Goal: Book appointment/travel/reservation

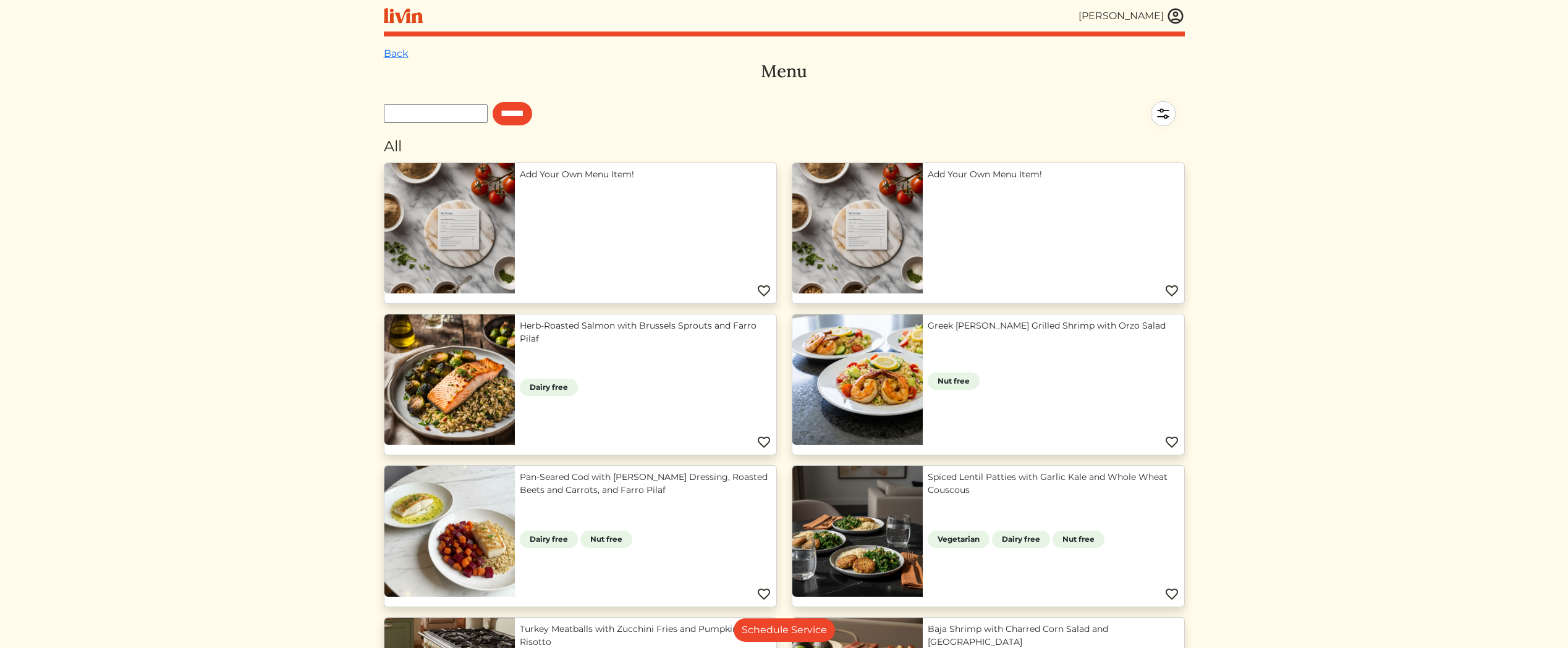
click at [1123, 18] on div "[PERSON_NAME]" at bounding box center [1121, 16] width 86 height 15
click at [390, 53] on link "Back" at bounding box center [396, 54] width 25 height 12
click at [388, 53] on link "Back" at bounding box center [396, 54] width 25 height 12
click at [400, 11] on img at bounding box center [403, 16] width 39 height 16
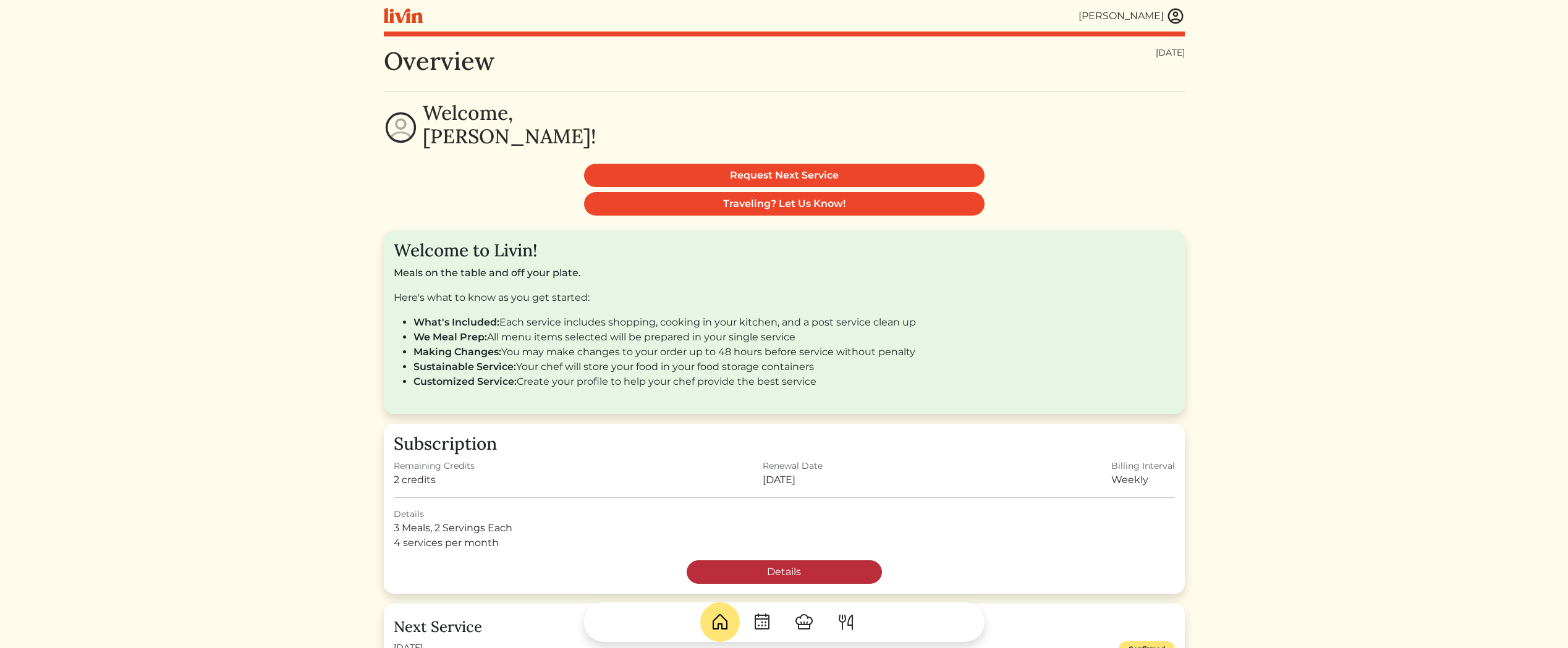
click at [777, 566] on link "Details" at bounding box center [784, 572] width 195 height 23
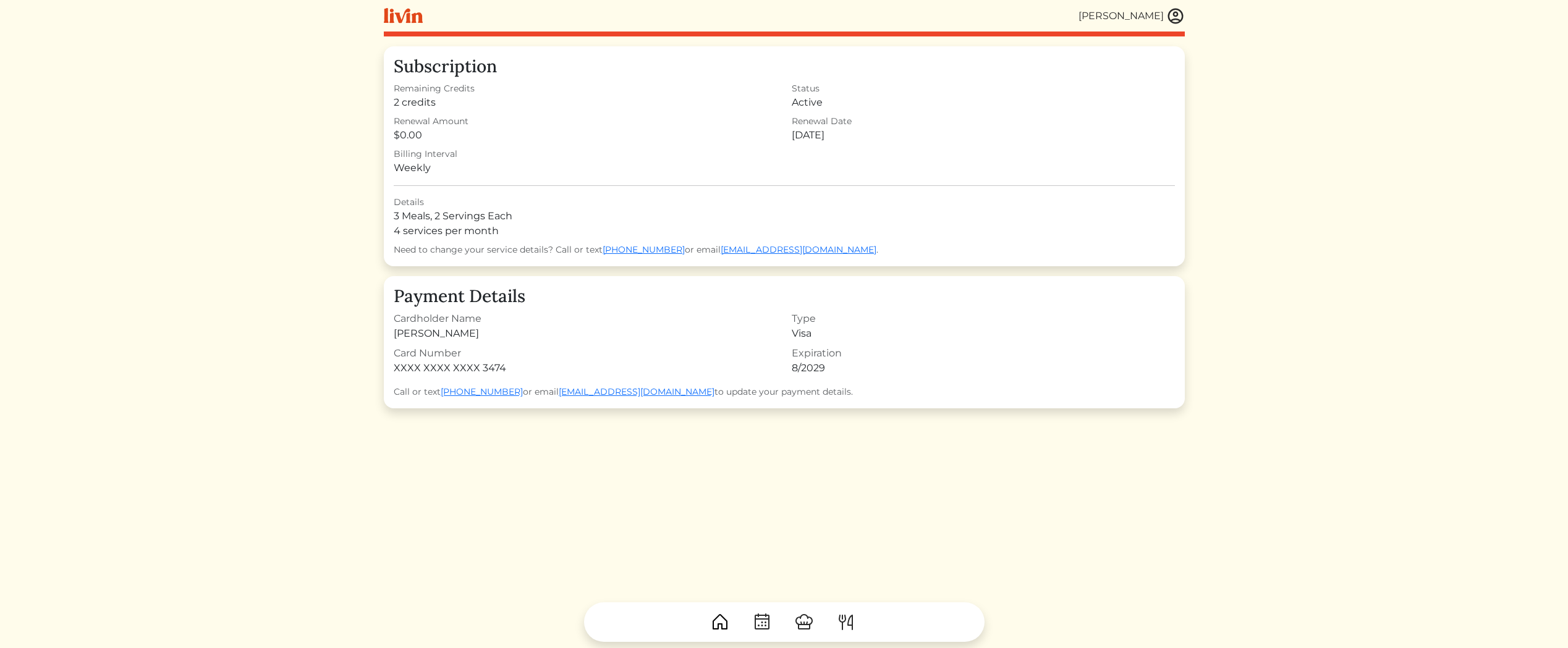
click at [402, 12] on img at bounding box center [403, 16] width 39 height 16
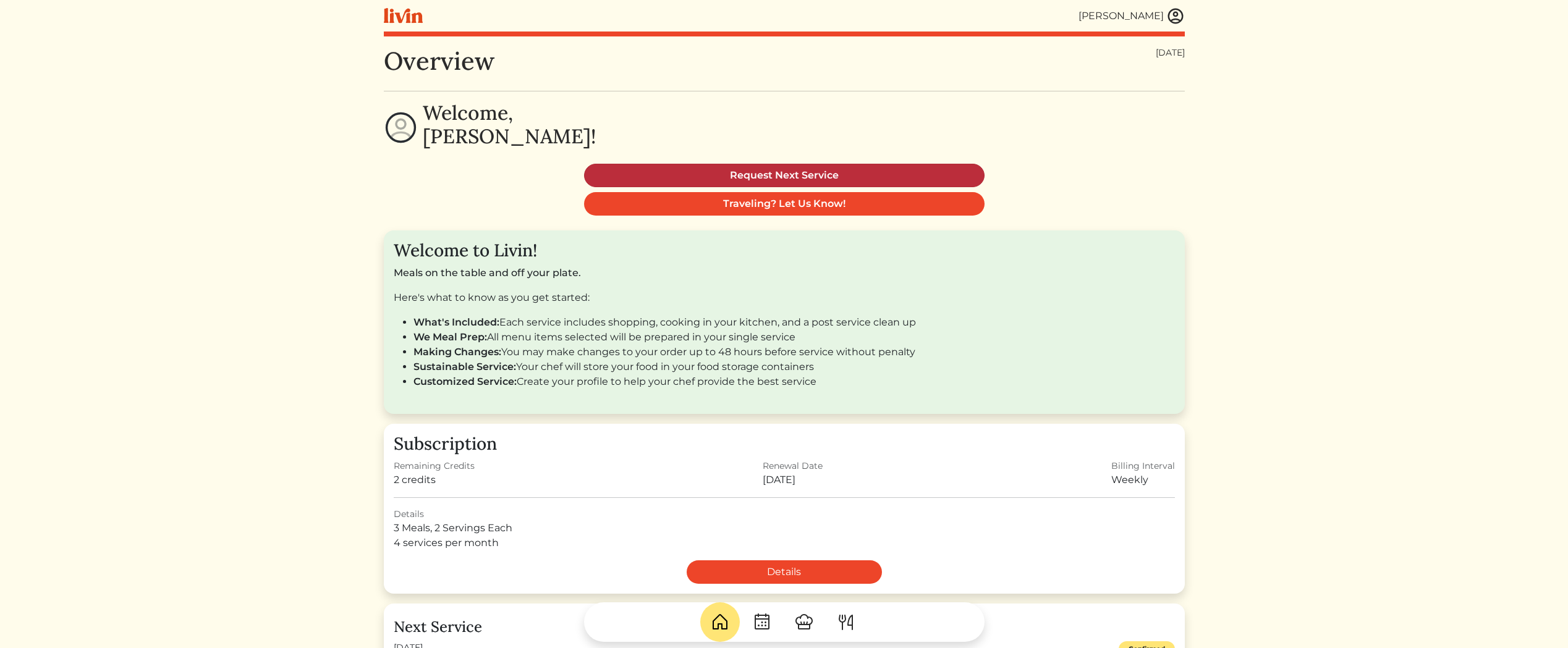
click at [824, 178] on link "Request Next Service" at bounding box center [784, 175] width 400 height 23
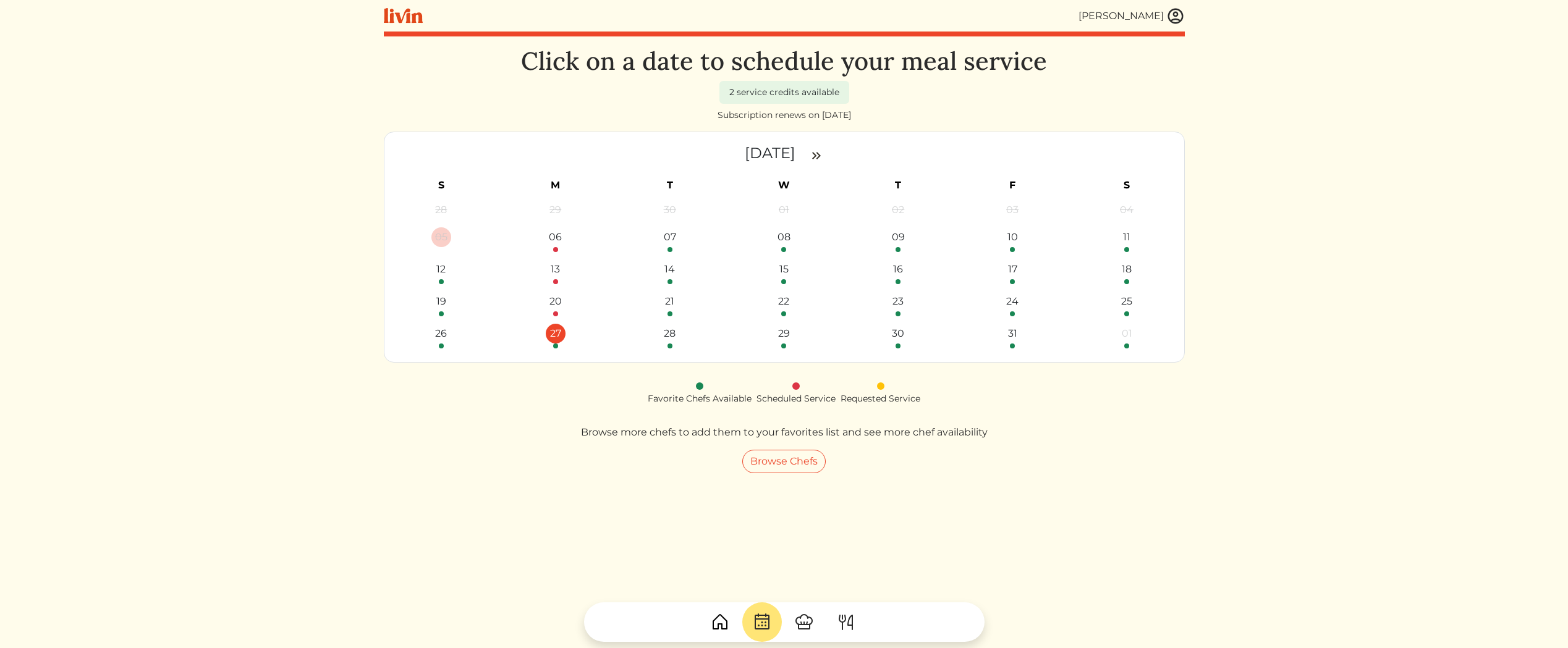
click at [561, 330] on div "27" at bounding box center [555, 333] width 20 height 20
select select "********"
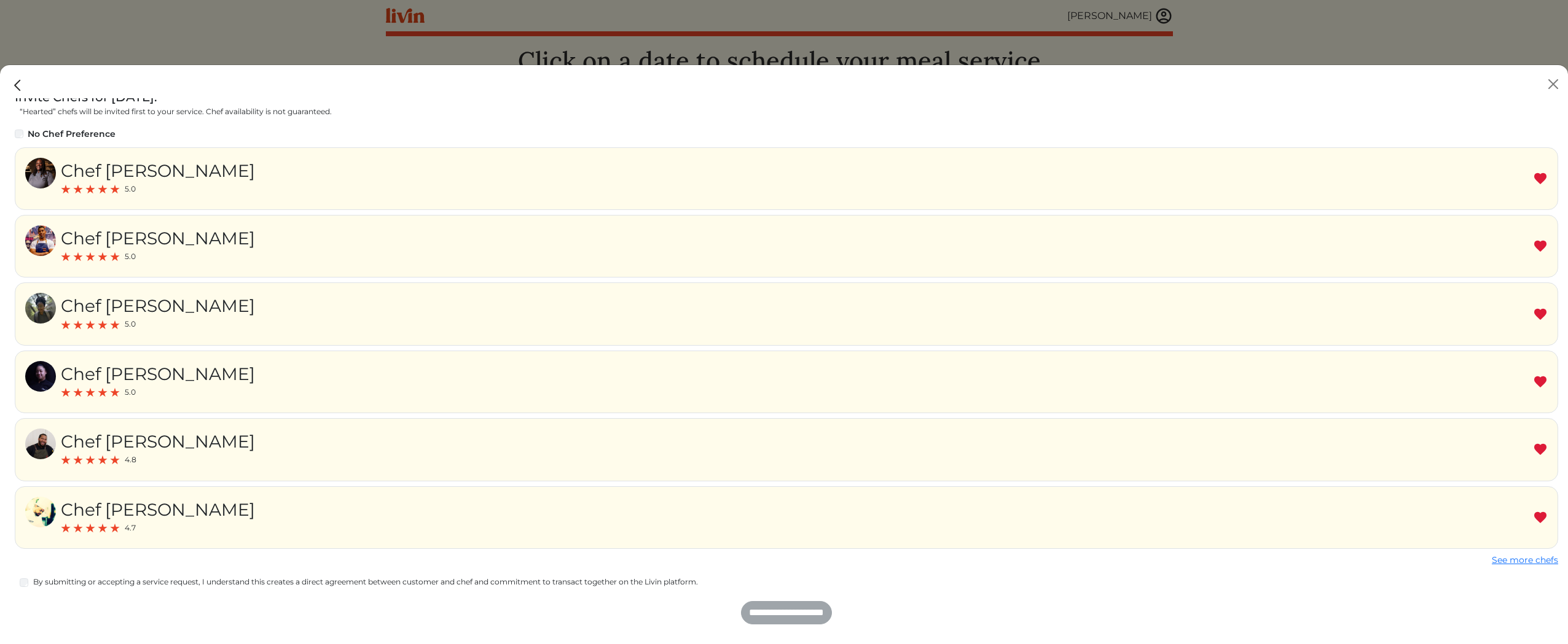
scroll to position [204, 0]
click at [797, 619] on input "**********" at bounding box center [787, 615] width 91 height 23
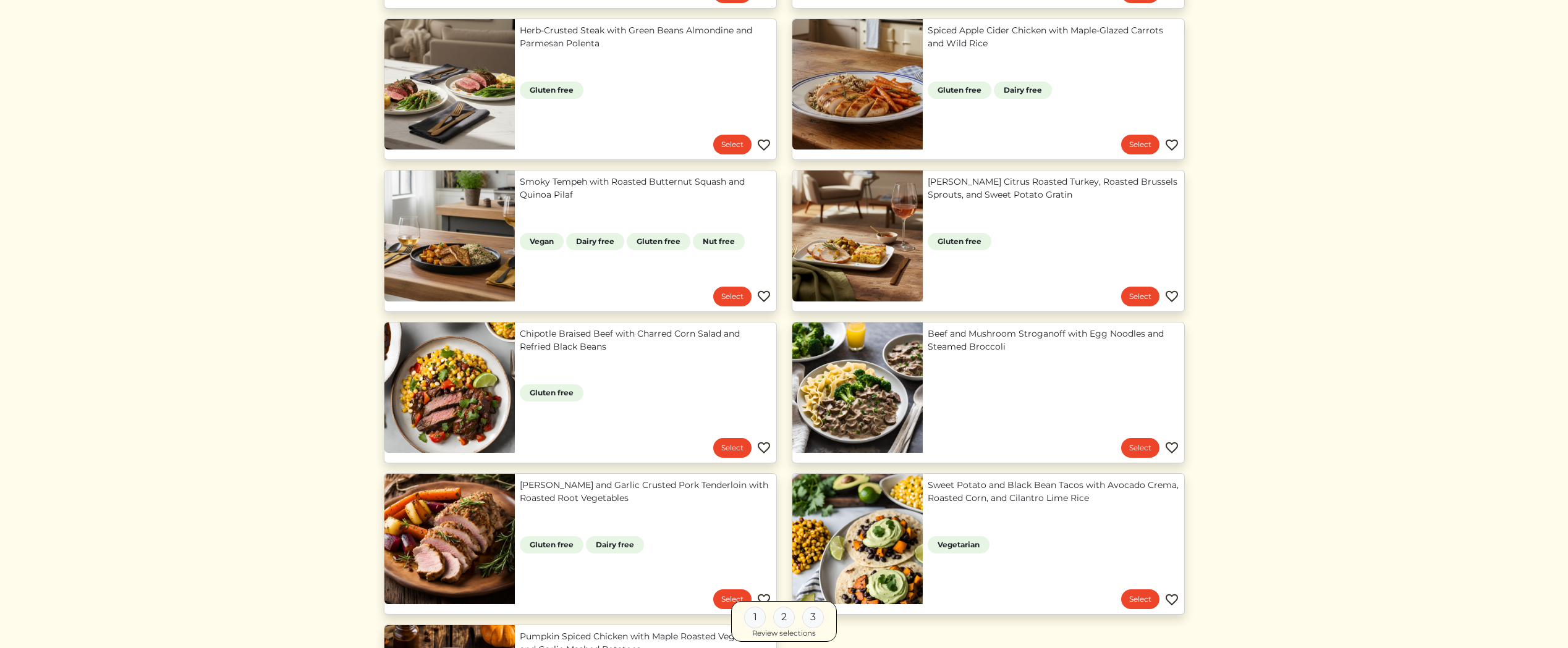
scroll to position [1049, 0]
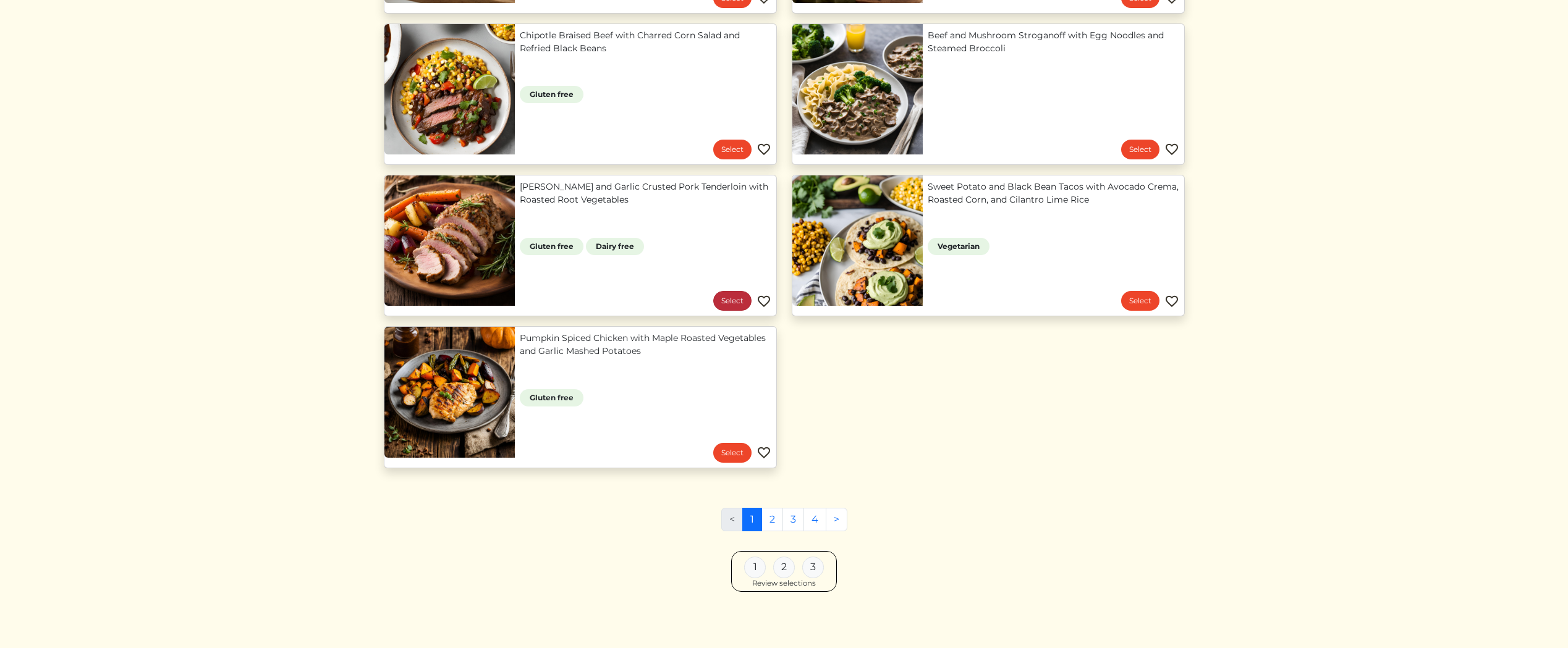
click at [734, 299] on link "Select" at bounding box center [732, 301] width 38 height 20
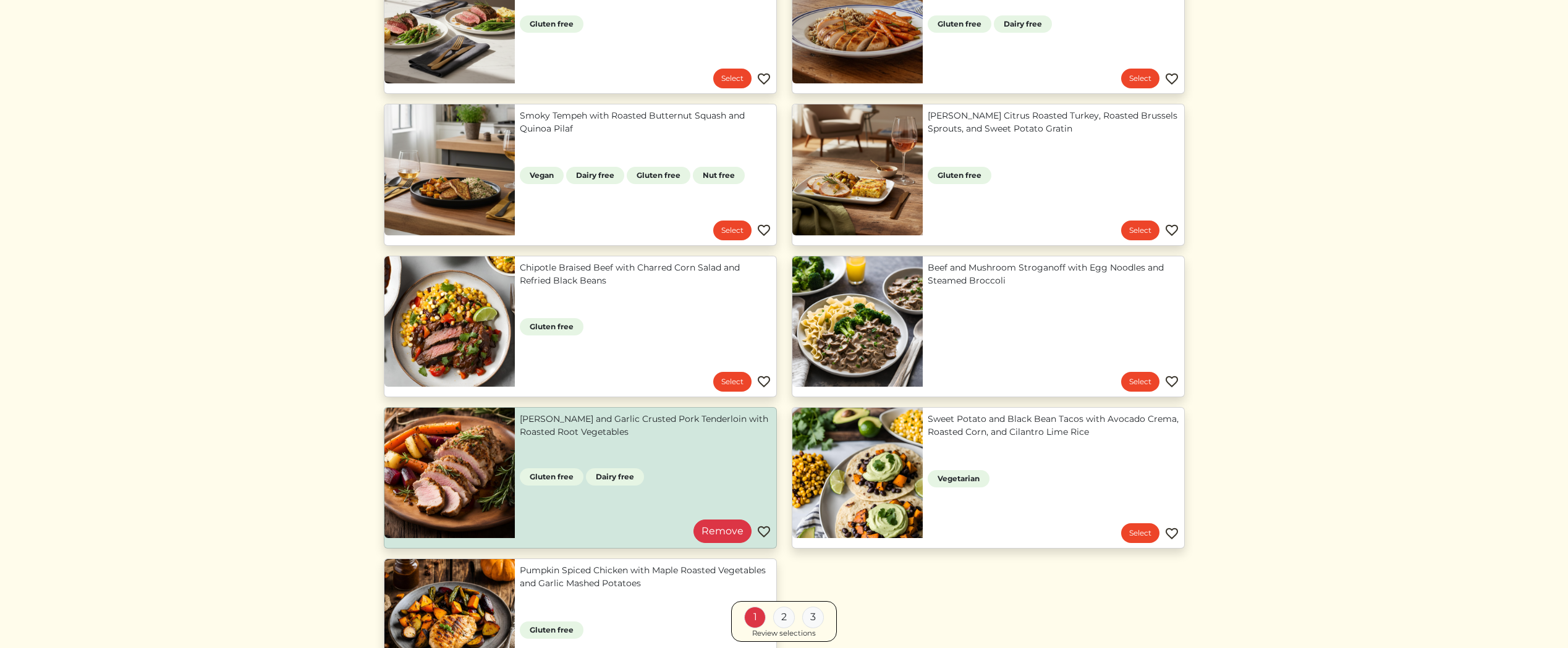
scroll to position [809, 0]
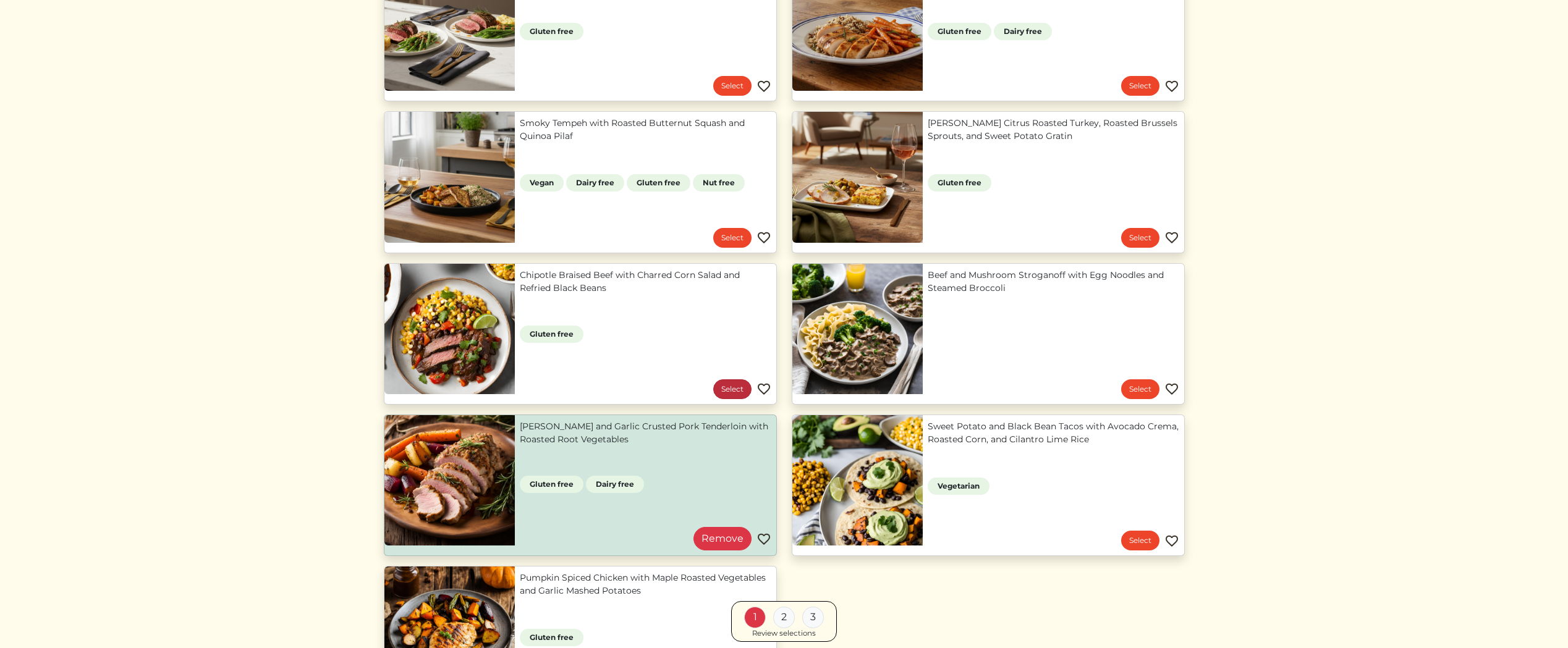
click at [737, 388] on link "Select" at bounding box center [732, 389] width 38 height 20
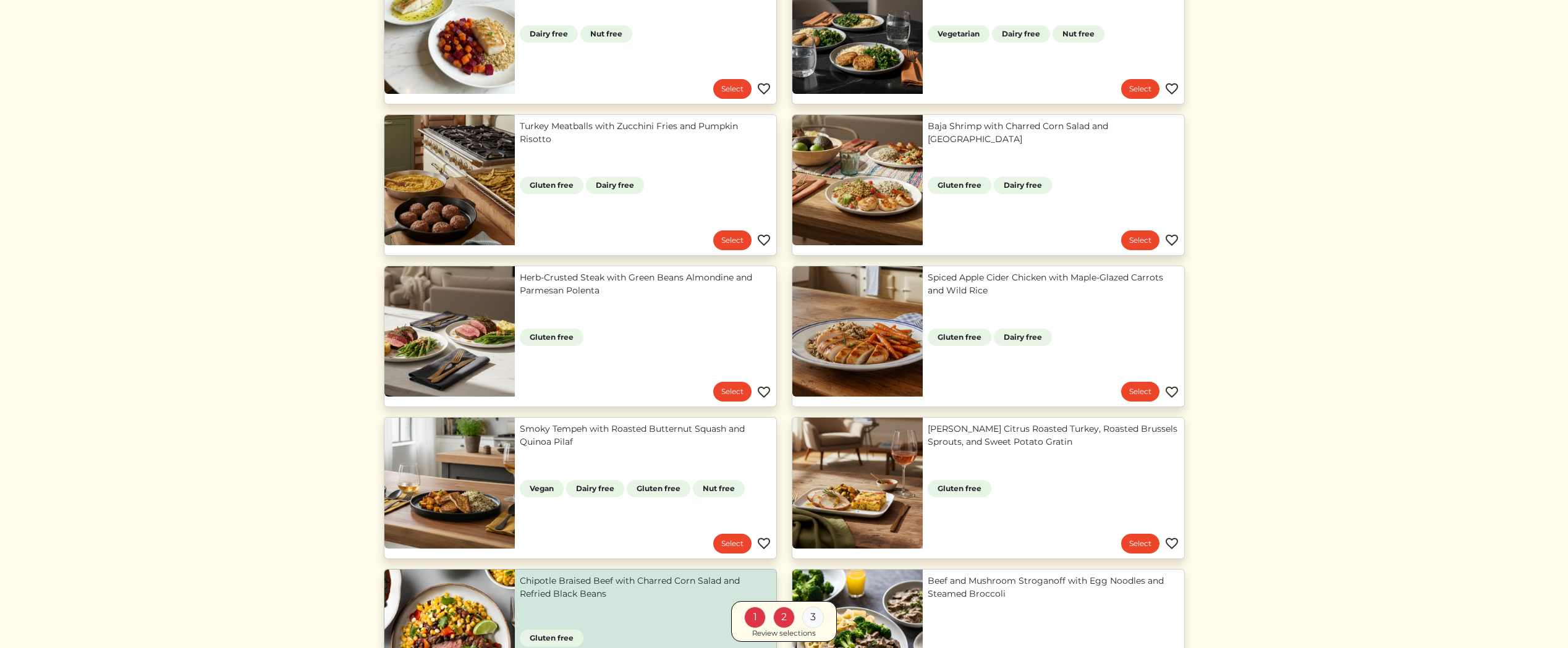
scroll to position [478, 0]
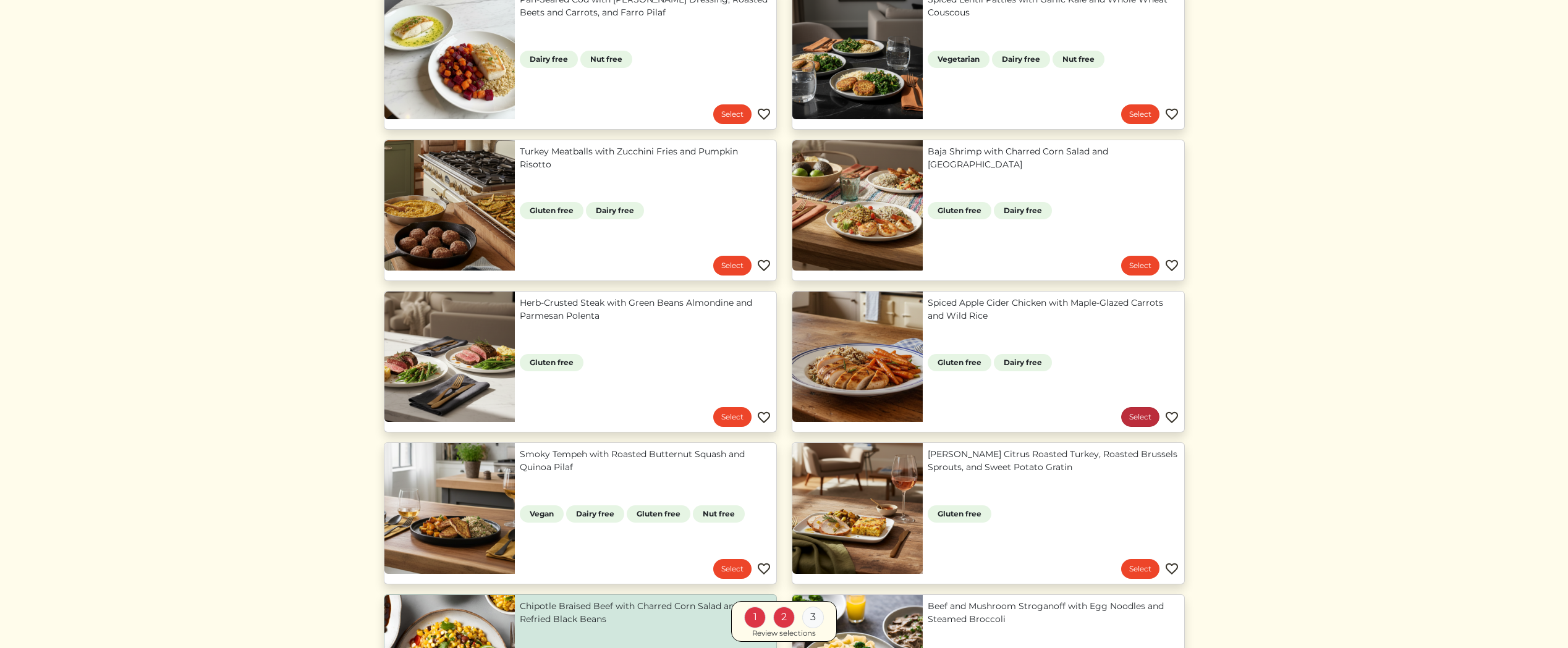
click at [1138, 422] on link "Select" at bounding box center [1140, 417] width 38 height 20
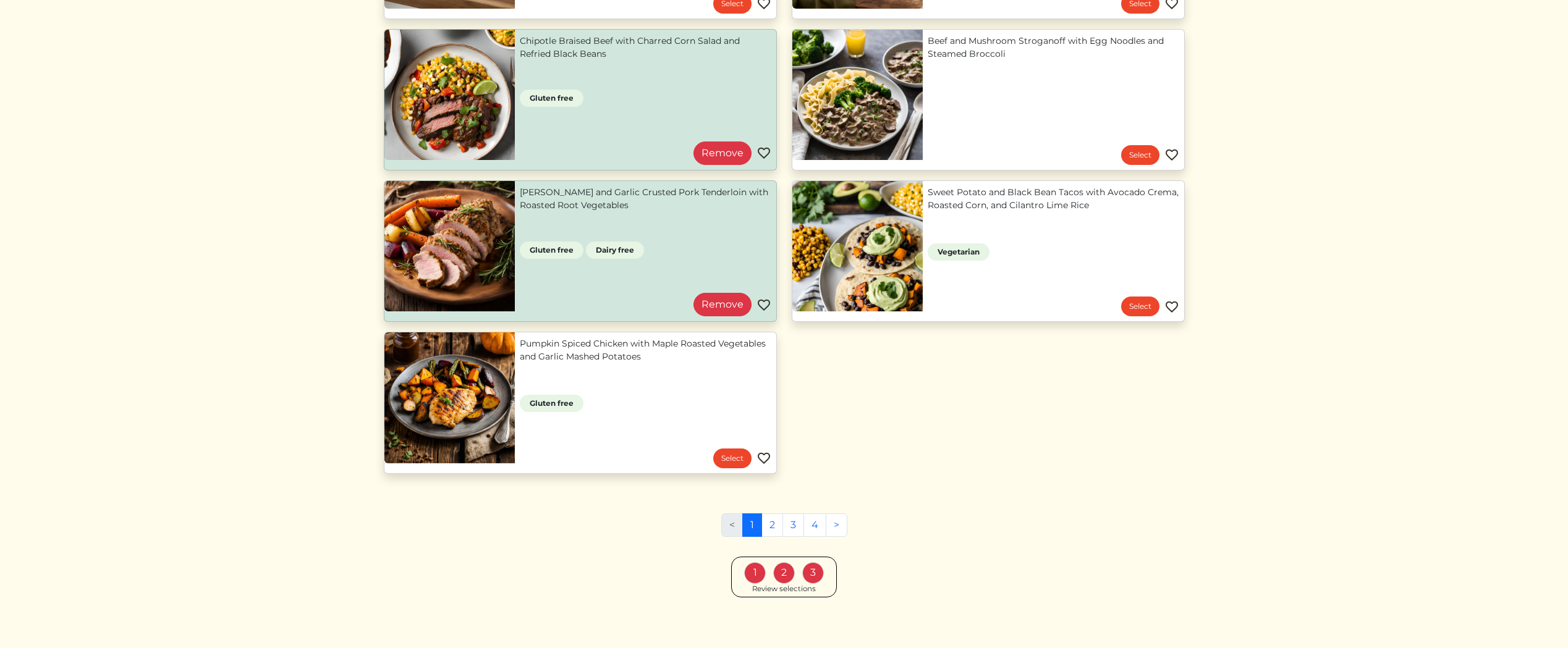
scroll to position [1049, 0]
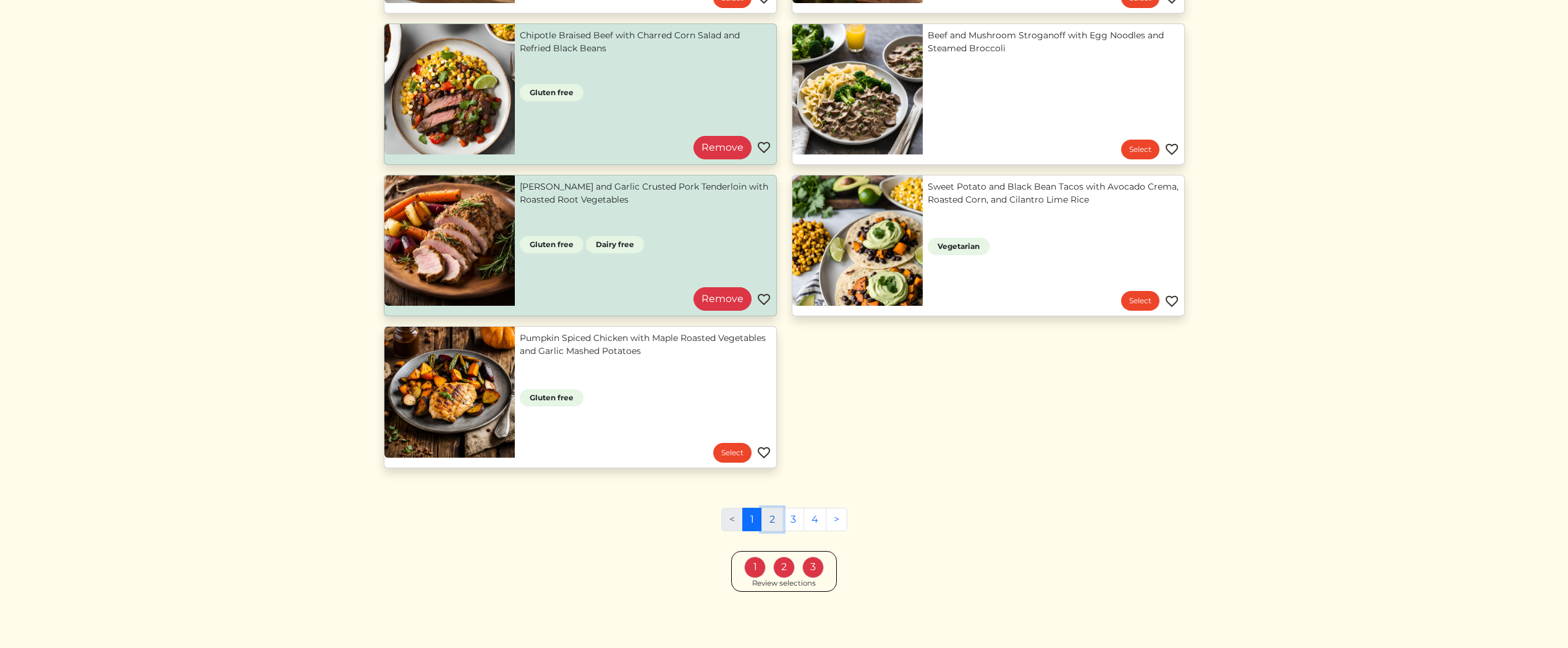
click at [766, 521] on link "2" at bounding box center [771, 519] width 22 height 23
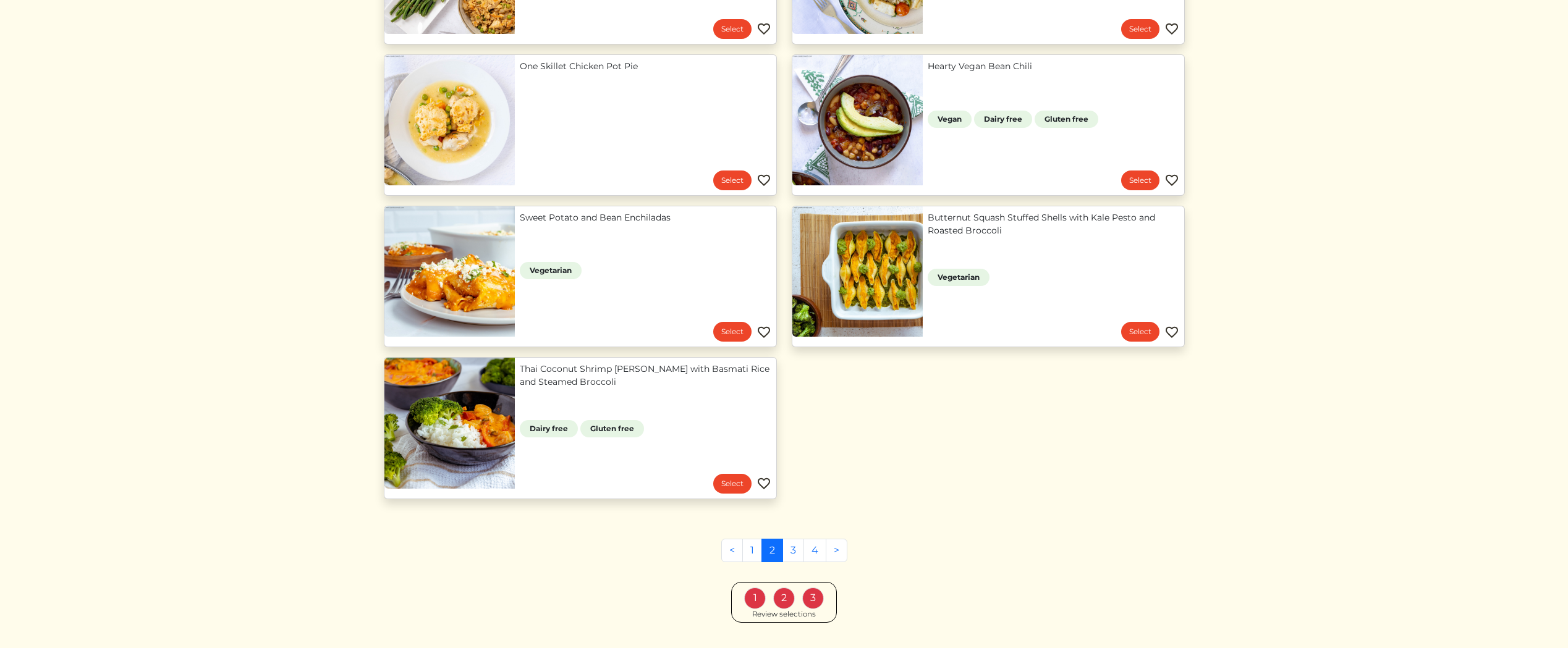
scroll to position [1049, 0]
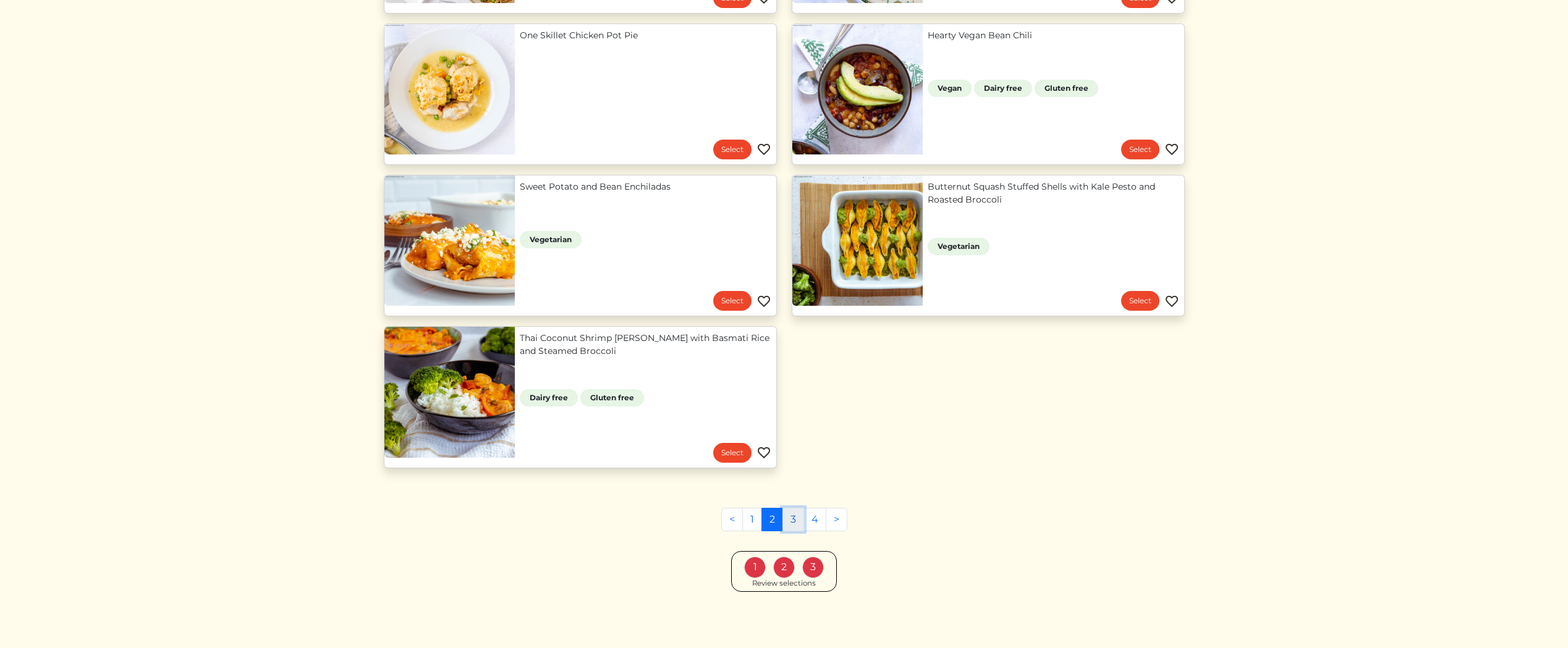
click at [793, 523] on link "3" at bounding box center [792, 519] width 22 height 23
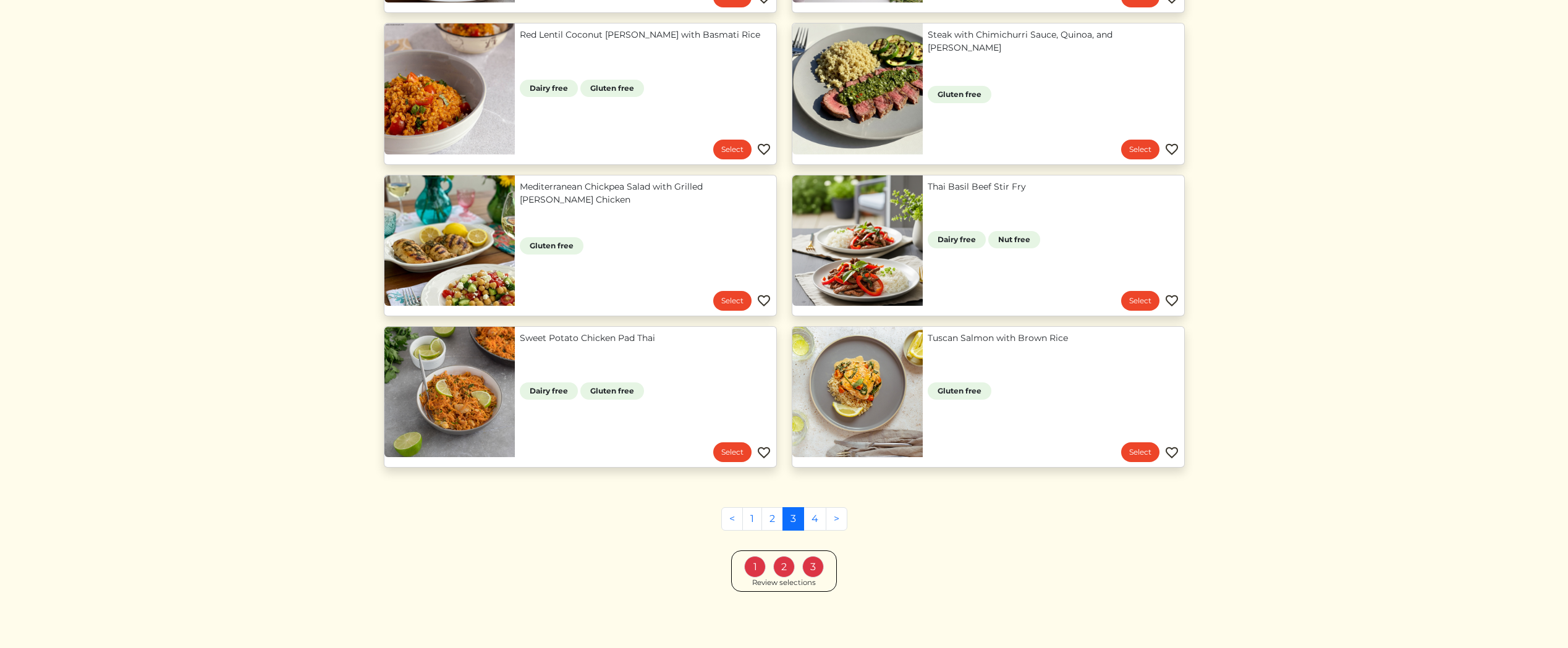
click at [795, 581] on div "Review selections" at bounding box center [784, 583] width 64 height 11
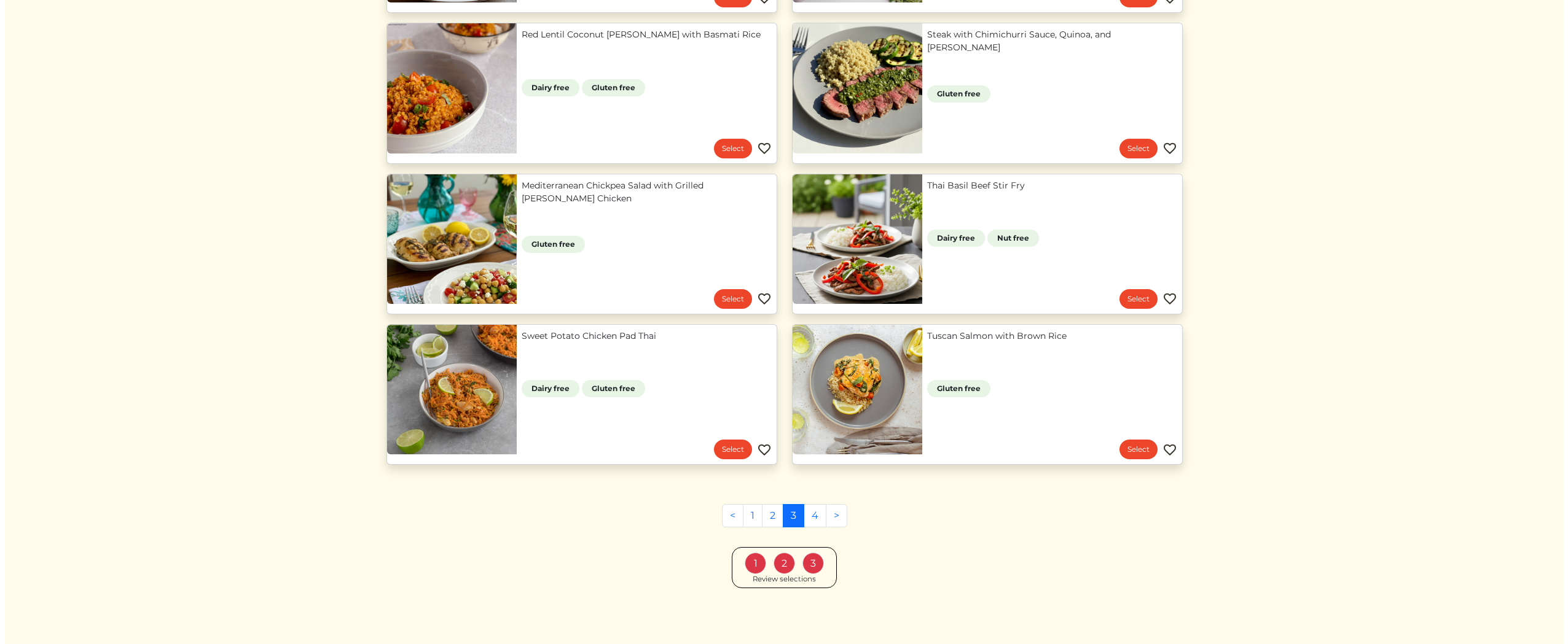
scroll to position [432, 0]
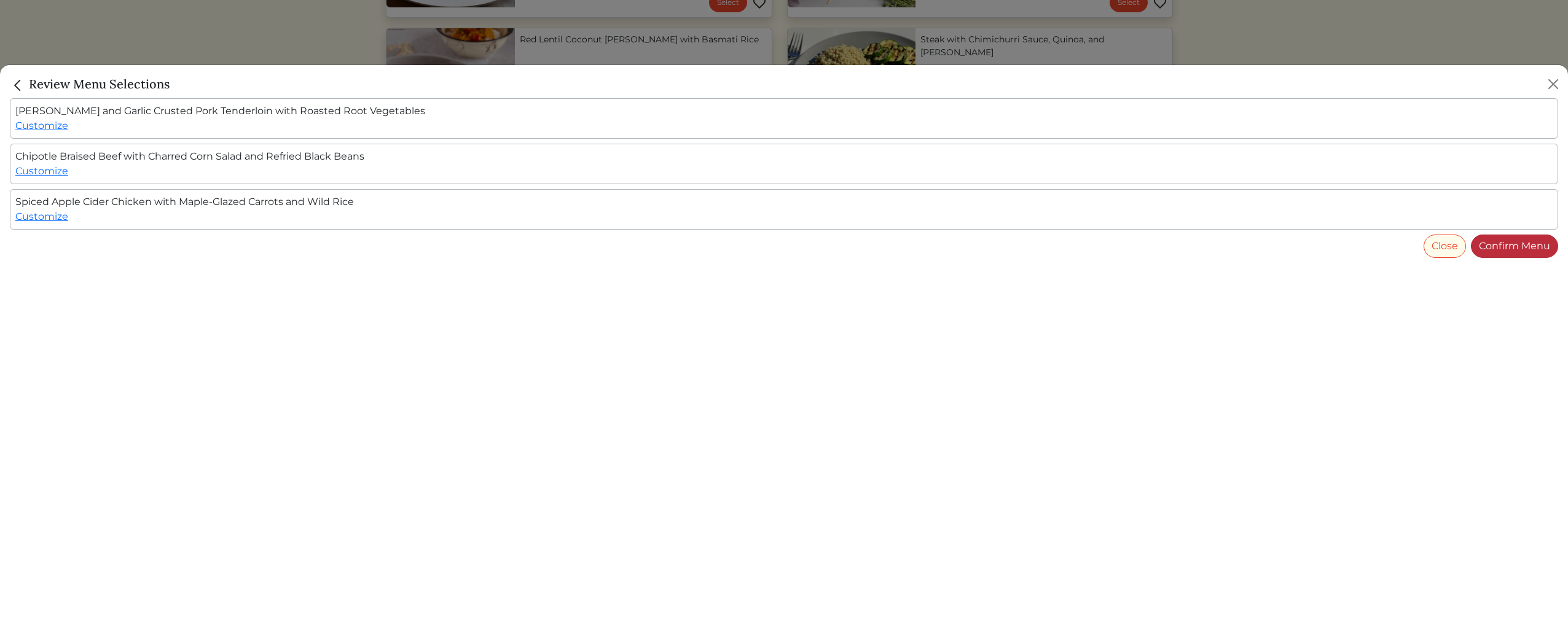
click at [1526, 244] on link "Confirm Menu" at bounding box center [1514, 246] width 87 height 23
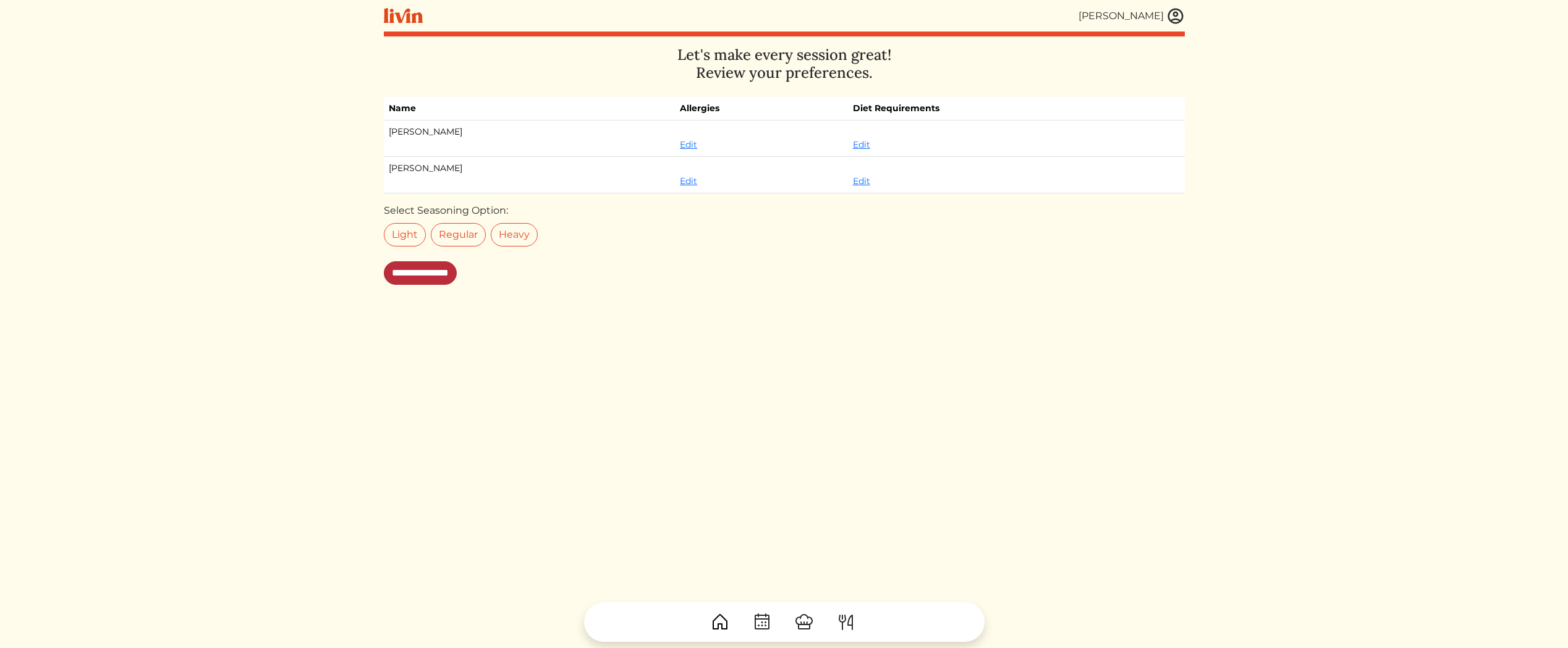
click at [437, 273] on input "**********" at bounding box center [420, 273] width 73 height 23
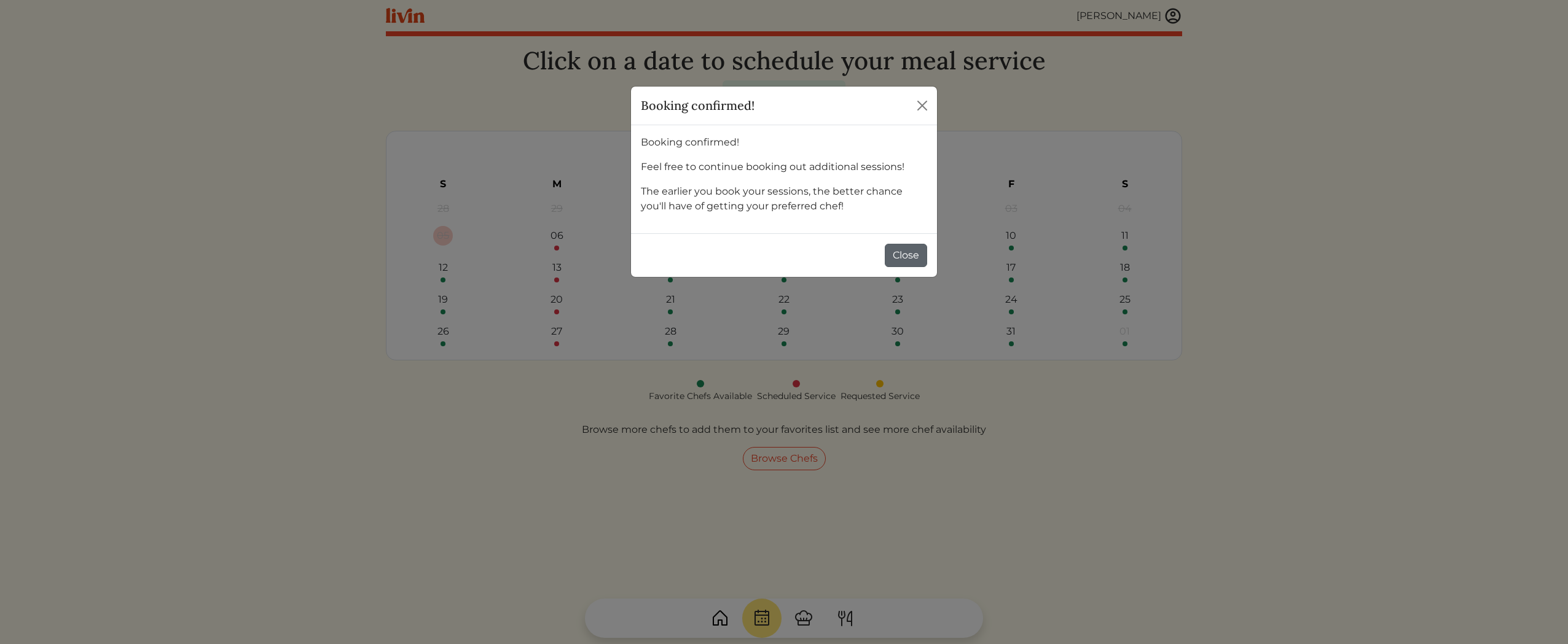
click at [912, 251] on button "Close" at bounding box center [906, 255] width 42 height 23
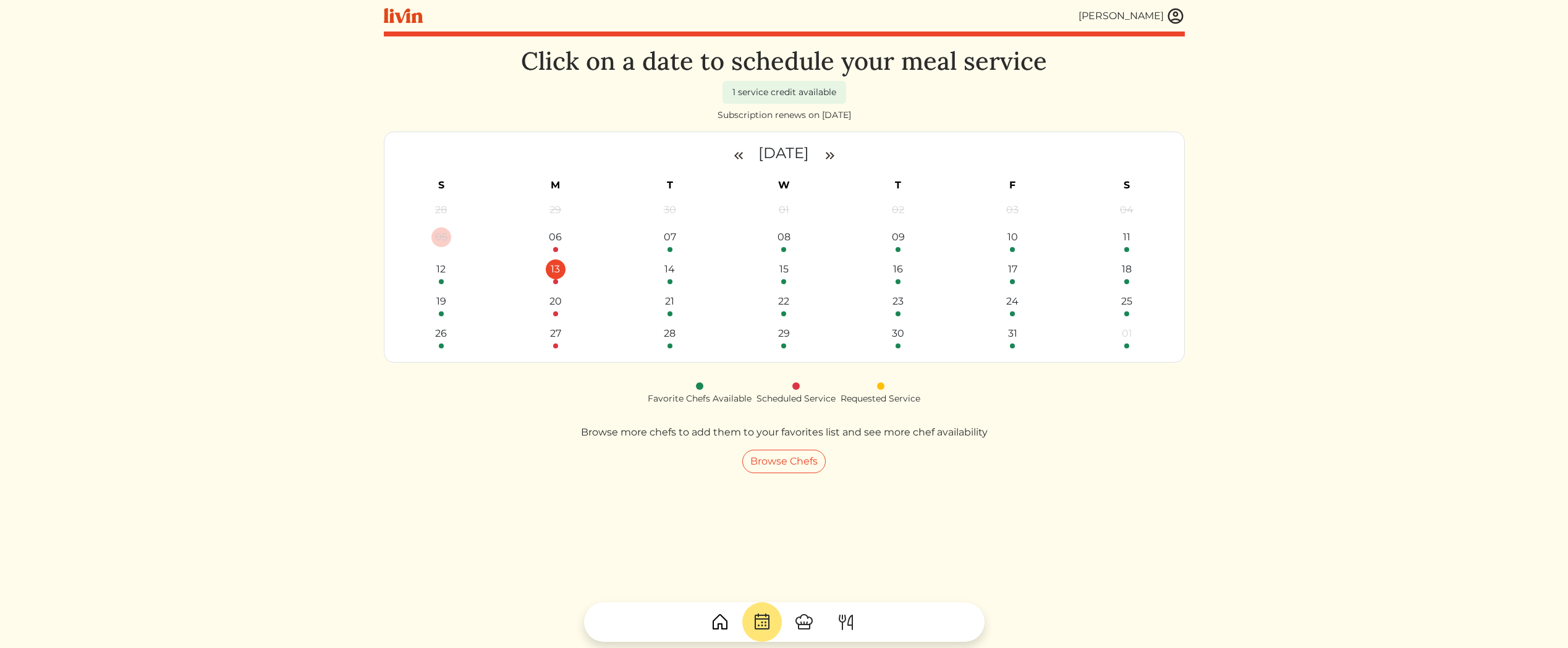
click at [560, 270] on div "13" at bounding box center [555, 269] width 20 height 20
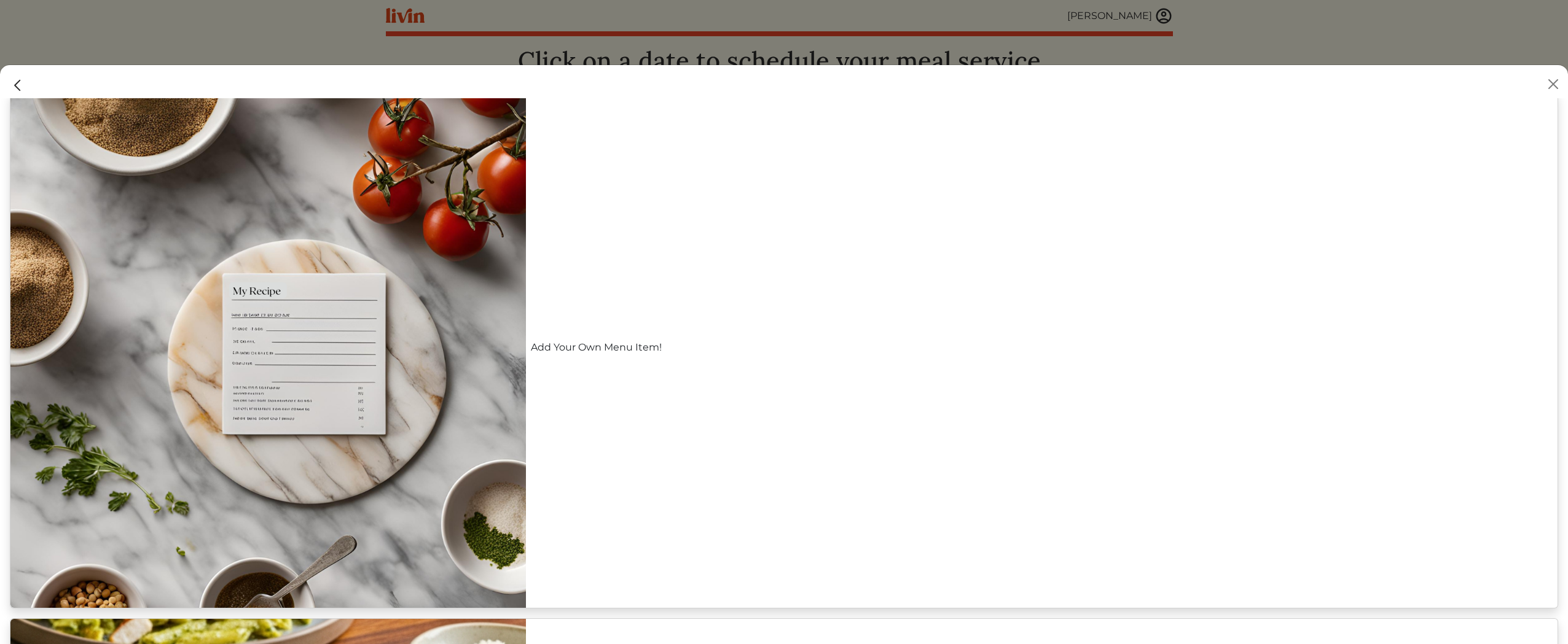
scroll to position [1094, 0]
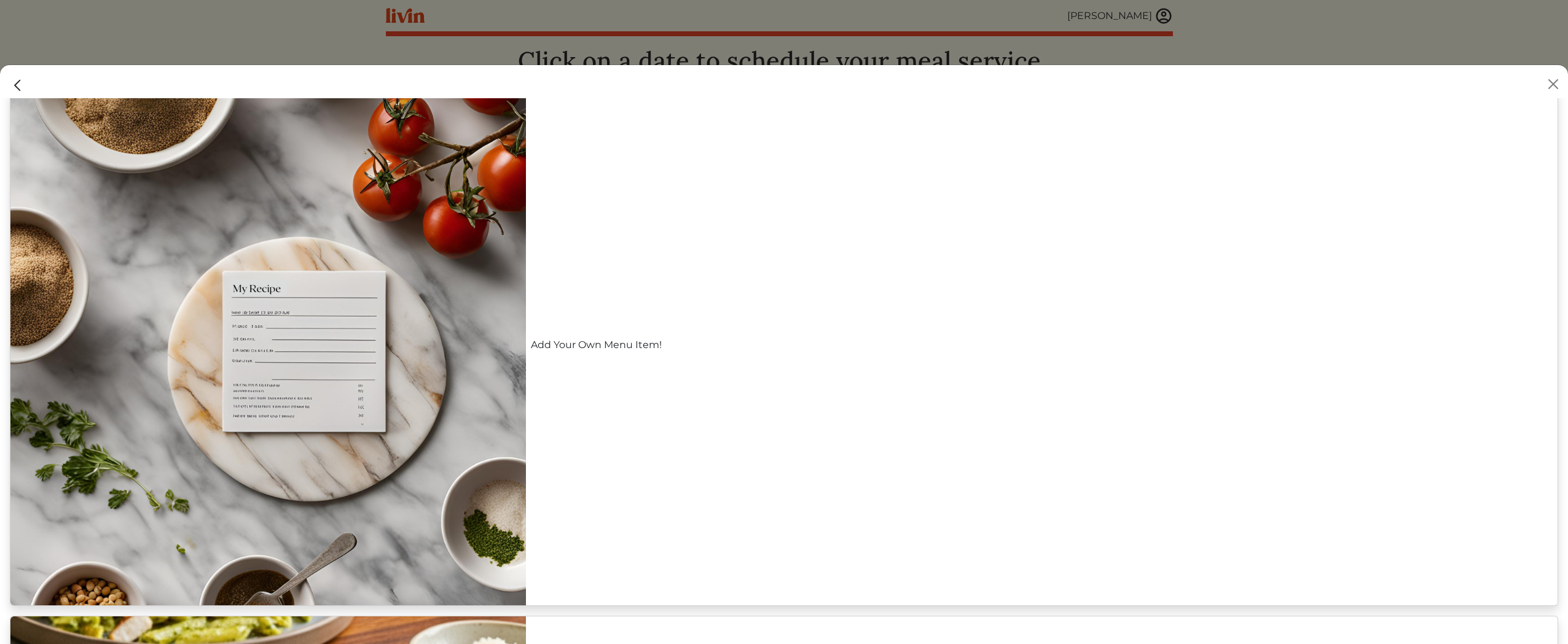
click at [638, 353] on link "Add Your Own Menu Item!" at bounding box center [1042, 345] width 1022 height 15
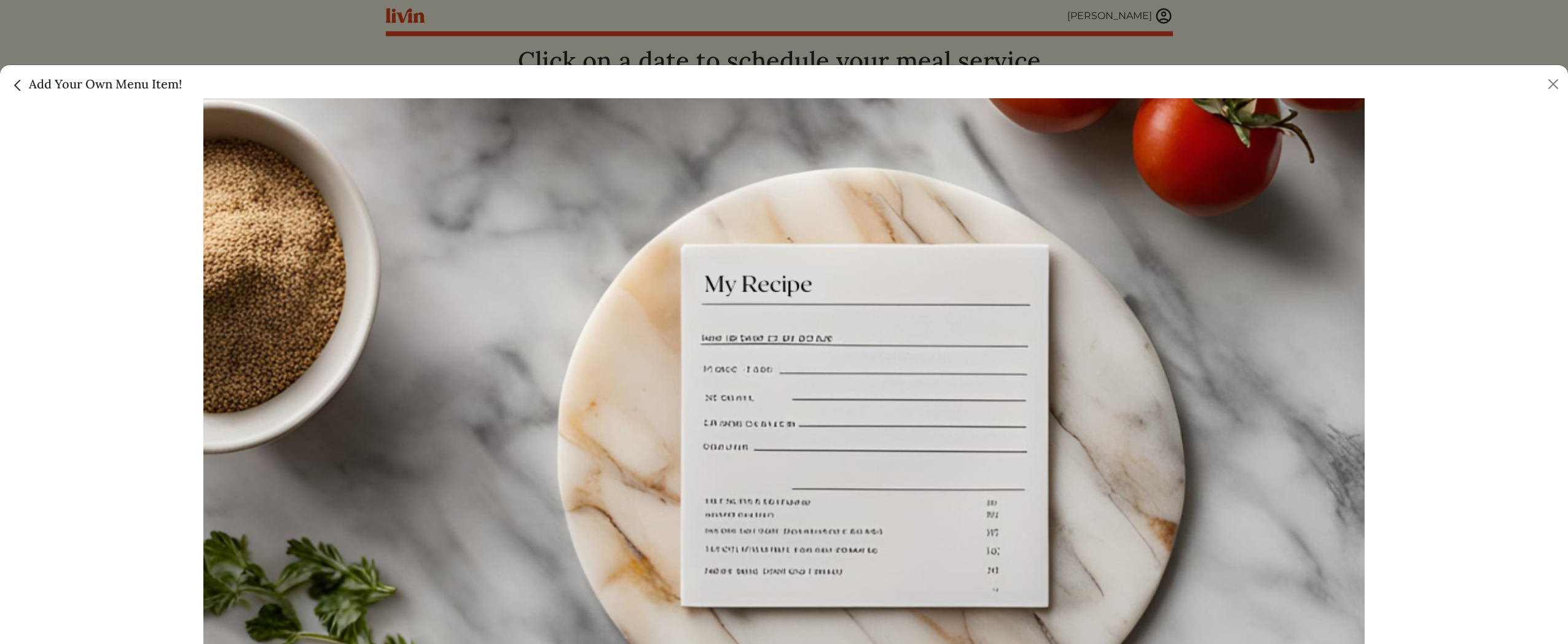
scroll to position [0, 0]
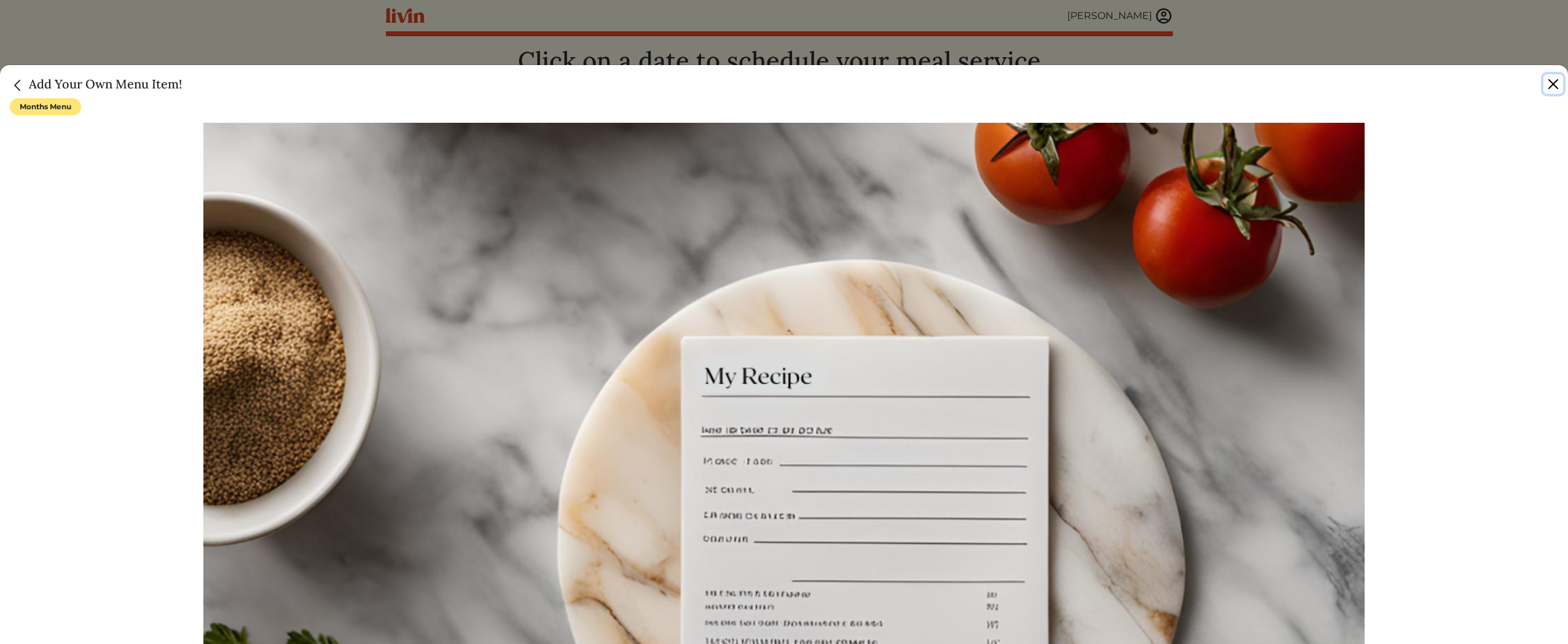
click at [1556, 82] on button "Close" at bounding box center [1553, 83] width 20 height 20
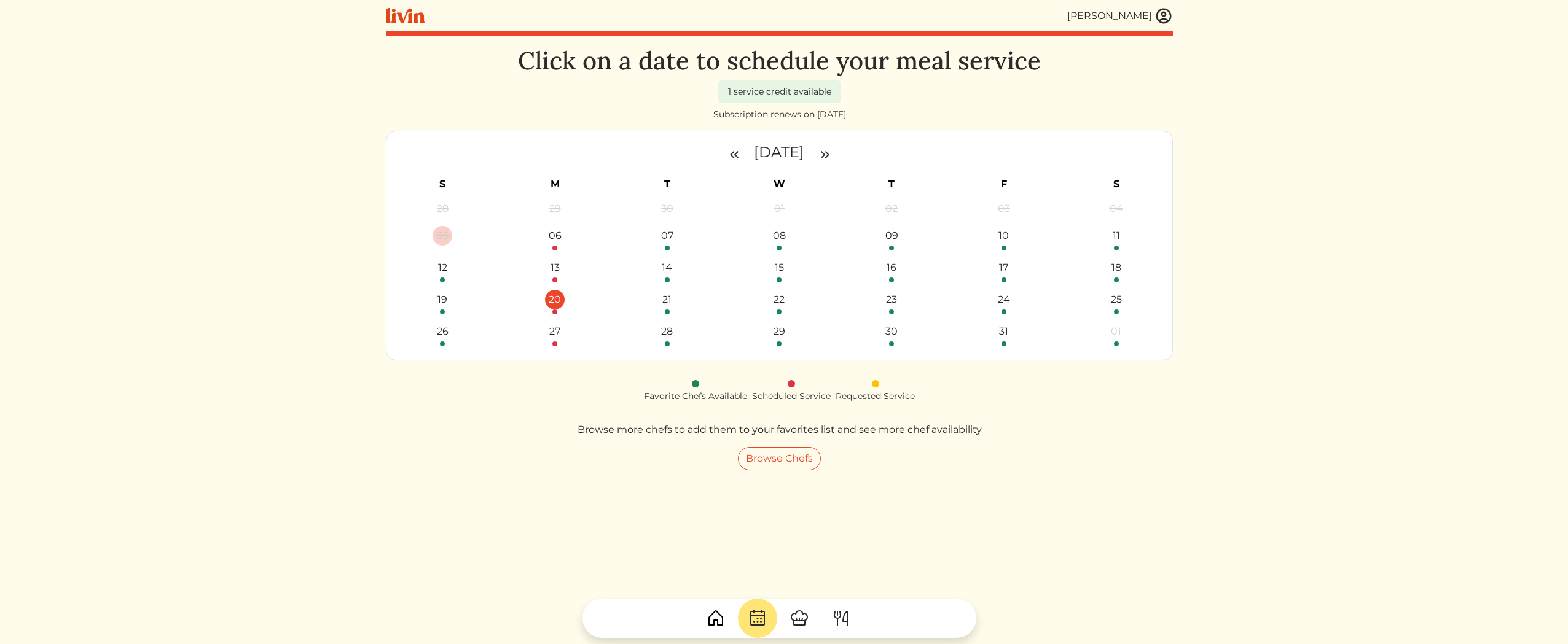
click at [556, 291] on div "20" at bounding box center [555, 299] width 20 height 20
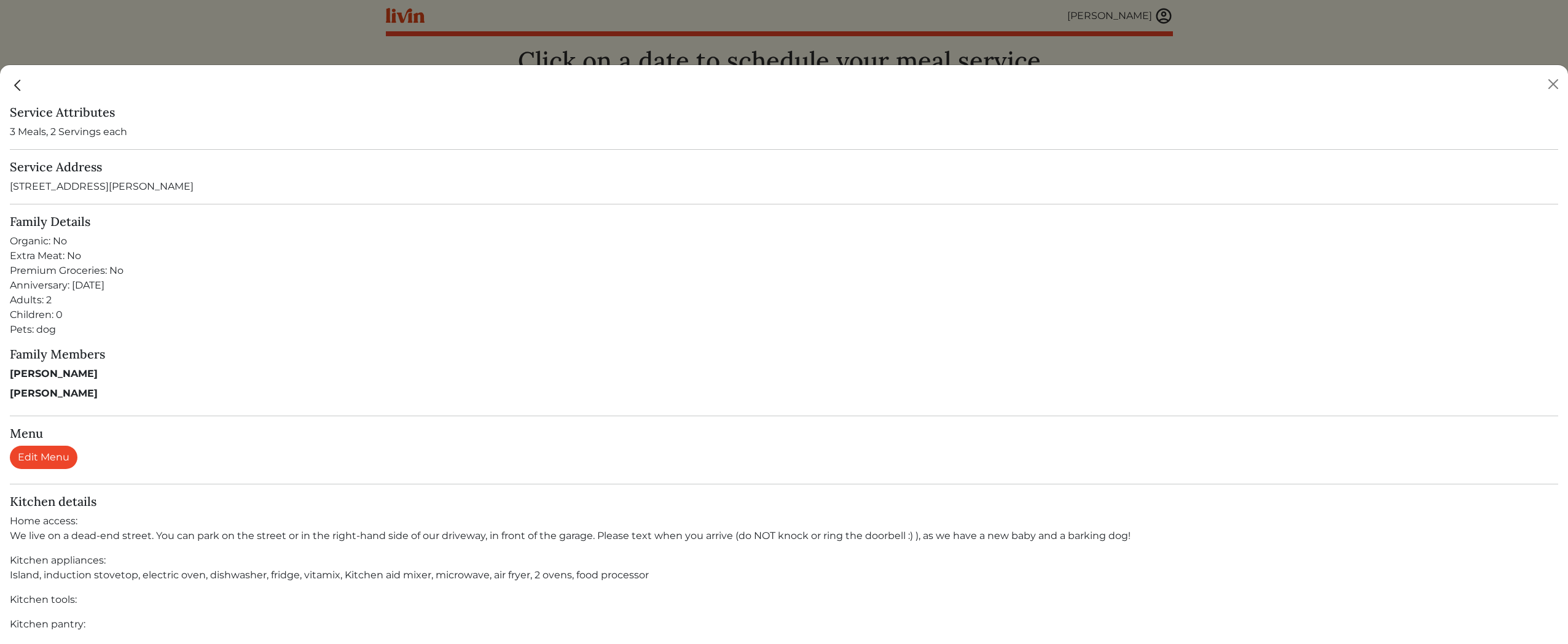
scroll to position [262, 0]
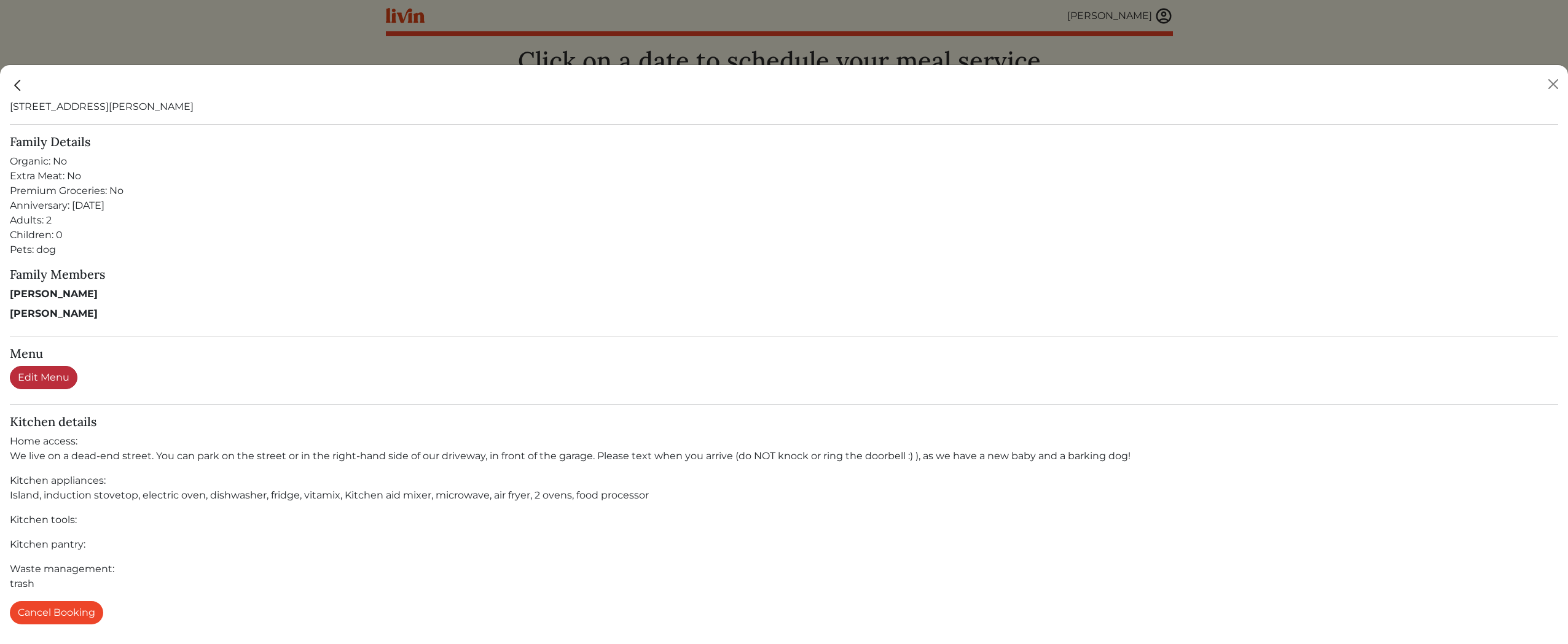
click at [52, 378] on link "Edit Menu" at bounding box center [43, 377] width 68 height 23
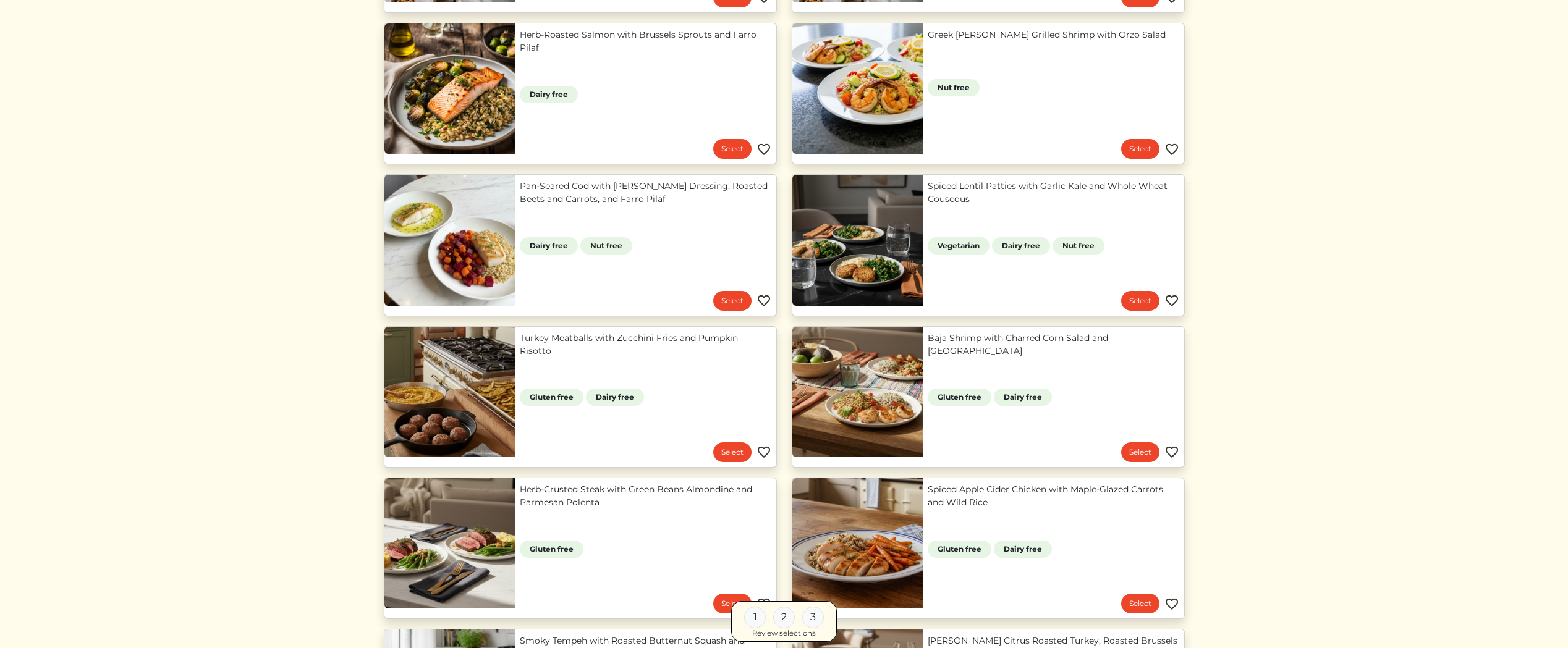
scroll to position [375, 0]
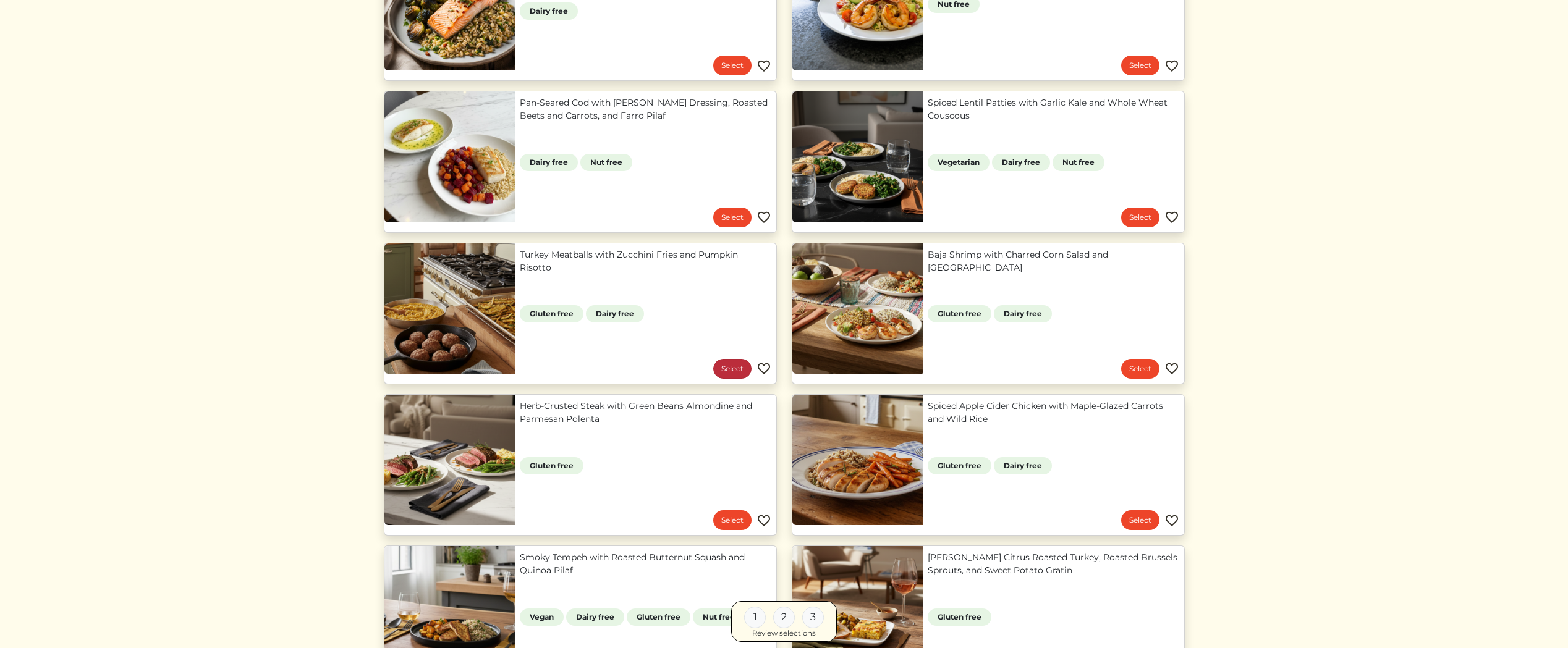
click at [734, 368] on link "Select" at bounding box center [732, 369] width 38 height 20
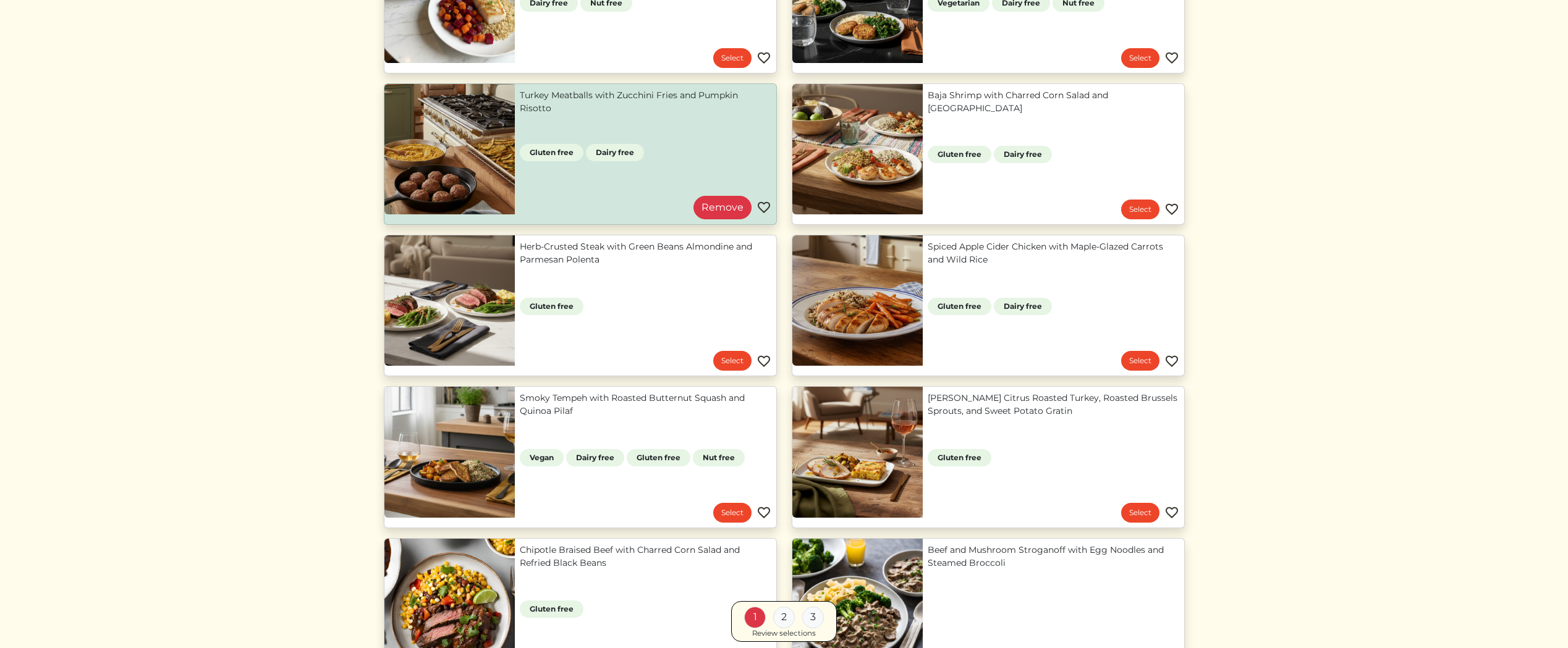
scroll to position [535, 0]
click at [731, 361] on link "Select" at bounding box center [732, 360] width 38 height 20
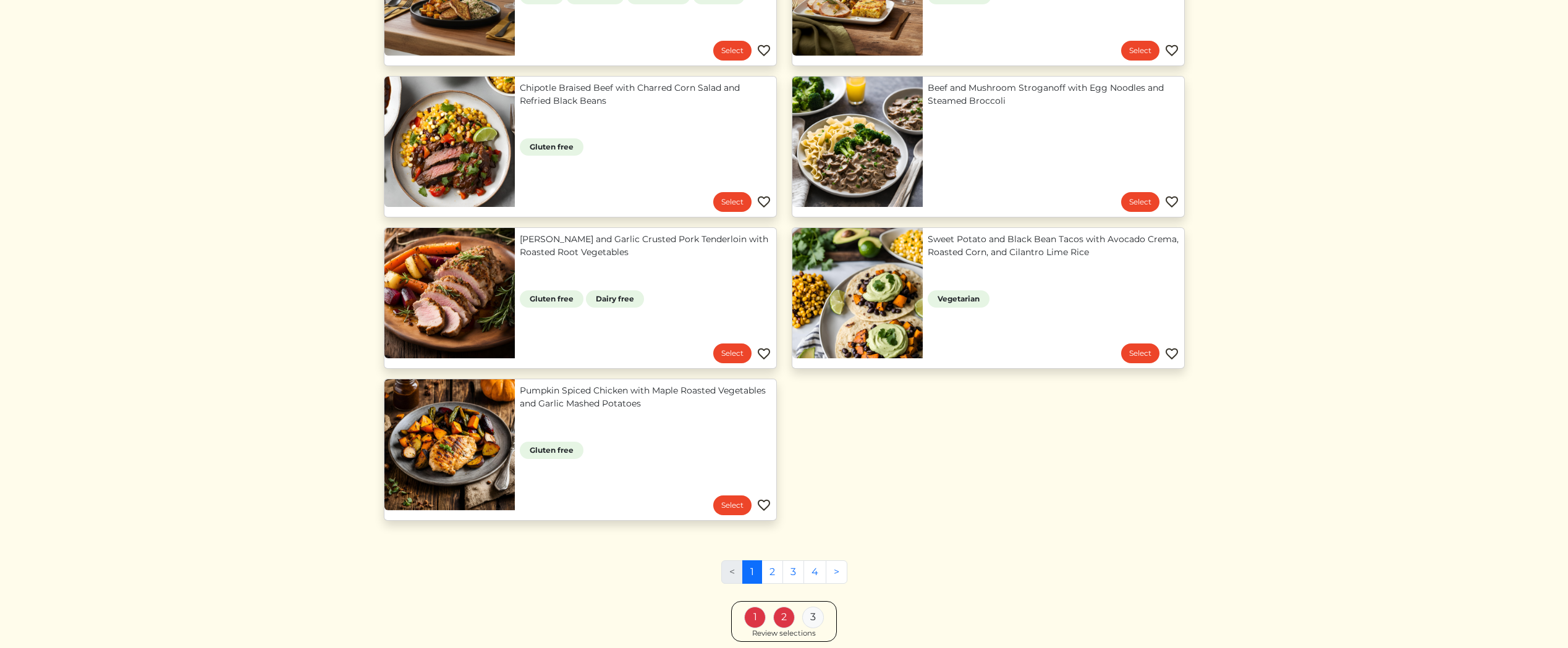
scroll to position [1049, 0]
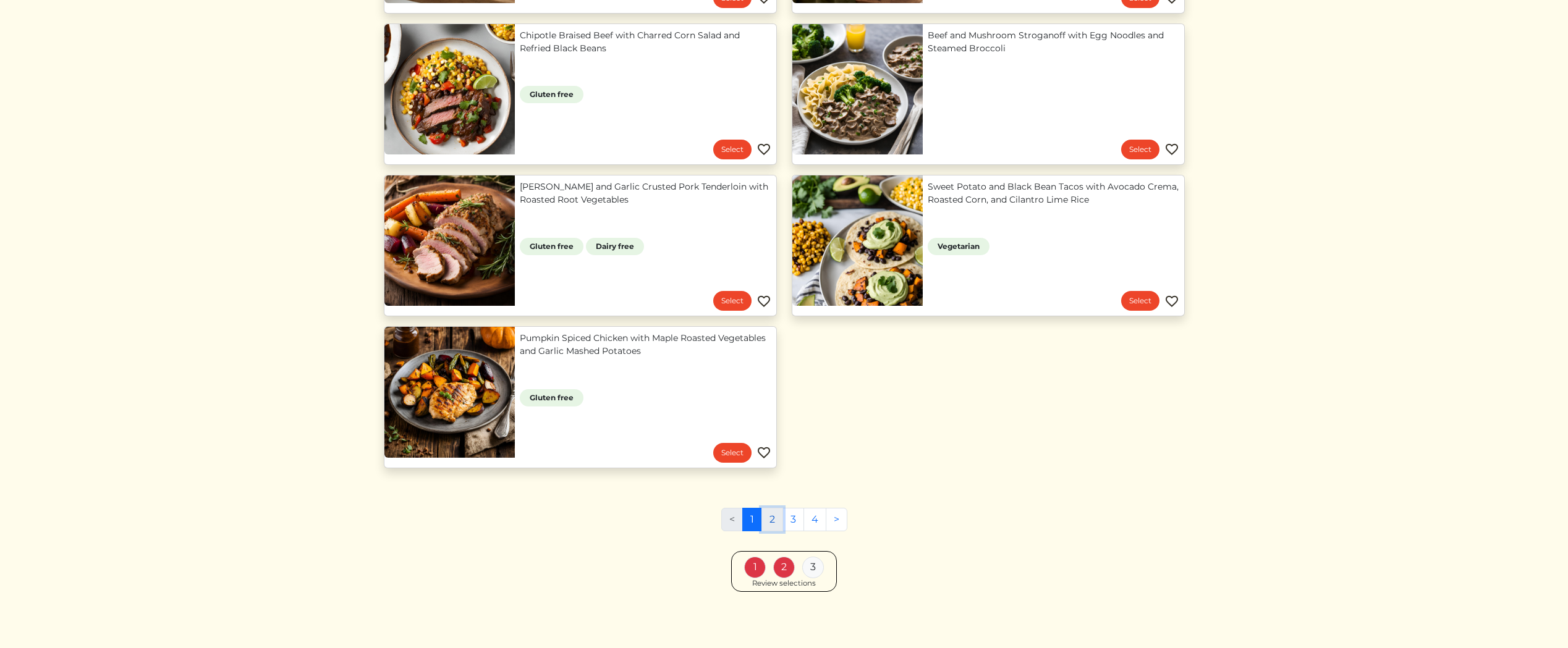
click at [778, 514] on link "2" at bounding box center [771, 519] width 22 height 23
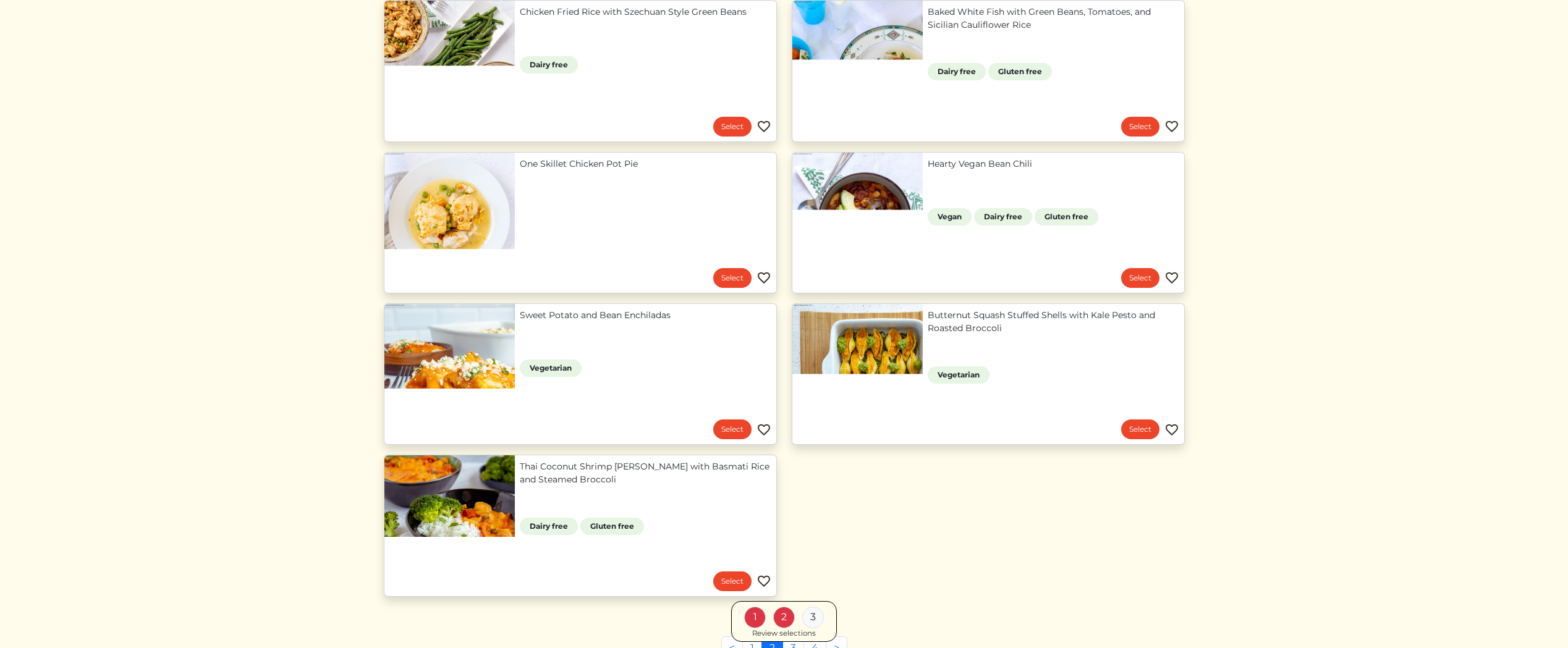
scroll to position [1001, 0]
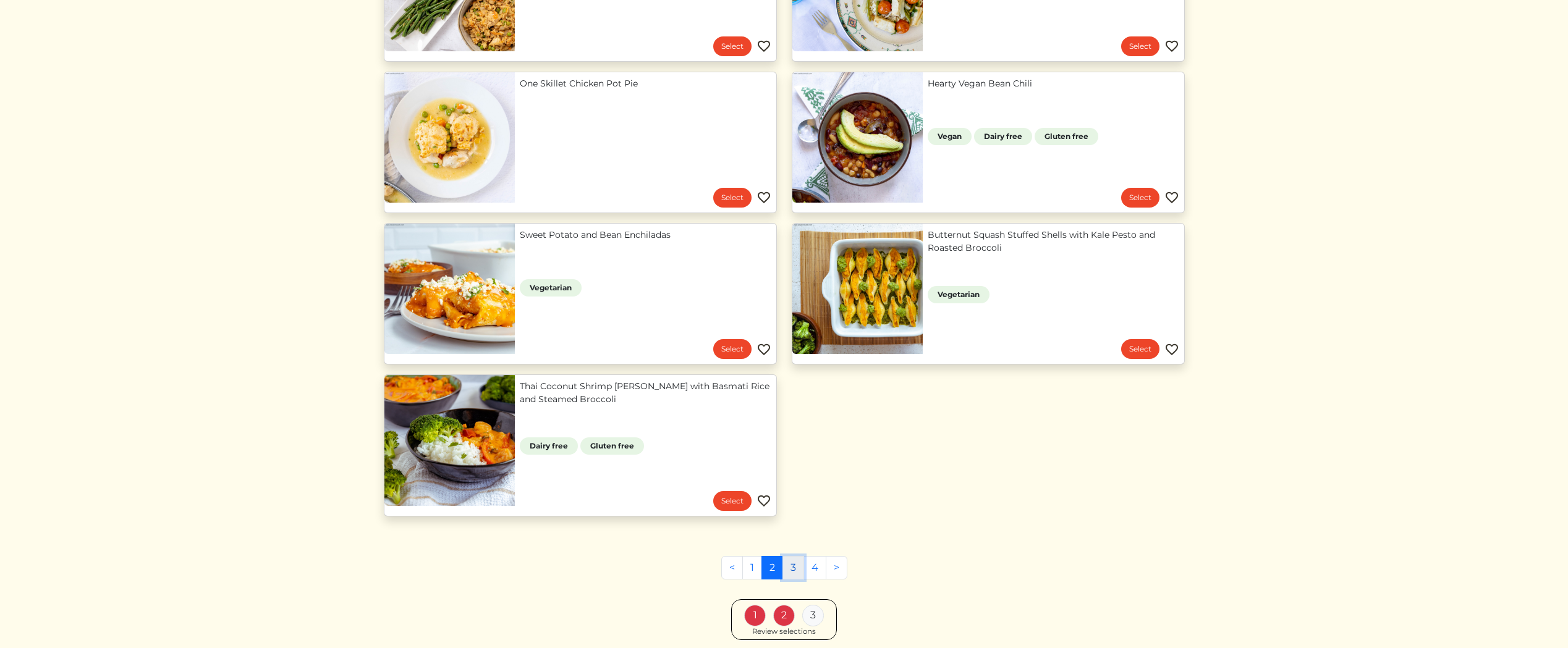
click at [795, 566] on link "3" at bounding box center [792, 568] width 22 height 23
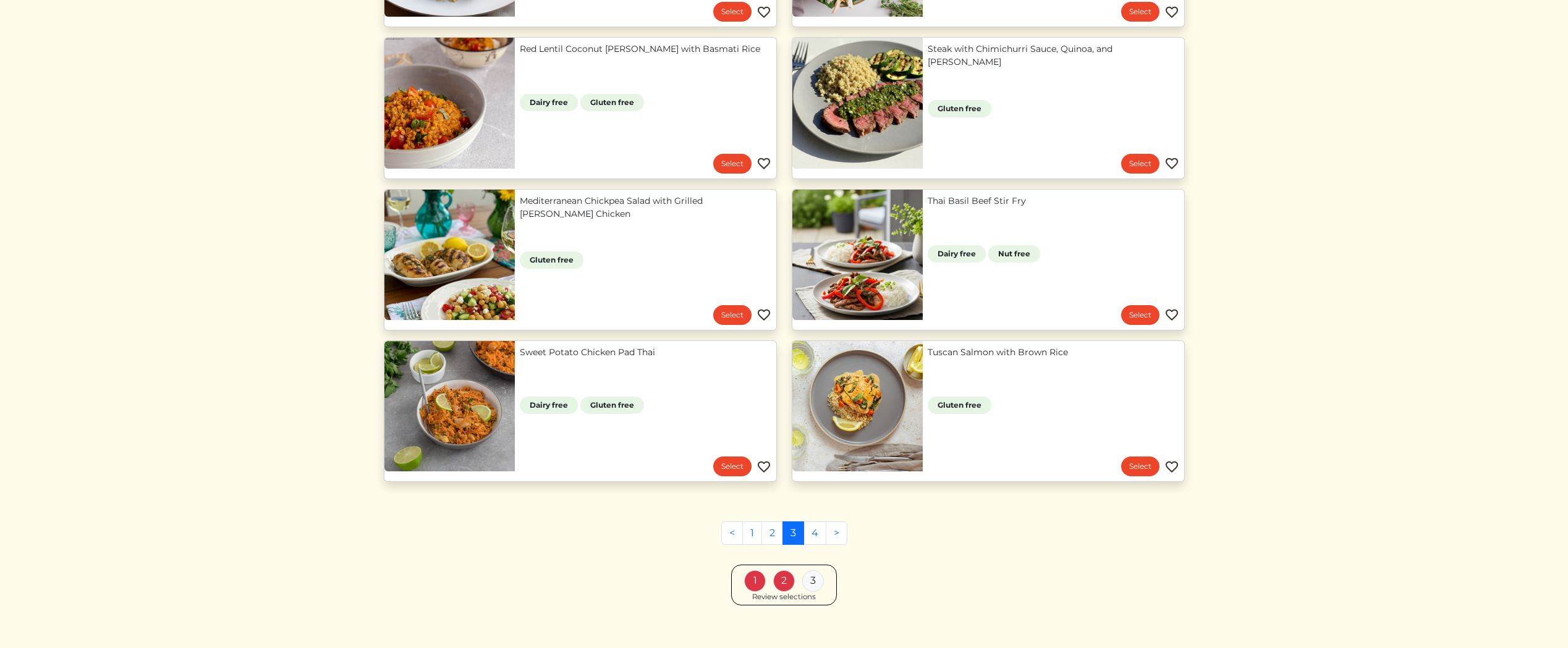
scroll to position [443, 0]
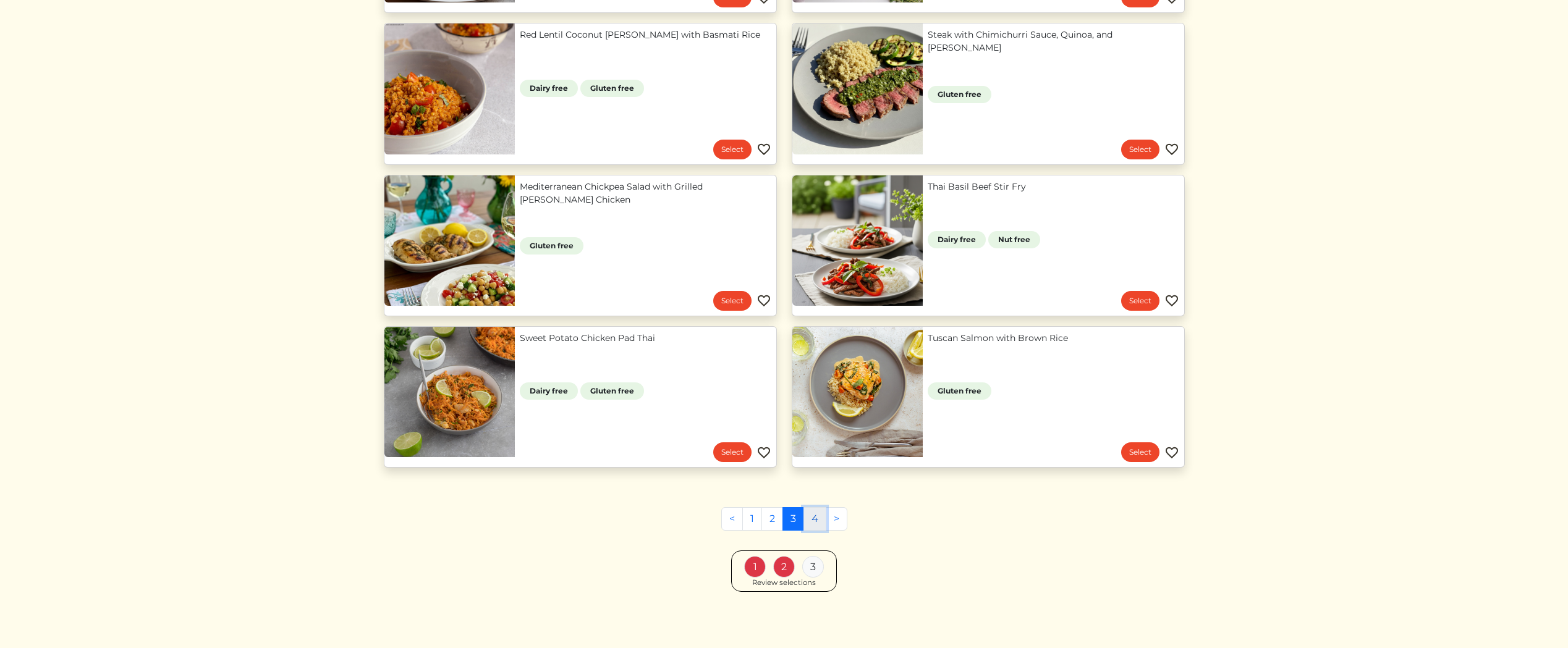
click at [812, 523] on link "4" at bounding box center [815, 519] width 22 height 23
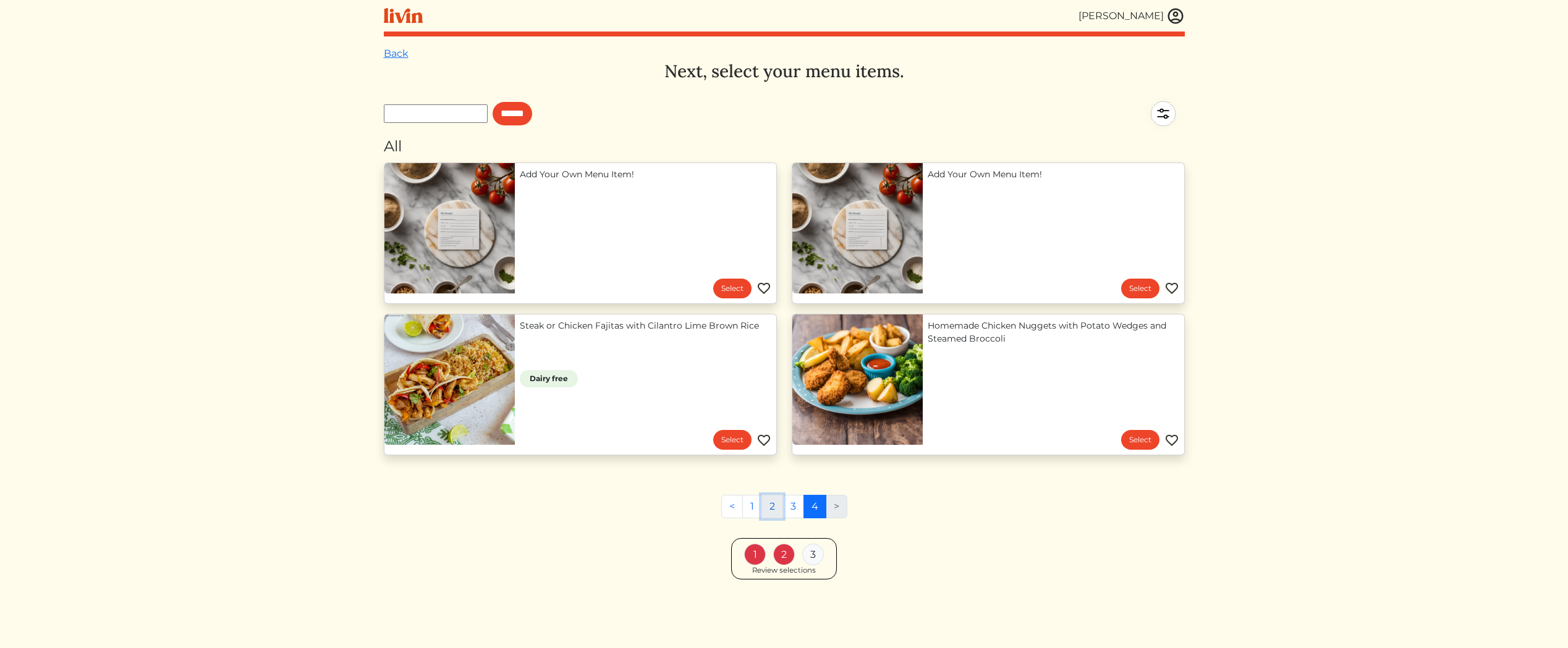
click at [771, 512] on link "2" at bounding box center [771, 506] width 22 height 23
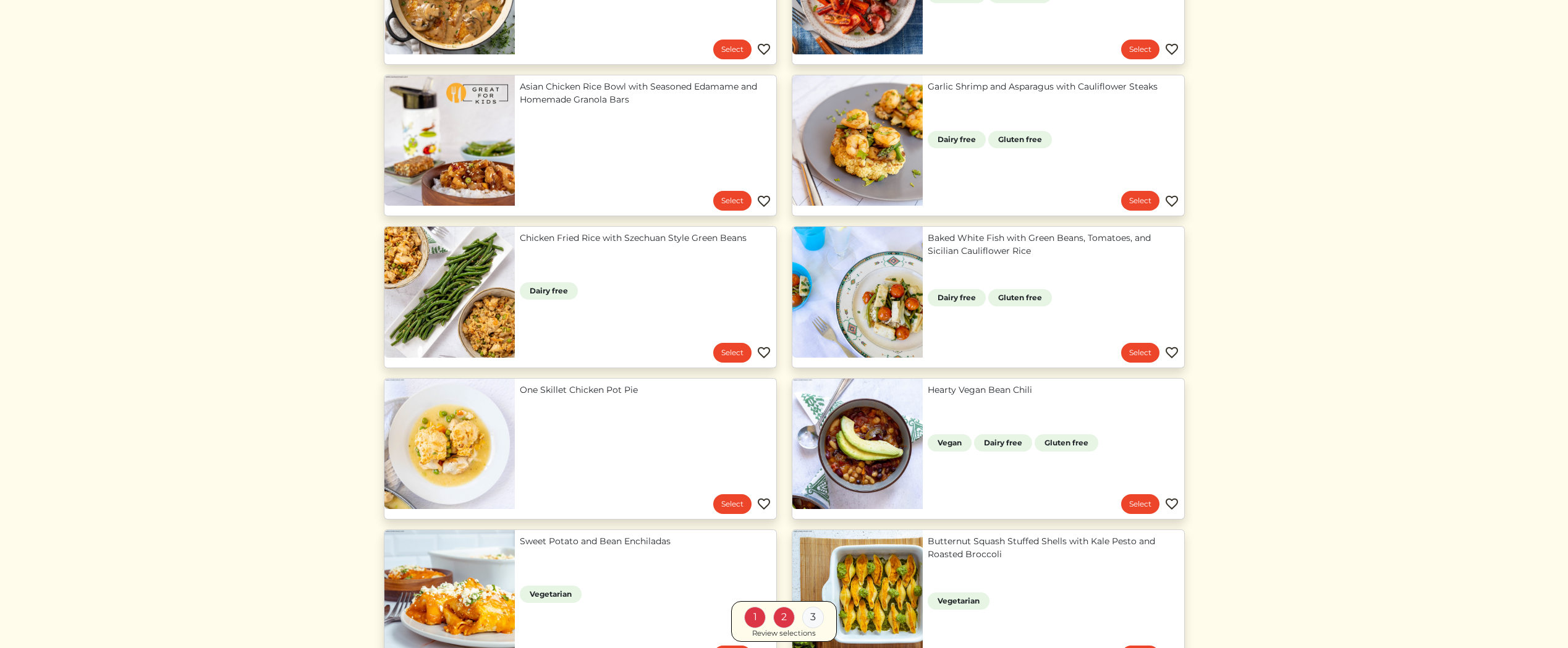
scroll to position [1049, 0]
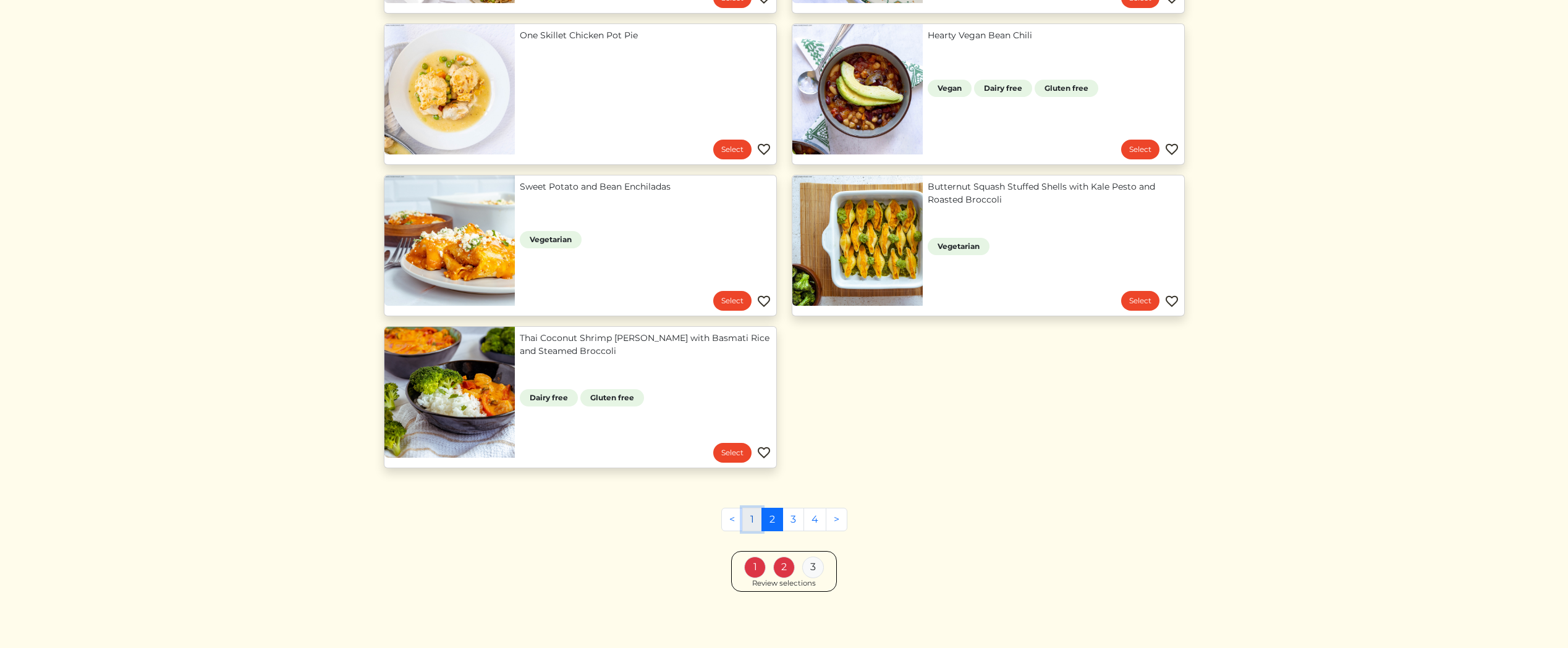
click at [754, 518] on link "1" at bounding box center [752, 519] width 20 height 23
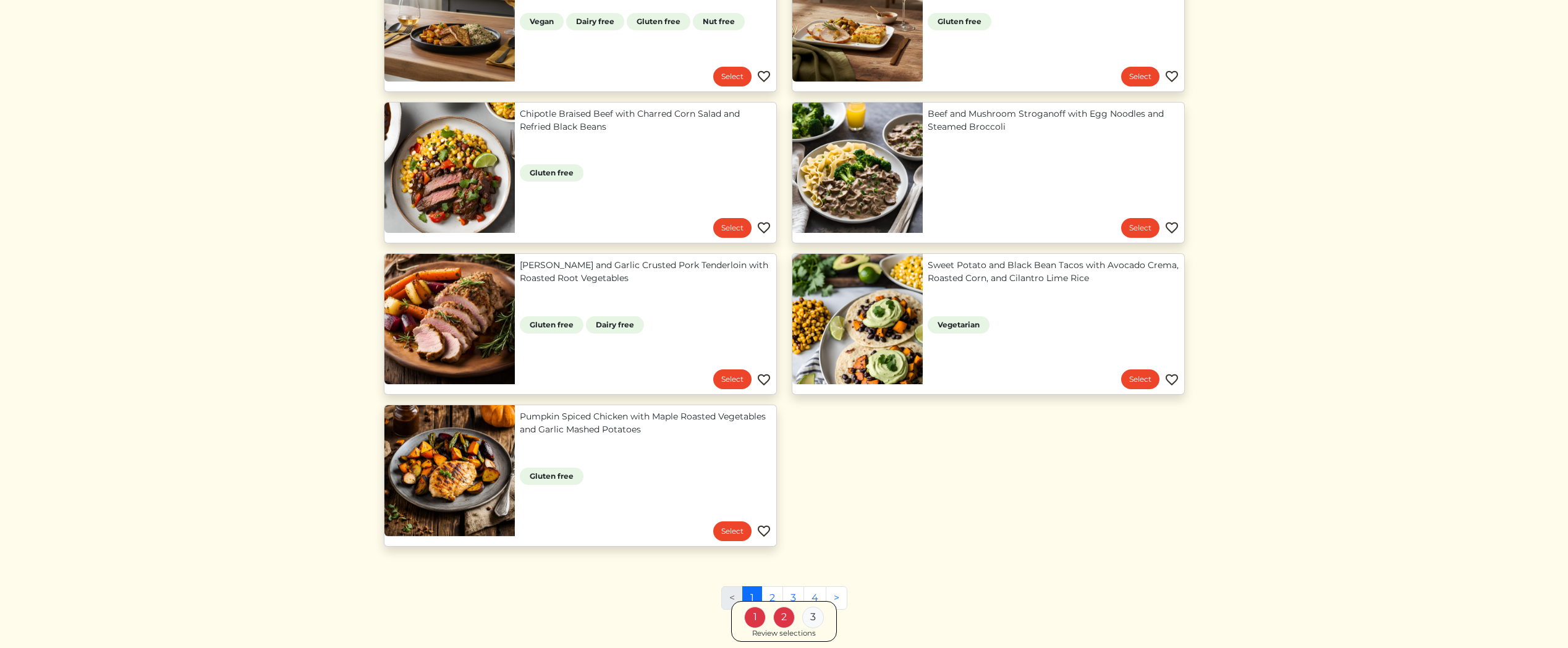
scroll to position [1049, 0]
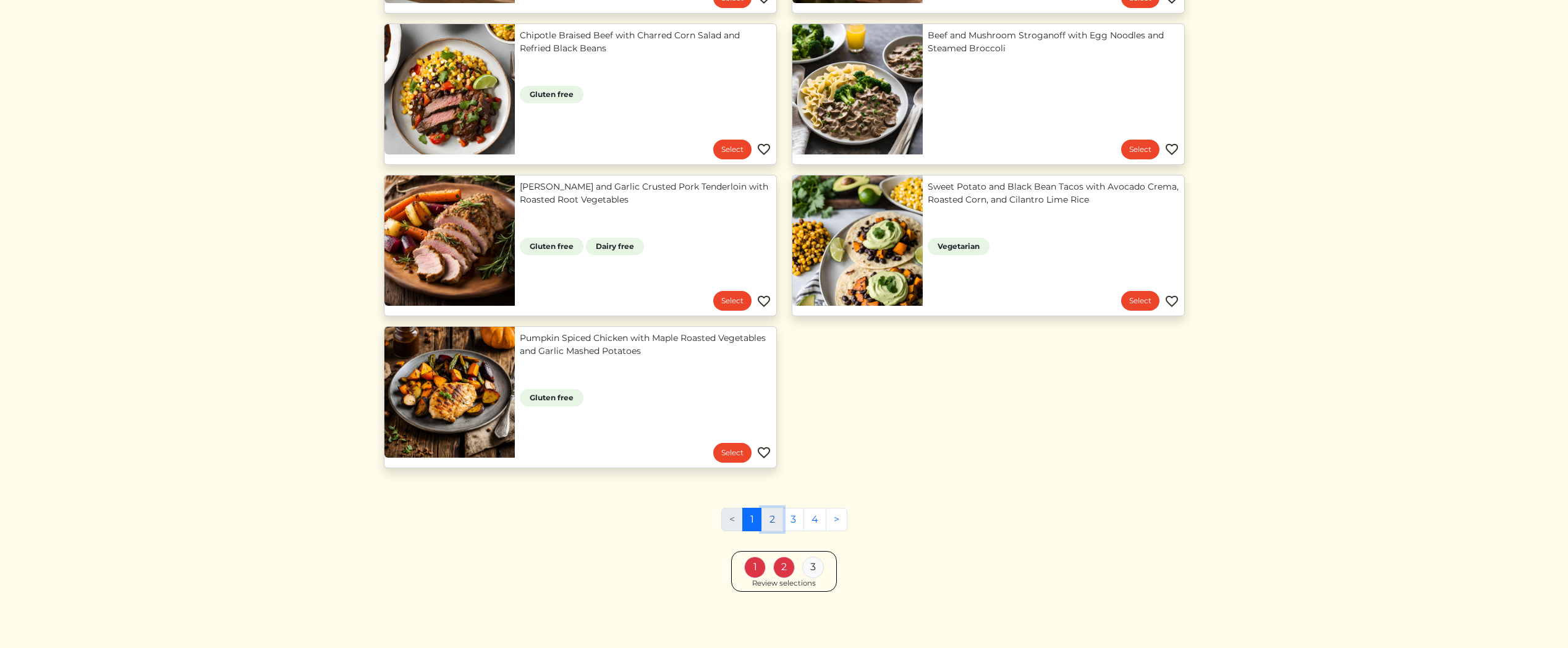
click at [772, 516] on link "2" at bounding box center [771, 519] width 22 height 23
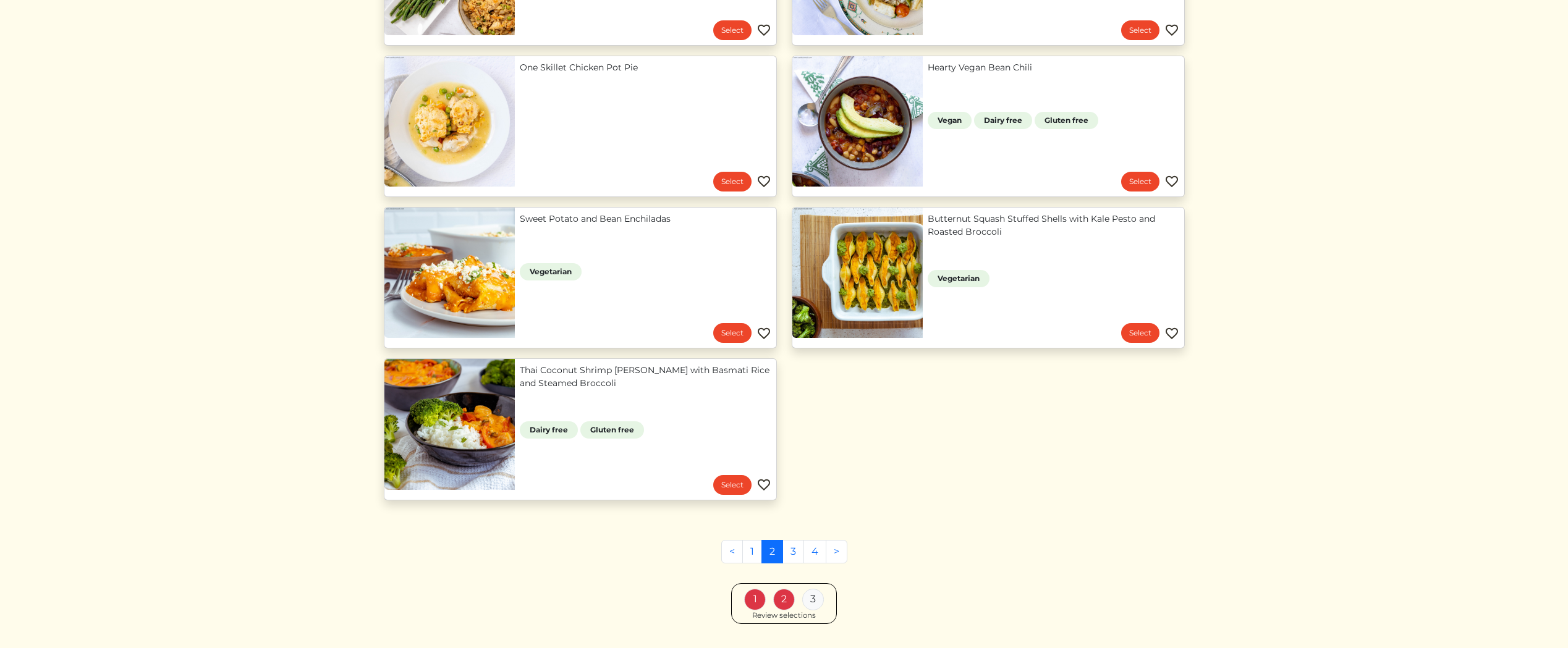
scroll to position [1049, 0]
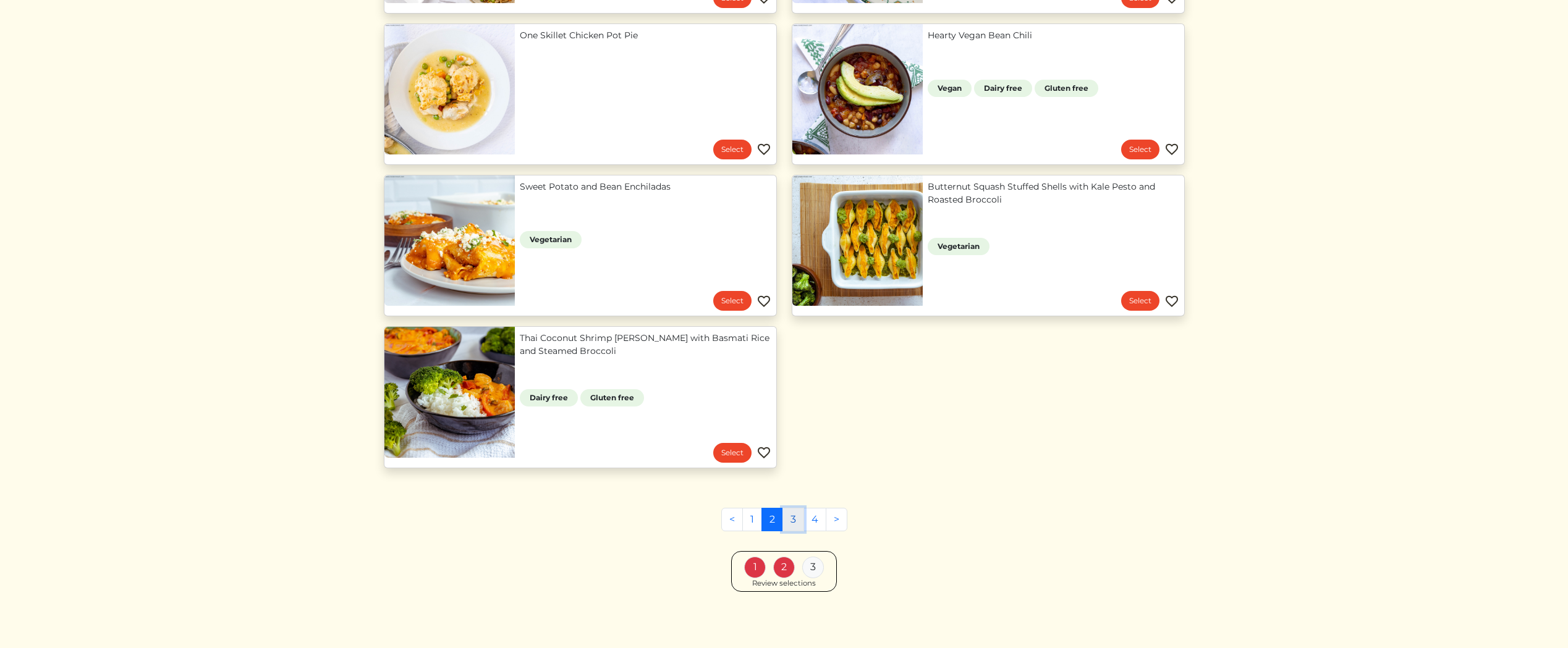
click at [793, 521] on link "3" at bounding box center [792, 519] width 22 height 23
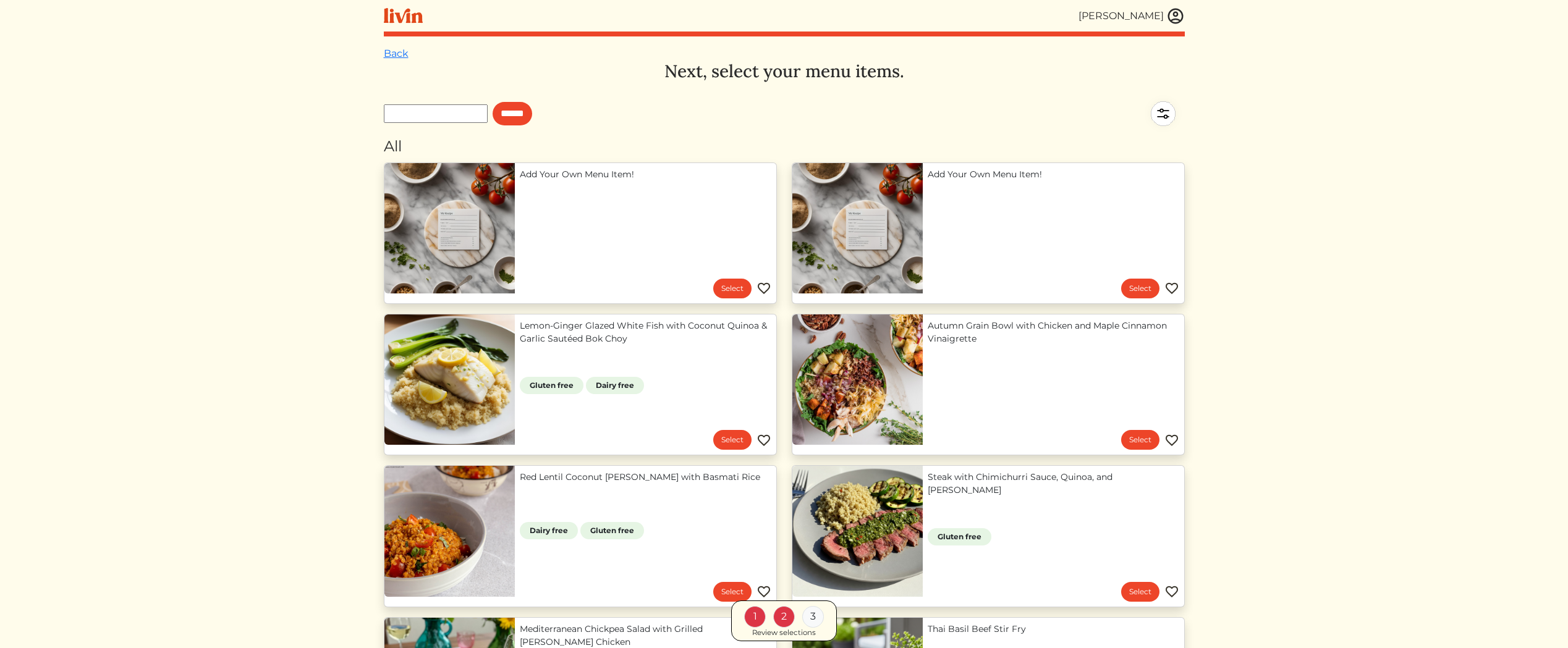
scroll to position [443, 0]
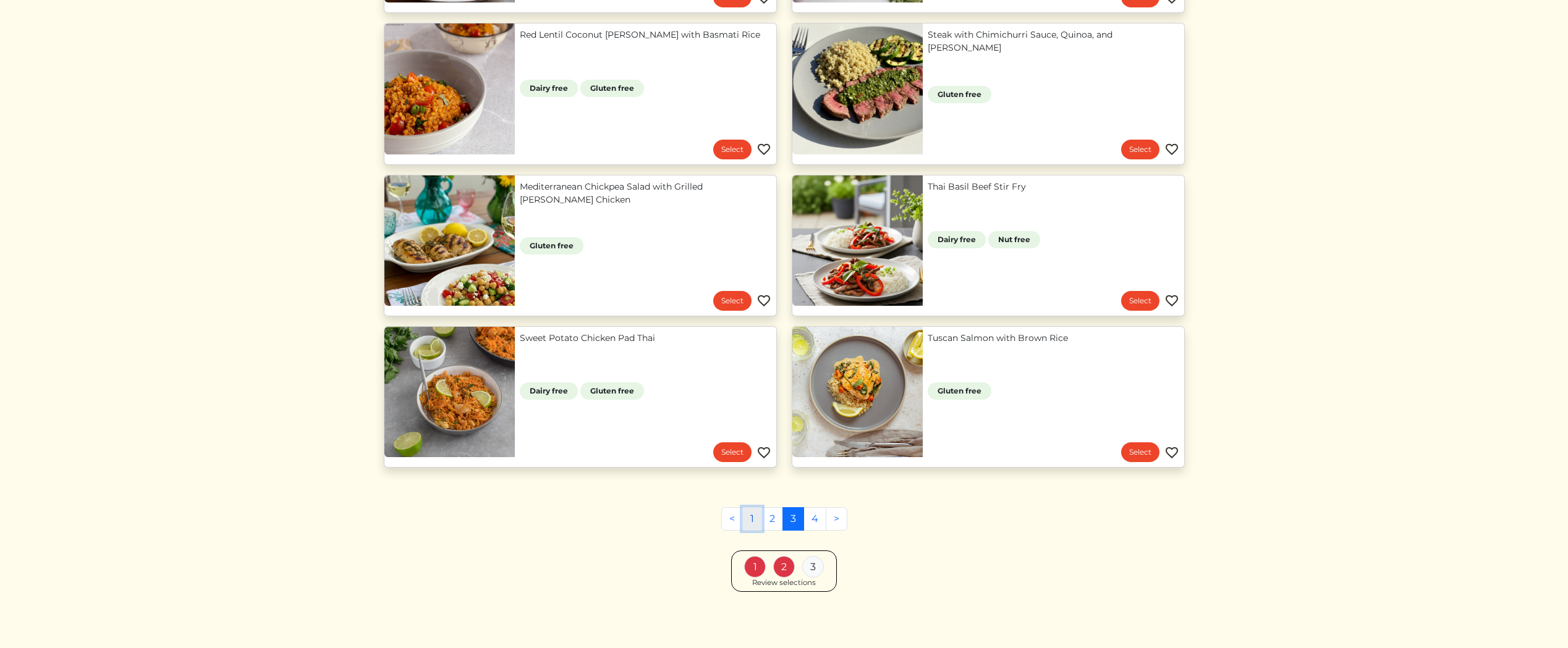
click at [756, 518] on link "1" at bounding box center [752, 519] width 20 height 23
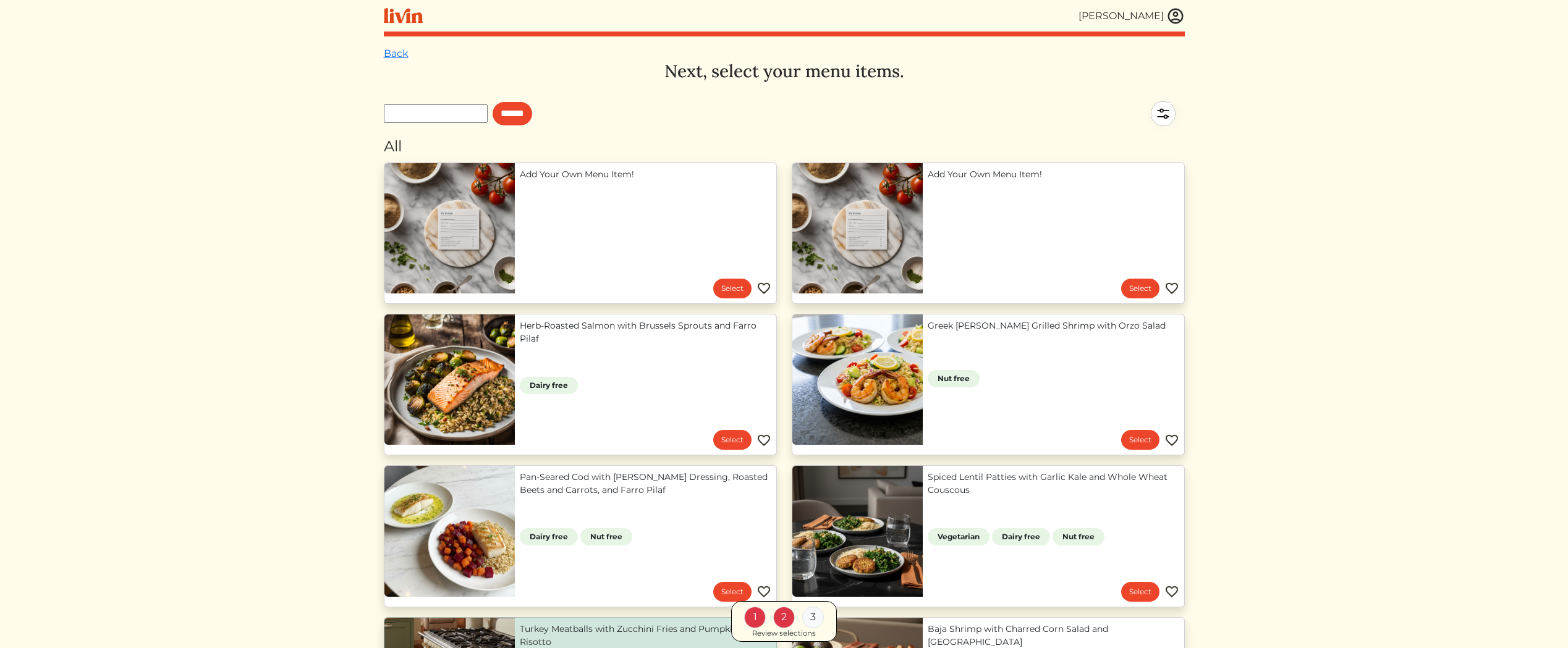
click at [778, 635] on div "Review selections" at bounding box center [784, 633] width 64 height 11
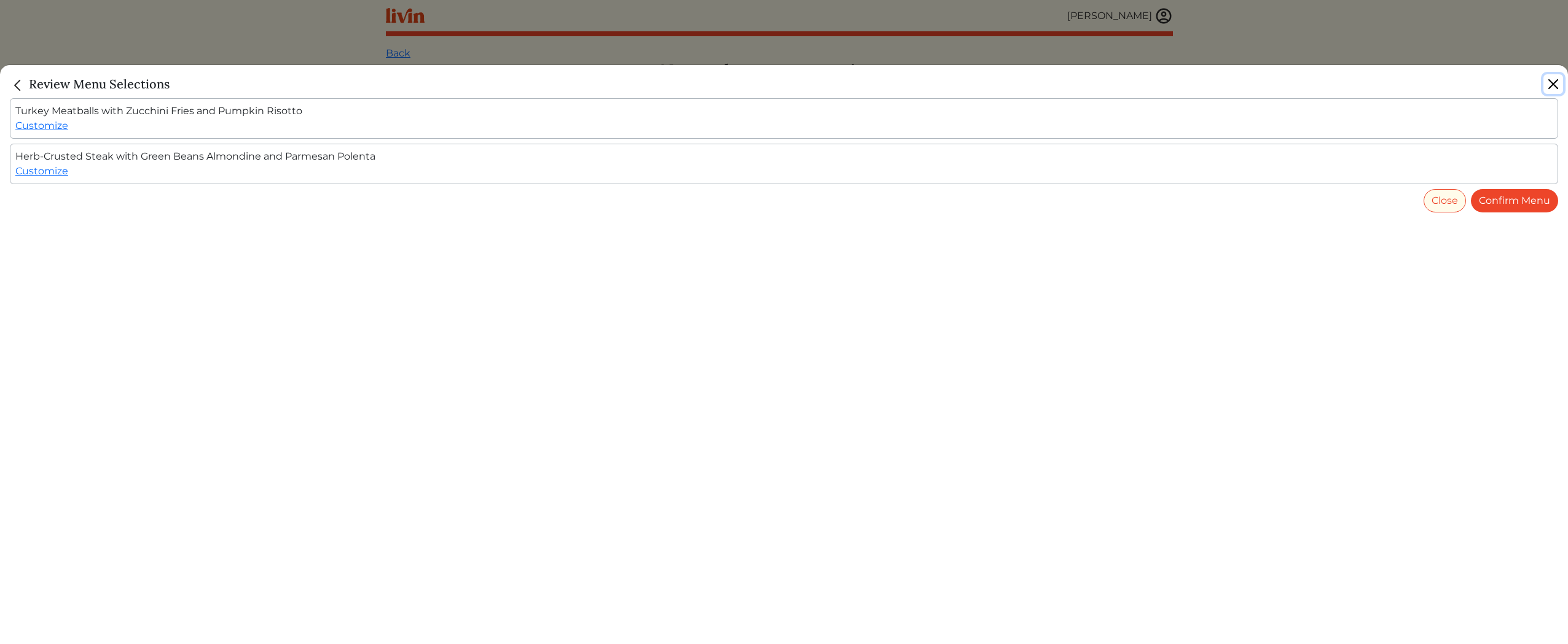
click at [1554, 79] on button "Close" at bounding box center [1553, 83] width 20 height 20
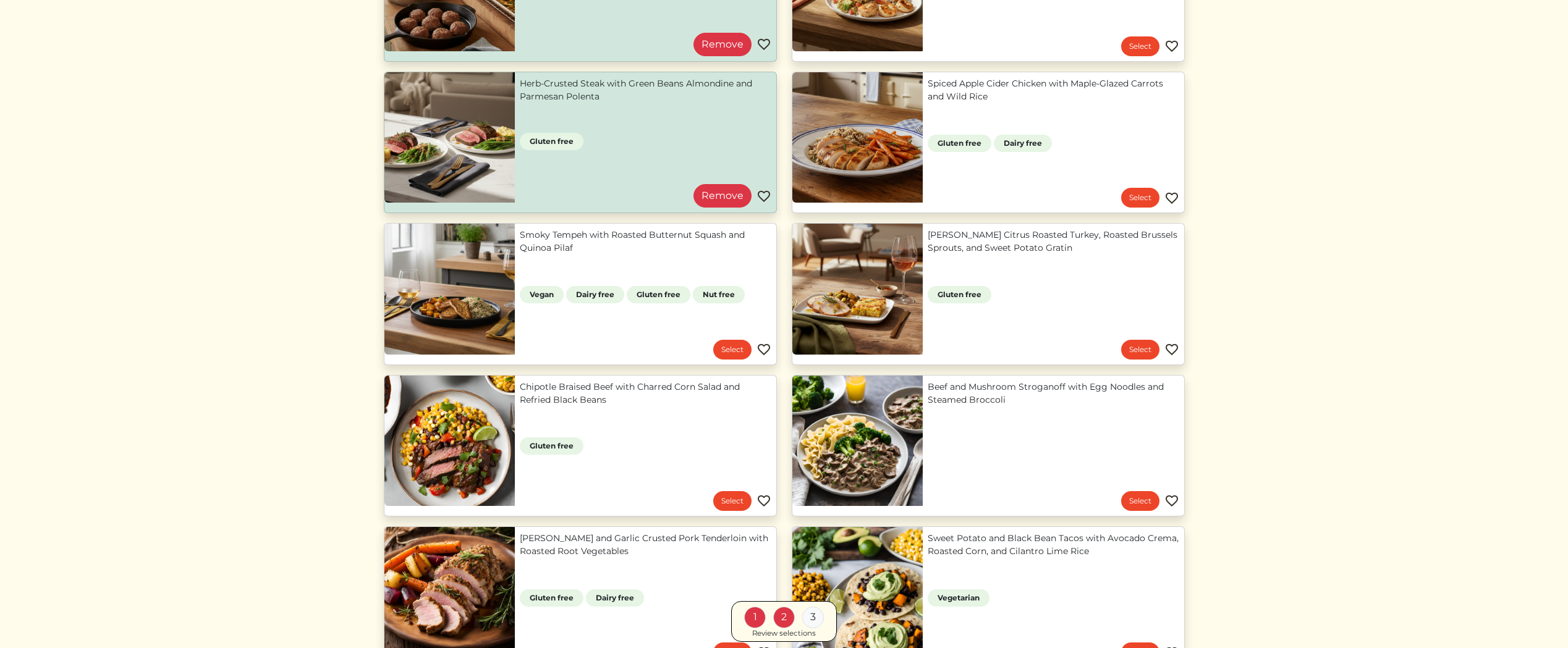
scroll to position [695, 0]
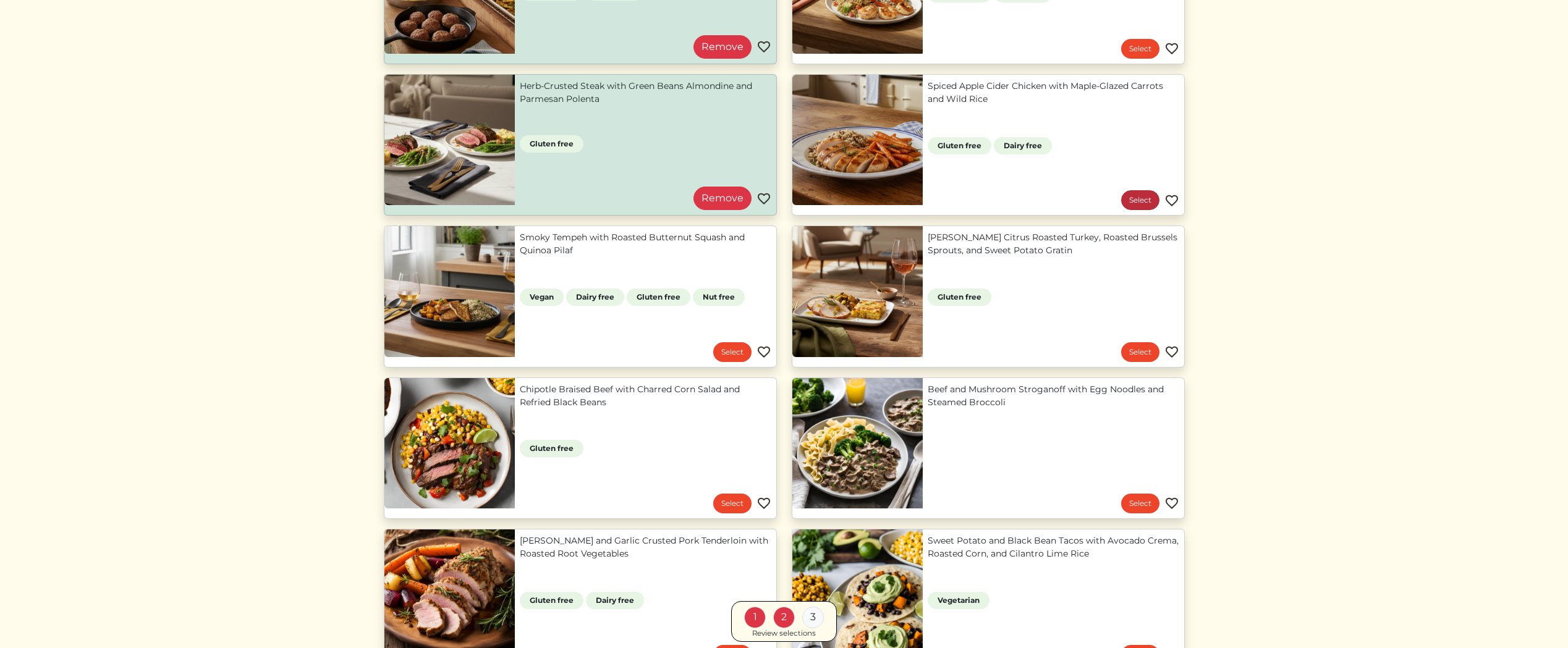
click at [1148, 198] on link "Select" at bounding box center [1140, 200] width 38 height 20
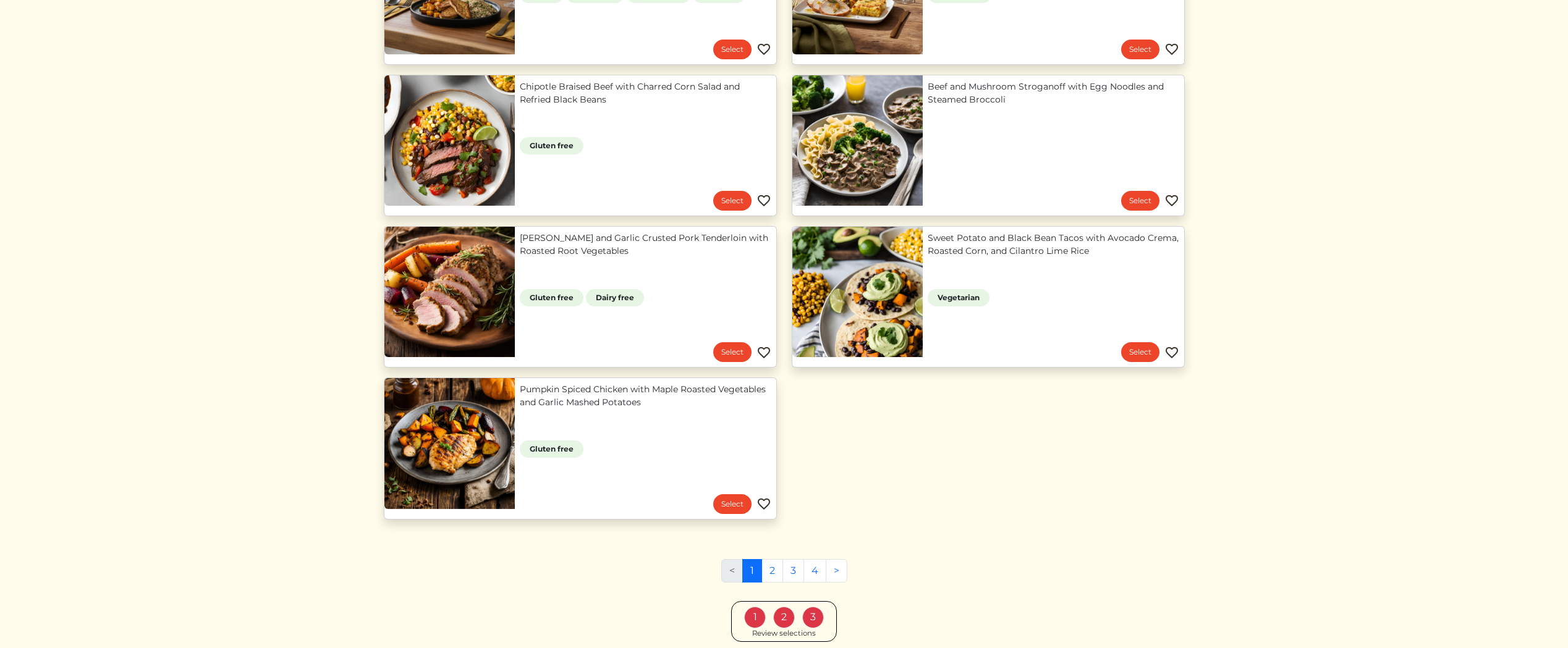
scroll to position [1049, 0]
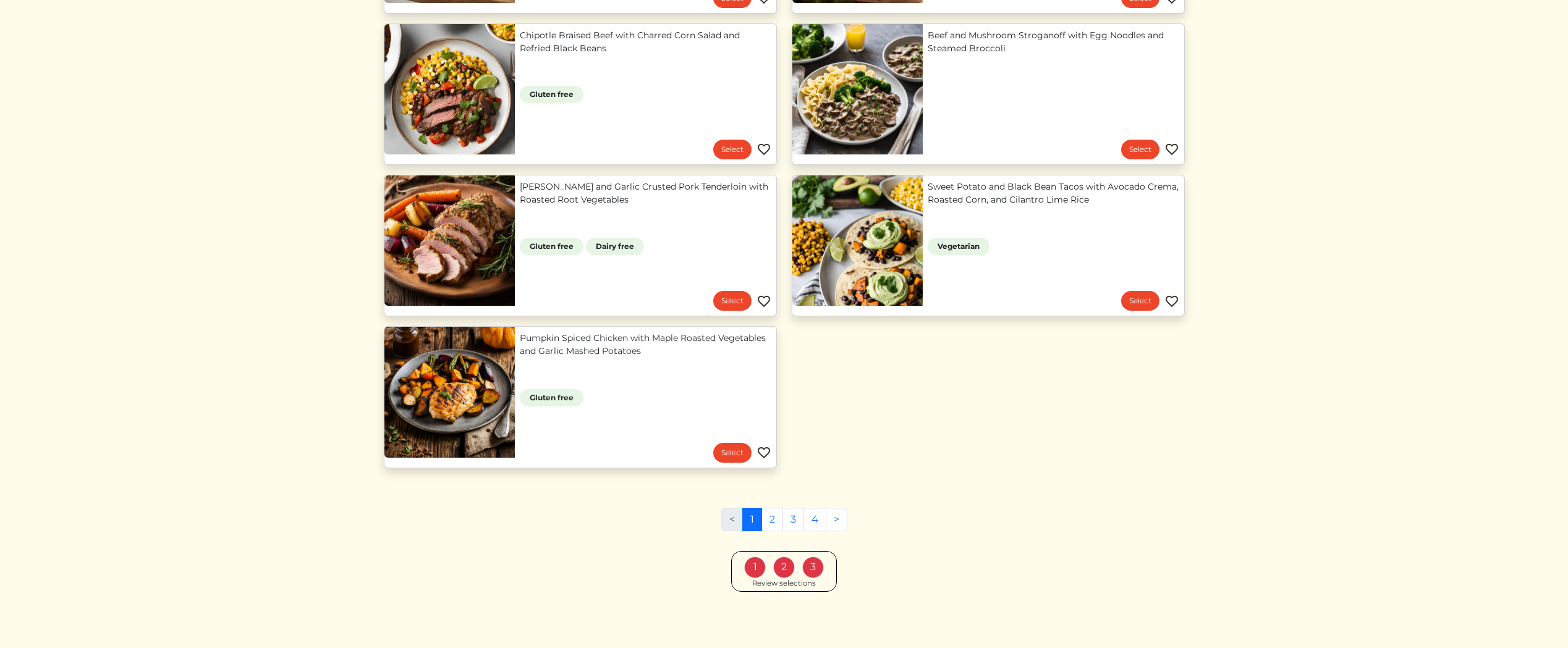
click at [791, 582] on div "Review selections" at bounding box center [784, 584] width 64 height 11
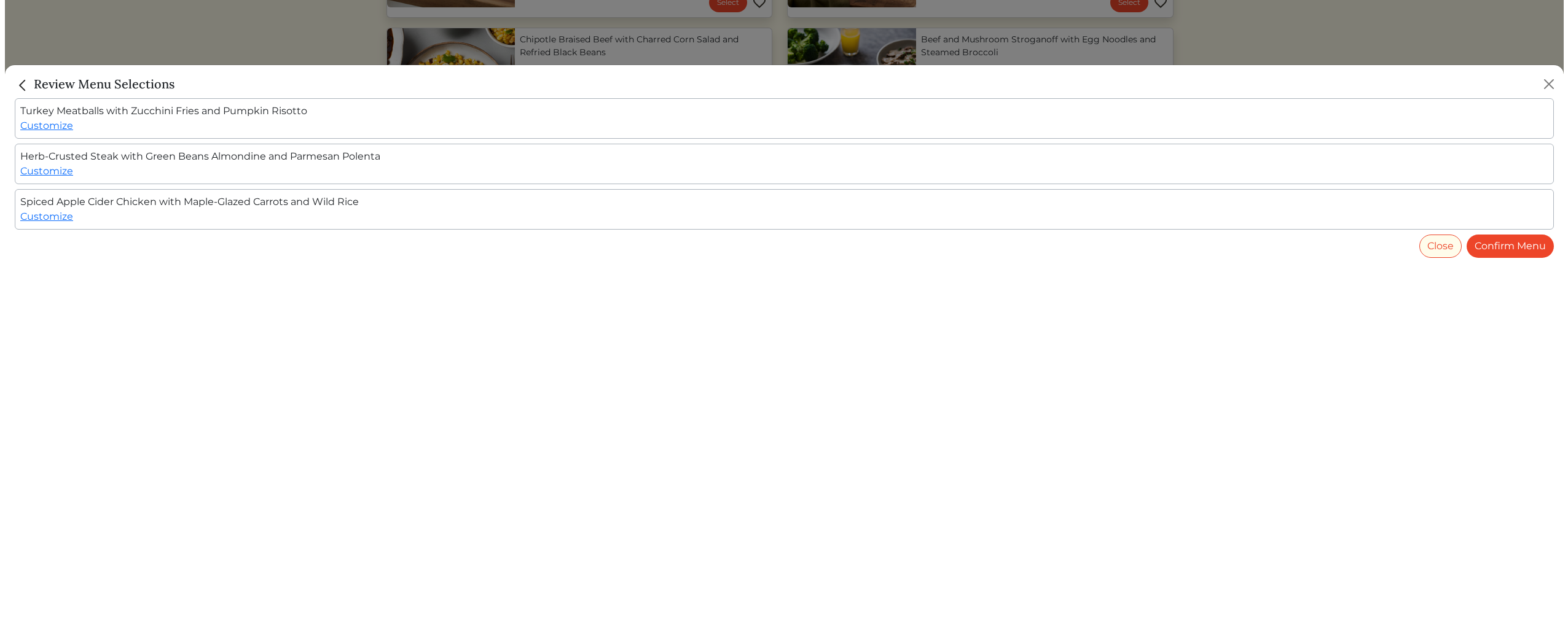
scroll to position [1029, 0]
click at [1499, 245] on link "Confirm Menu" at bounding box center [1514, 246] width 87 height 23
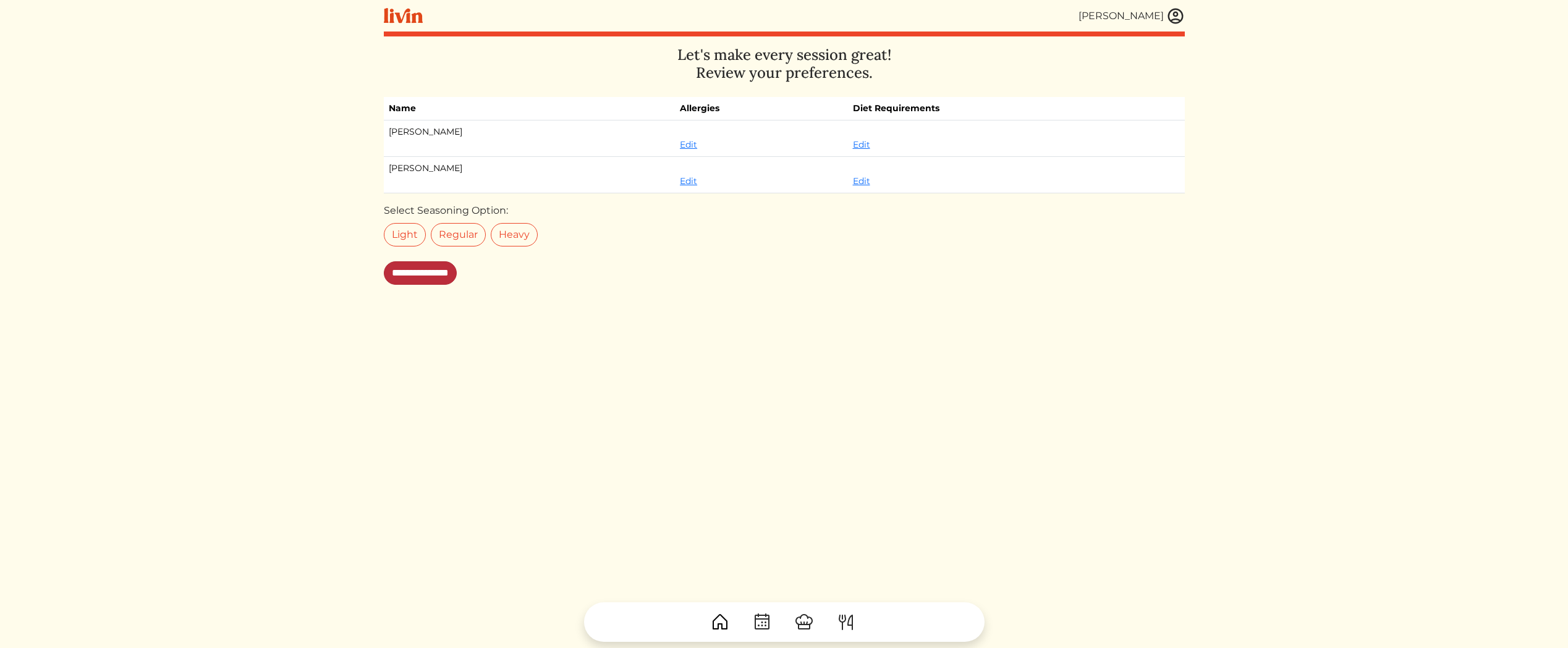
click at [436, 275] on input "**********" at bounding box center [420, 273] width 73 height 23
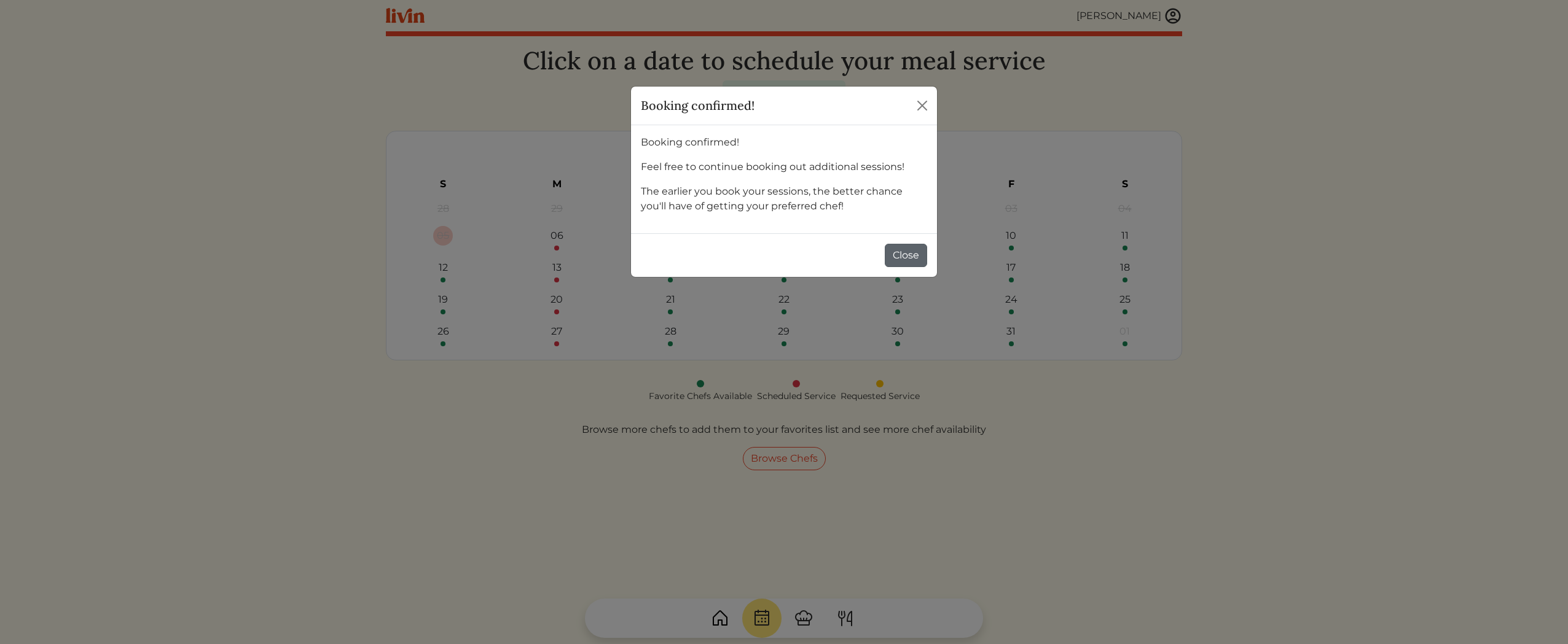
click at [922, 254] on button "Close" at bounding box center [906, 255] width 42 height 23
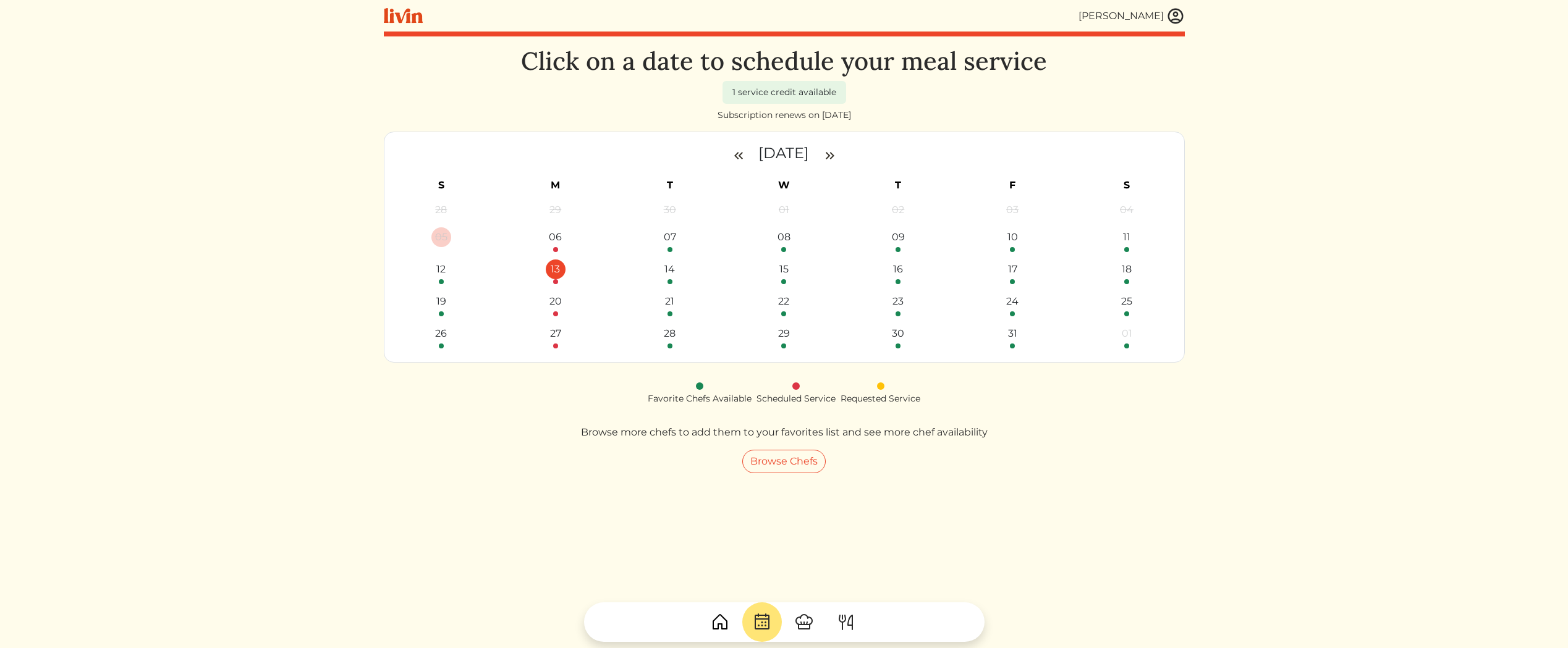
click at [560, 273] on div "13" at bounding box center [555, 269] width 20 height 20
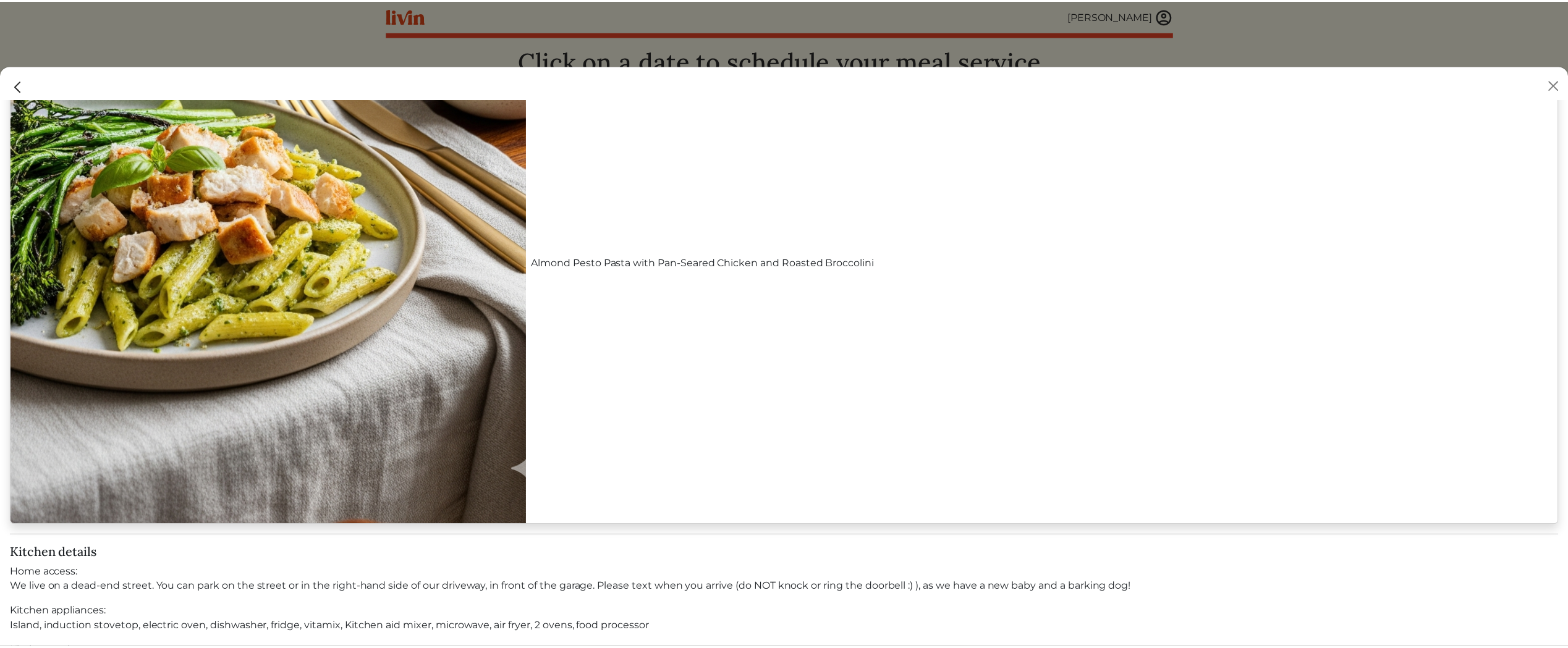
scroll to position [1834, 0]
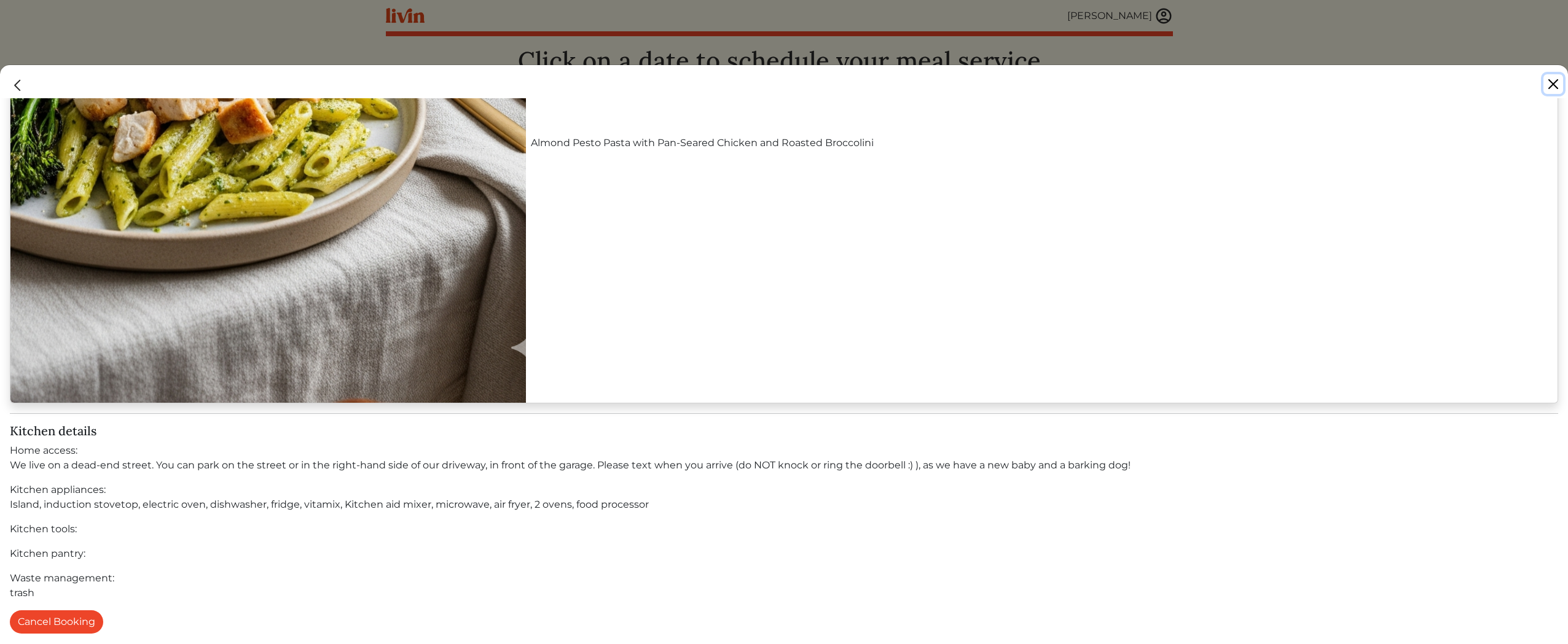
click at [1559, 83] on button "Close" at bounding box center [1553, 83] width 20 height 20
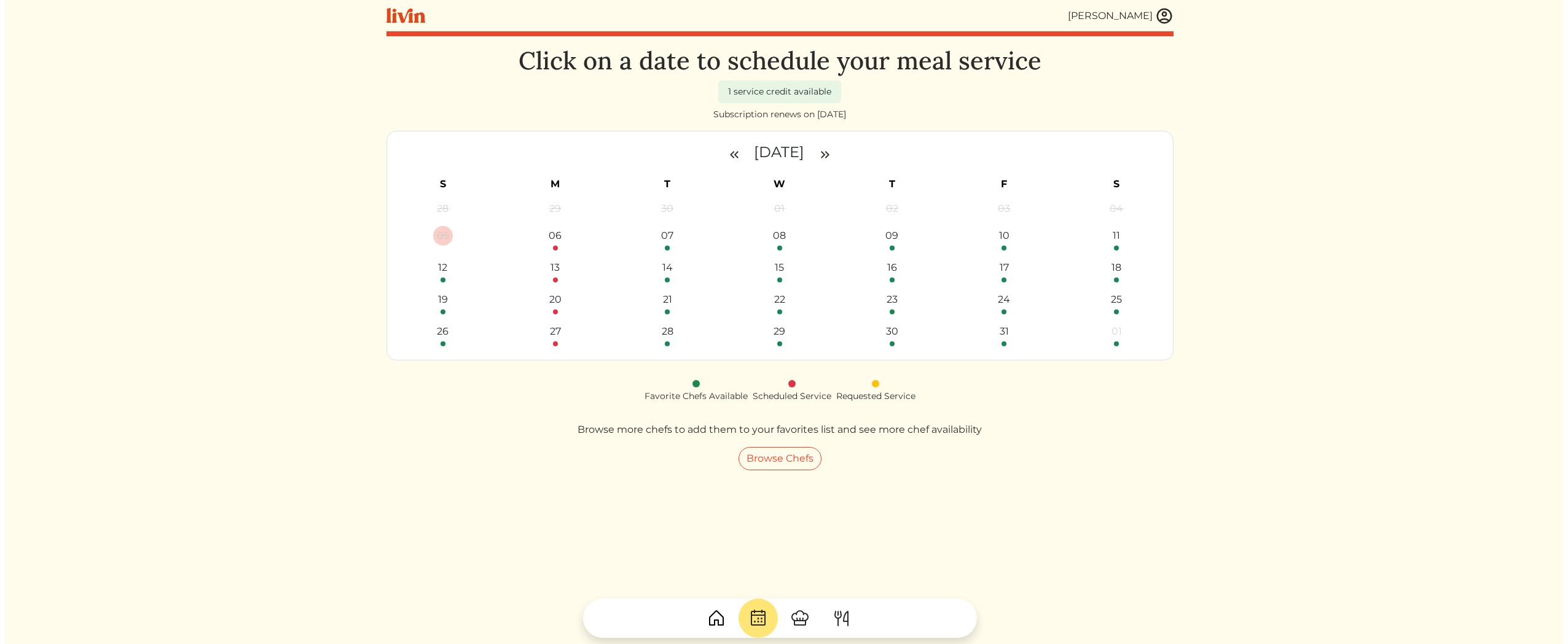
scroll to position [1814, 0]
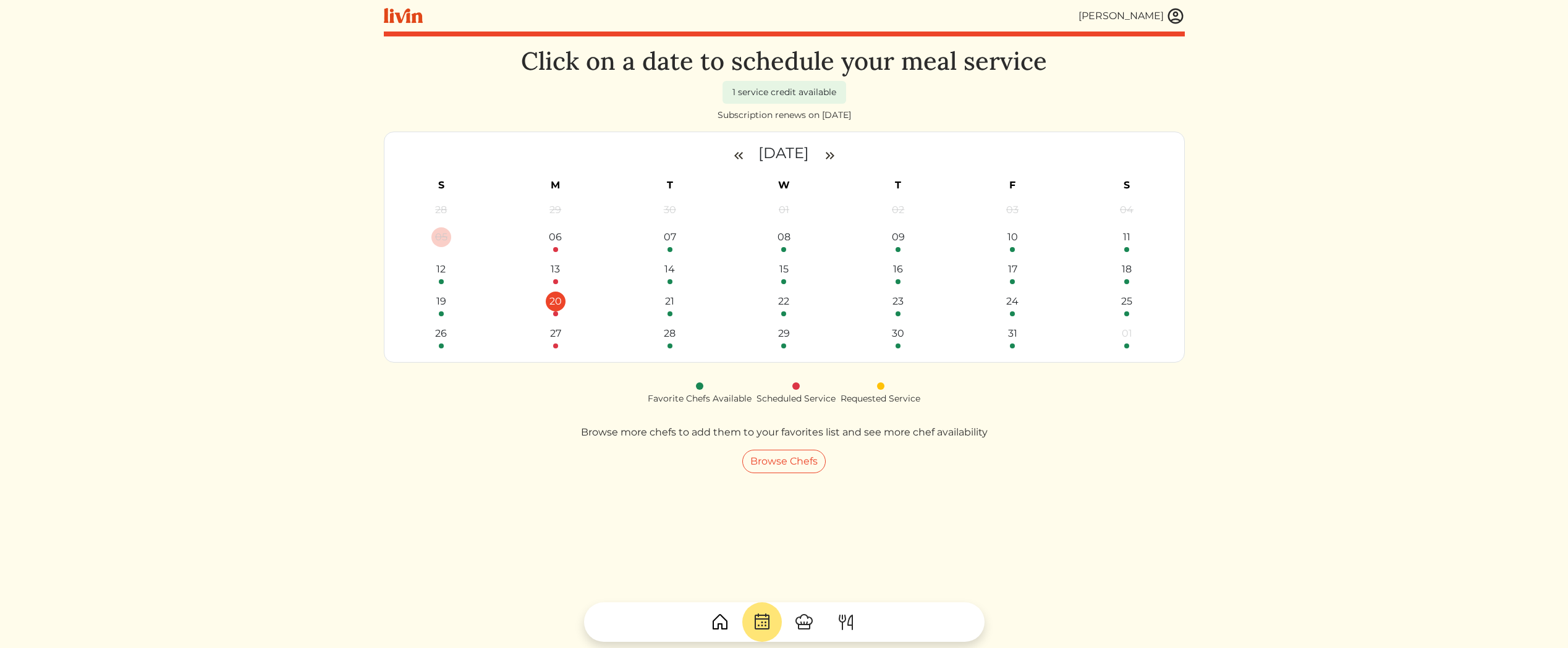
click at [569, 296] on div "20" at bounding box center [555, 304] width 107 height 25
click at [560, 304] on div "20" at bounding box center [555, 301] width 20 height 20
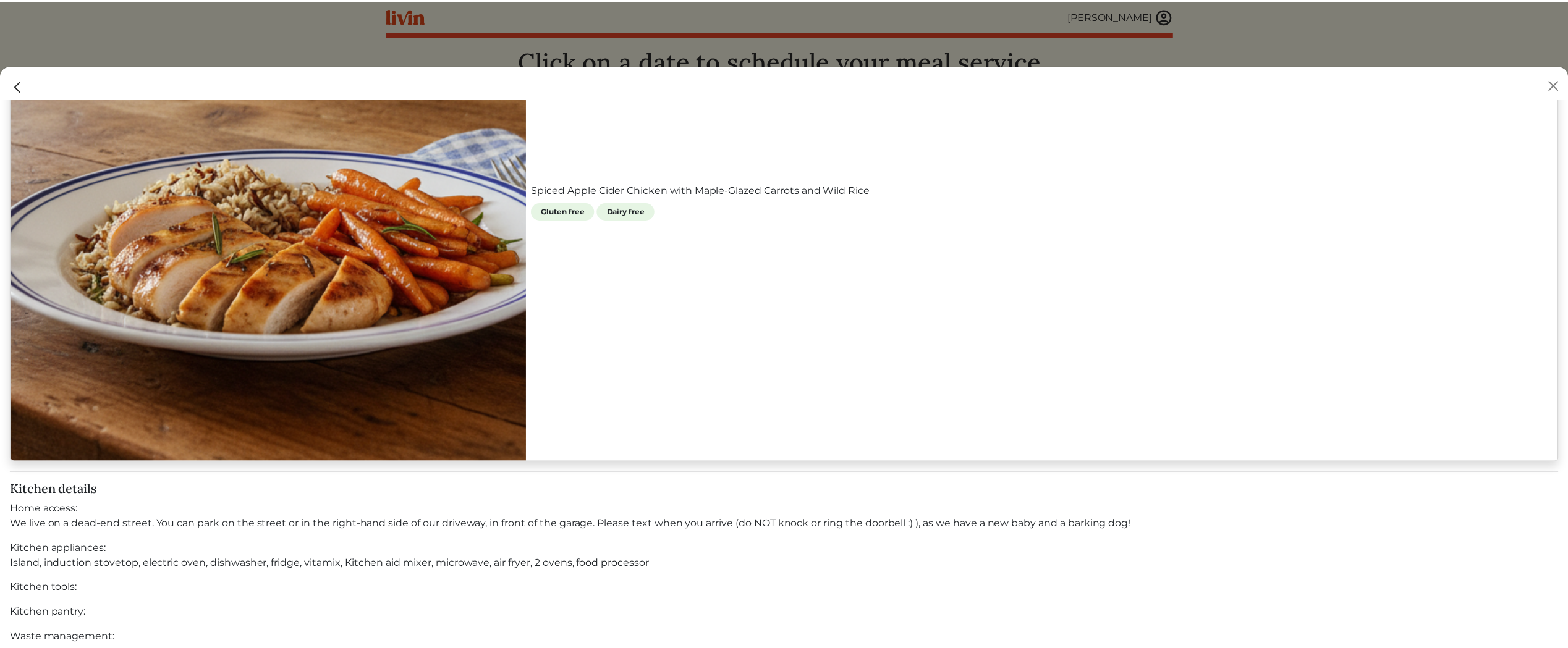
scroll to position [1782, 0]
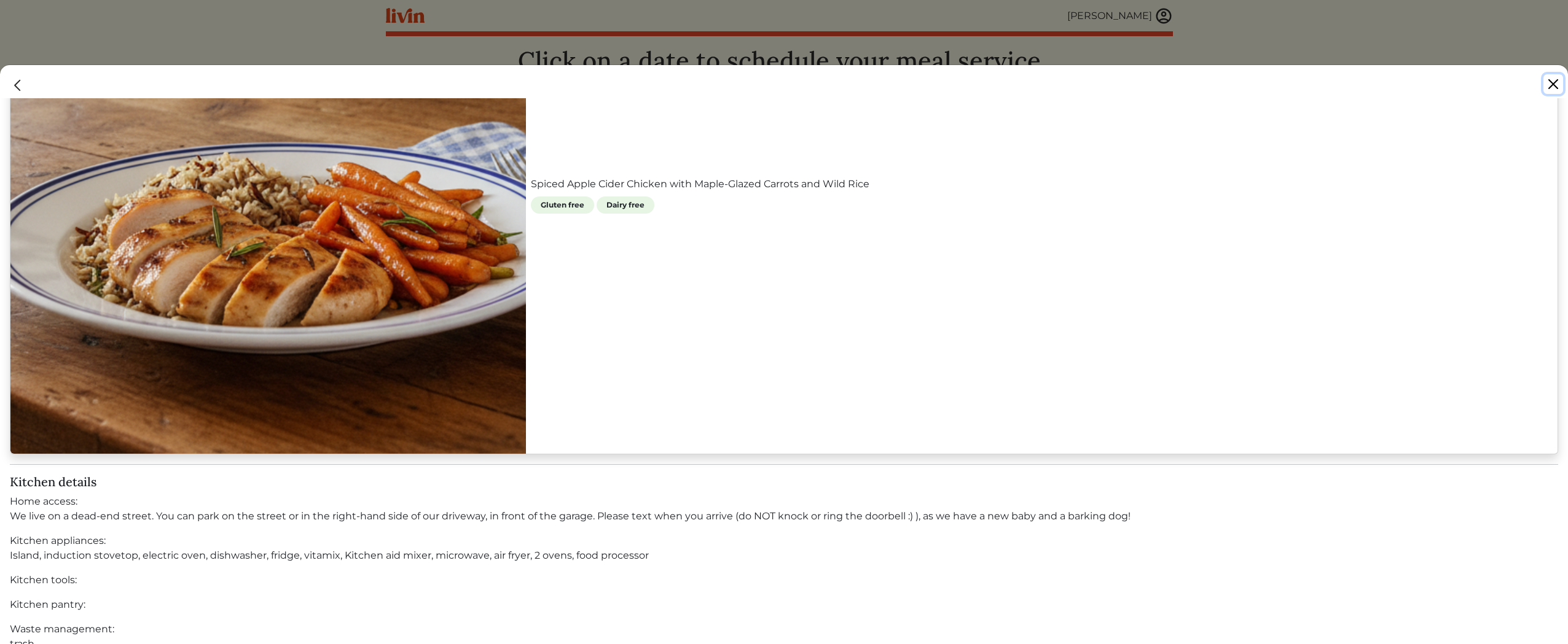
click at [1555, 84] on button "Close" at bounding box center [1553, 83] width 20 height 20
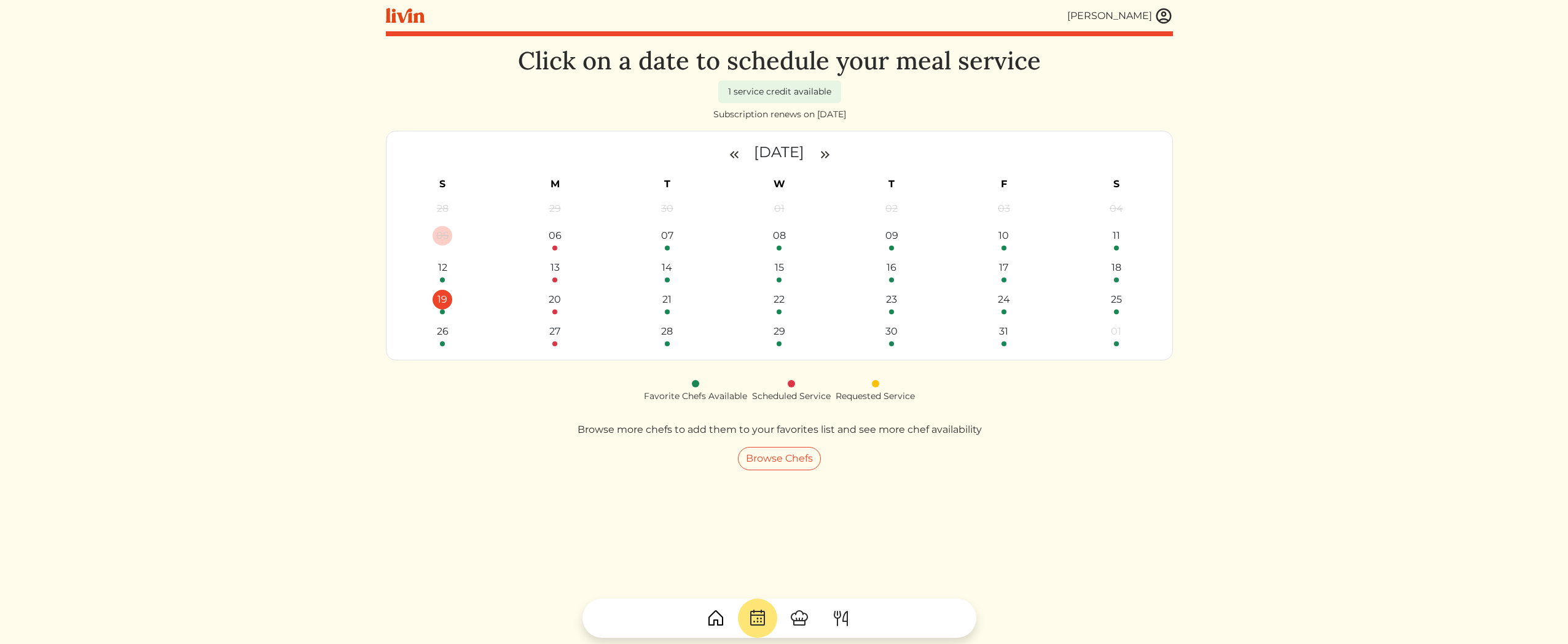
scroll to position [1765, 0]
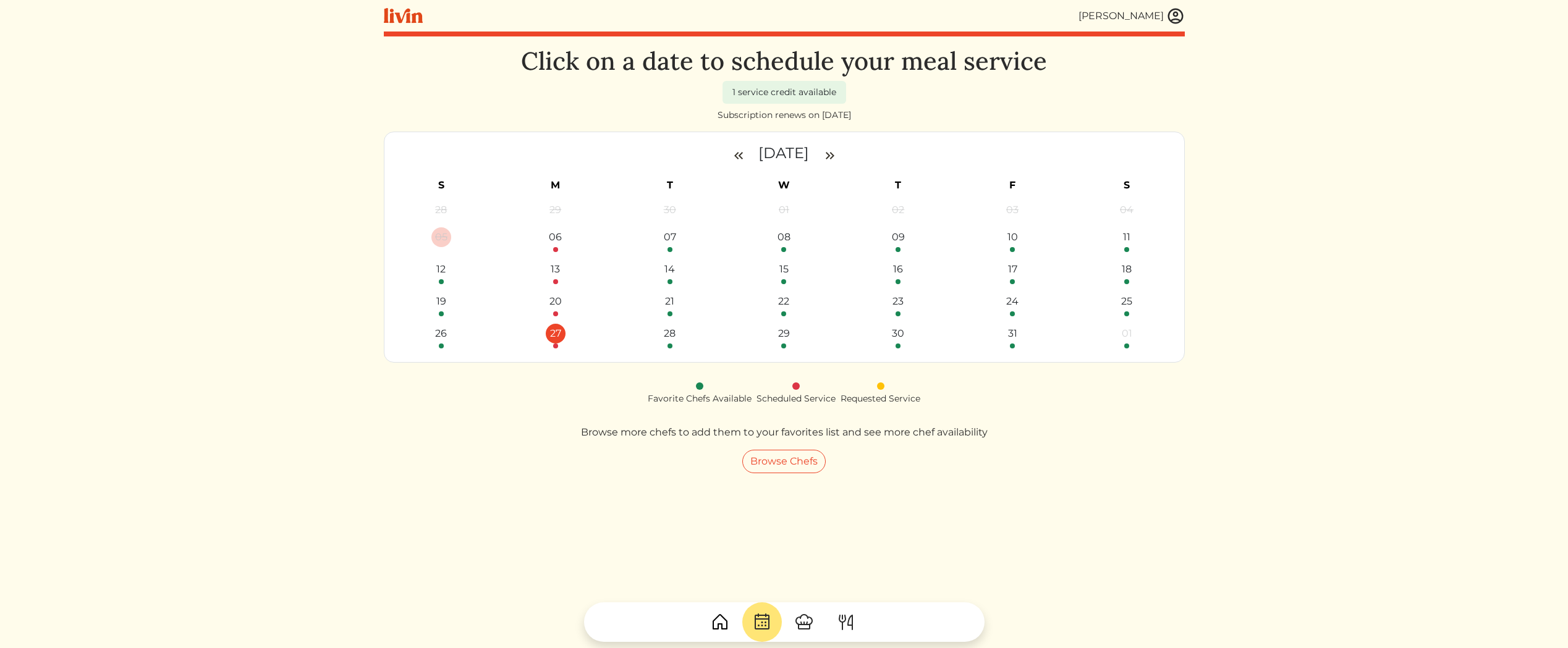
click at [566, 325] on div "27" at bounding box center [555, 336] width 107 height 25
click at [559, 330] on div "27" at bounding box center [555, 333] width 20 height 20
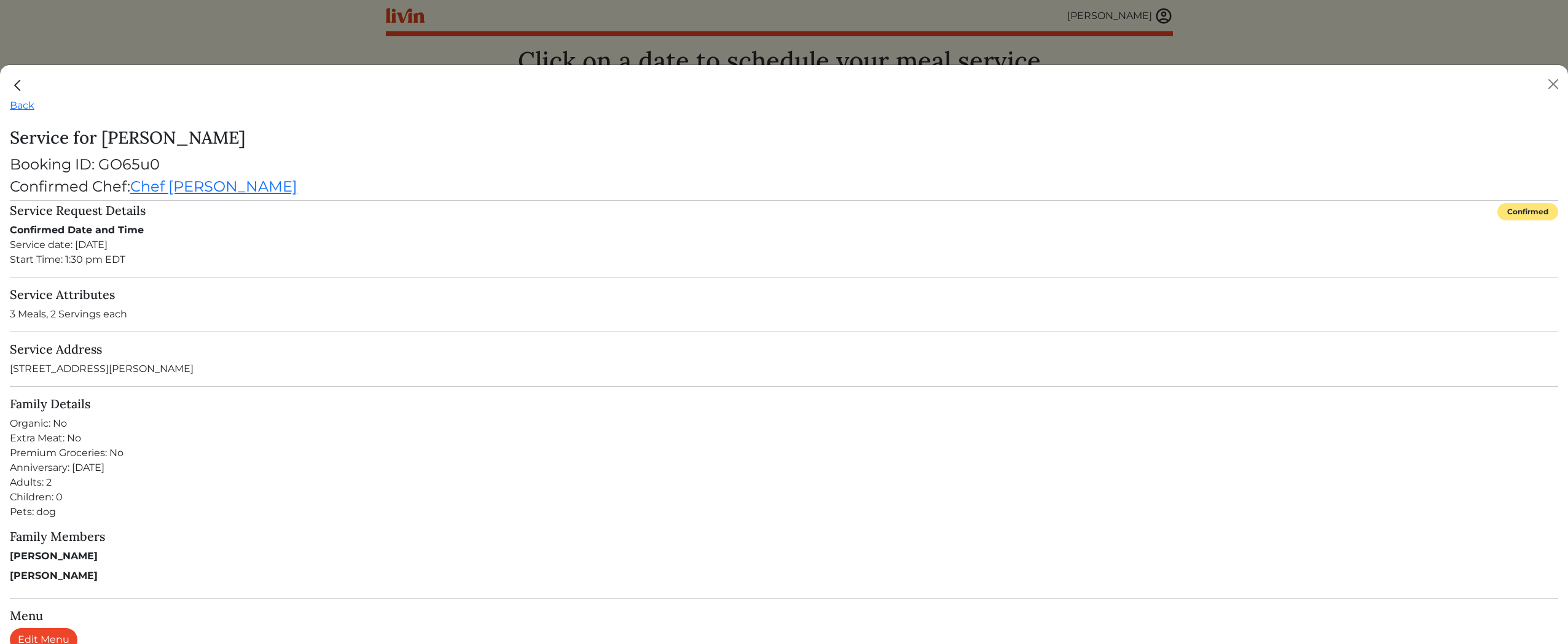
scroll to position [3, 0]
click at [43, 630] on link "Edit Menu" at bounding box center [43, 637] width 68 height 23
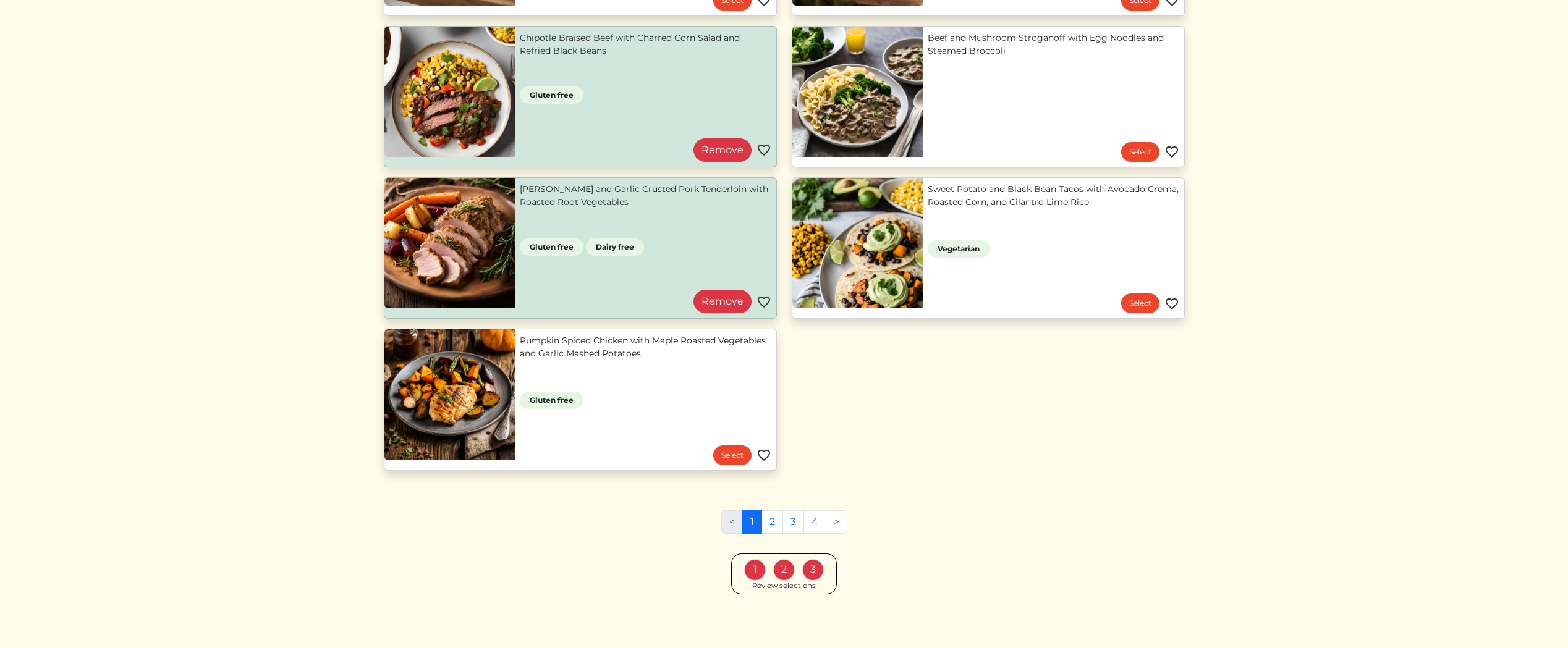
scroll to position [1049, 0]
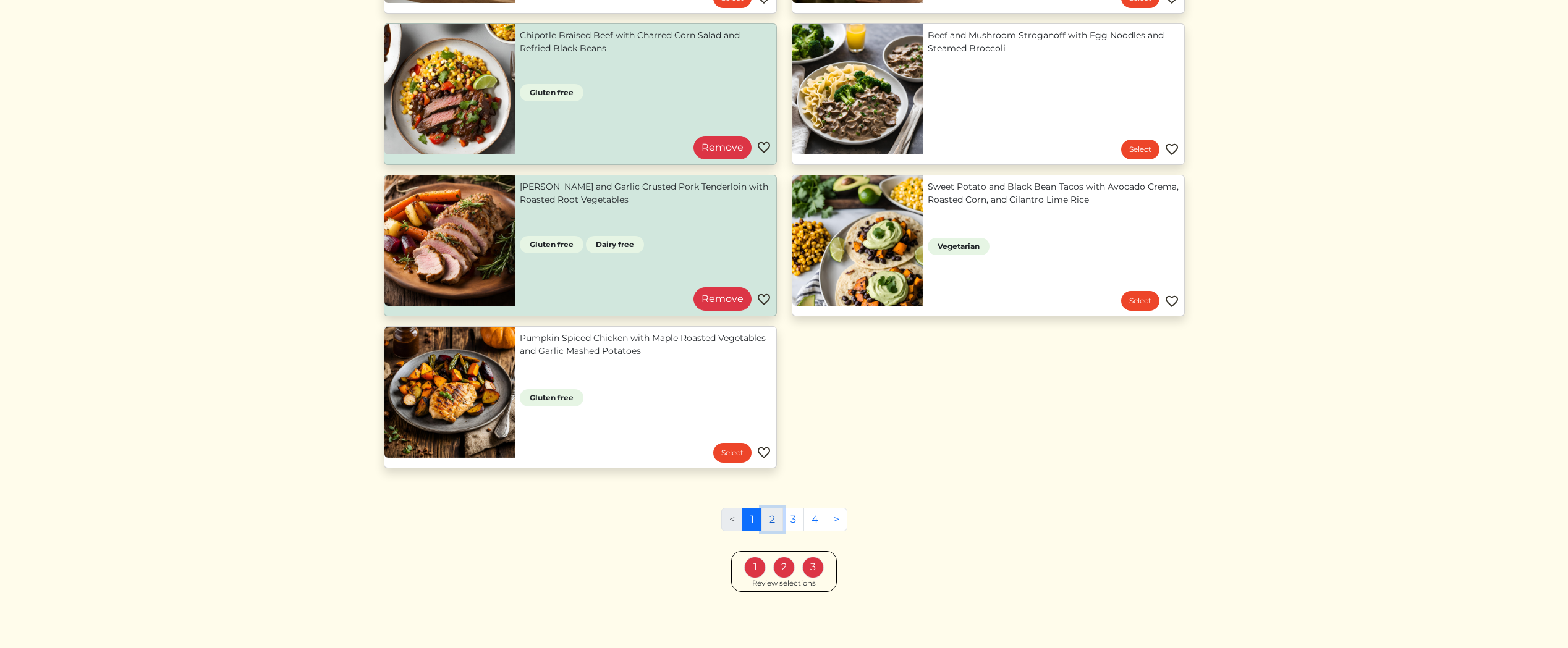
click at [766, 520] on link "2" at bounding box center [771, 519] width 22 height 23
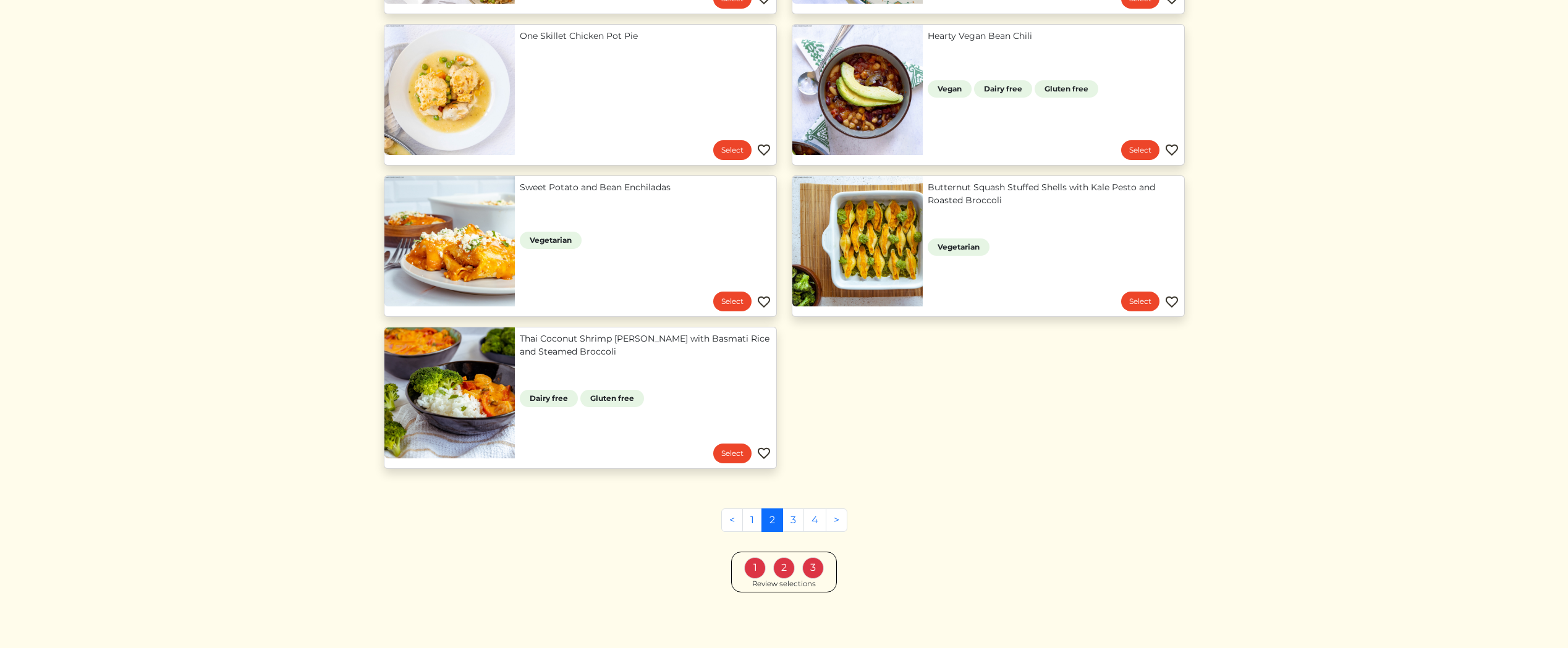
scroll to position [1049, 0]
click at [750, 518] on link "1" at bounding box center [752, 519] width 20 height 23
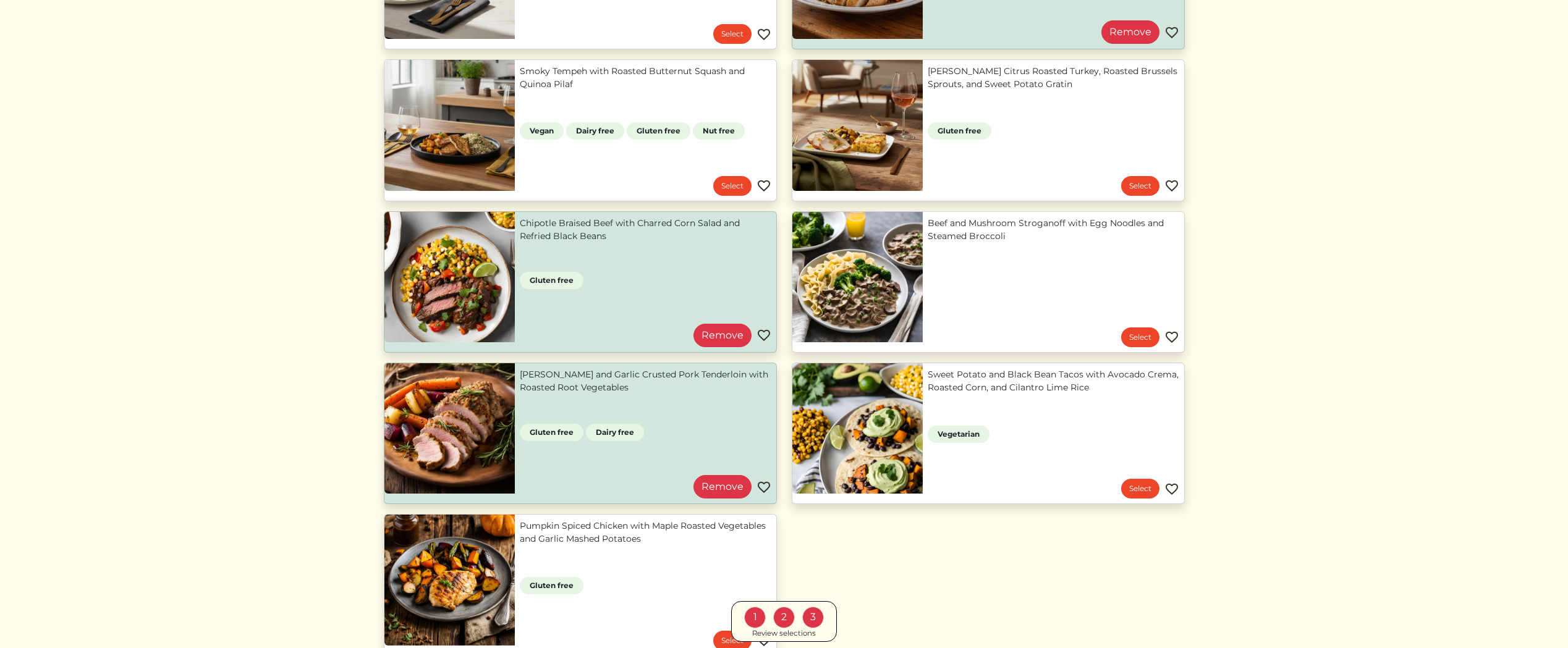
scroll to position [741, 0]
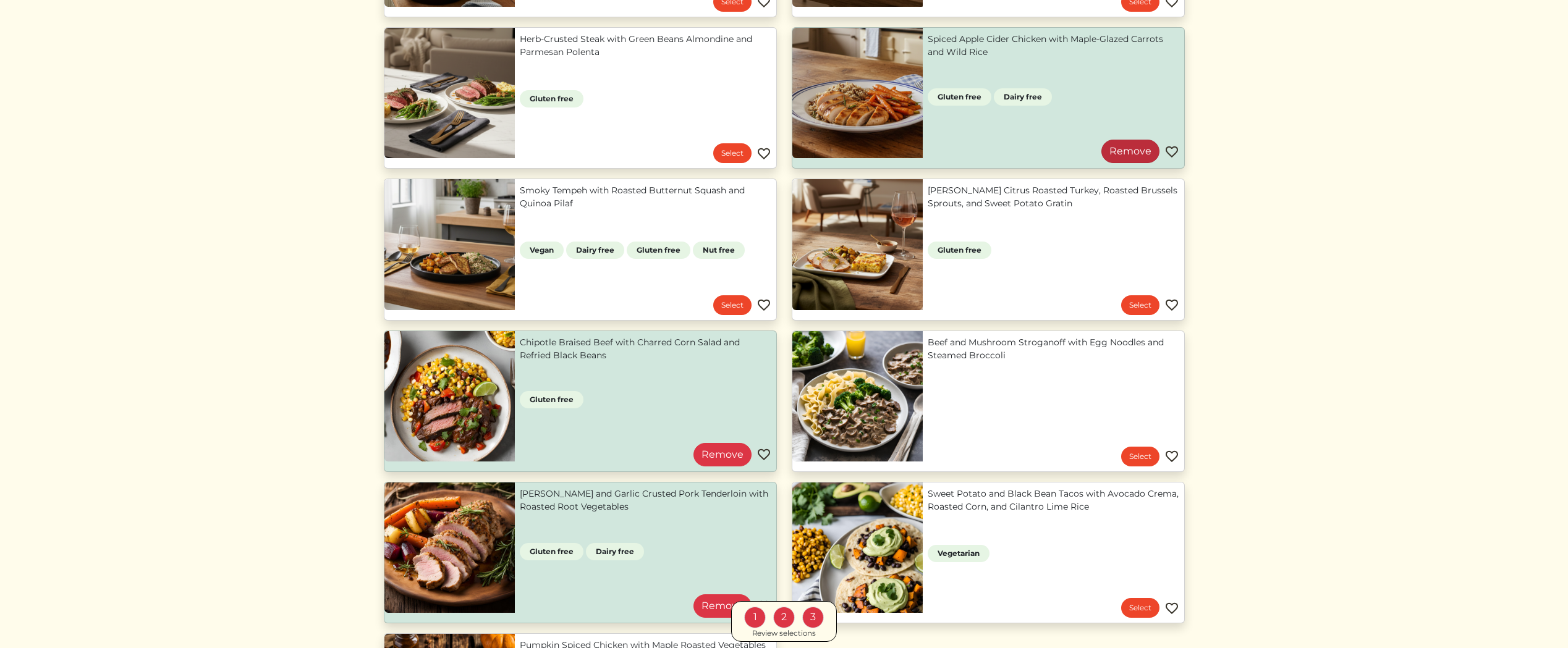
click at [1148, 144] on link "Remove" at bounding box center [1130, 151] width 58 height 23
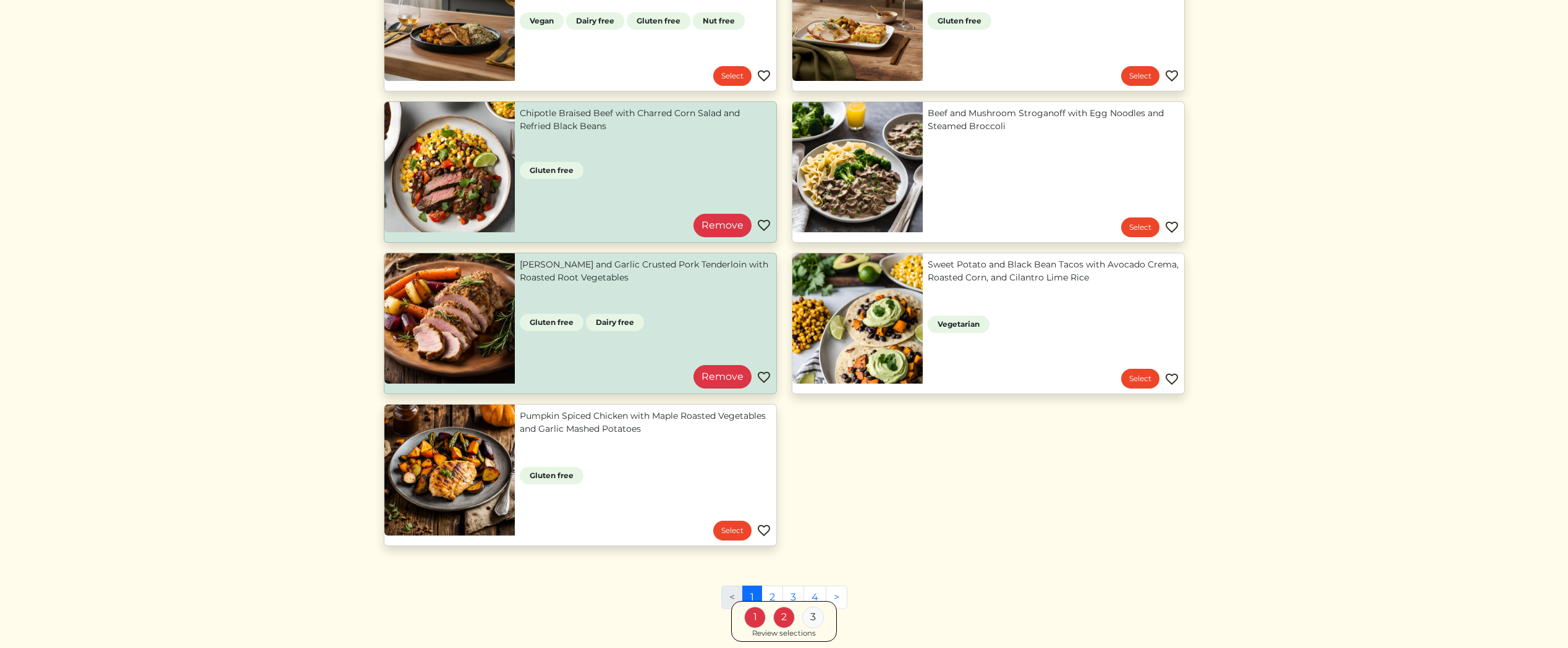
scroll to position [1049, 0]
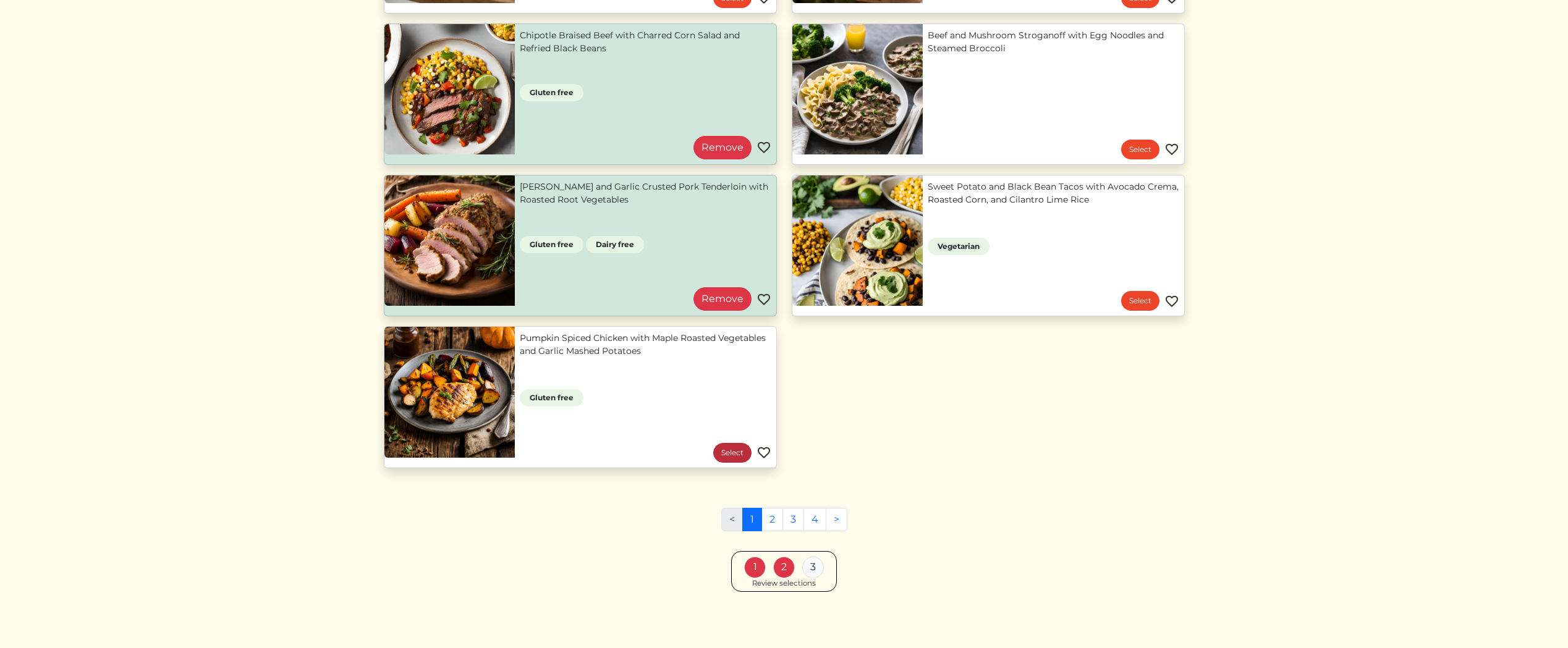
click at [723, 447] on link "Select" at bounding box center [732, 452] width 38 height 20
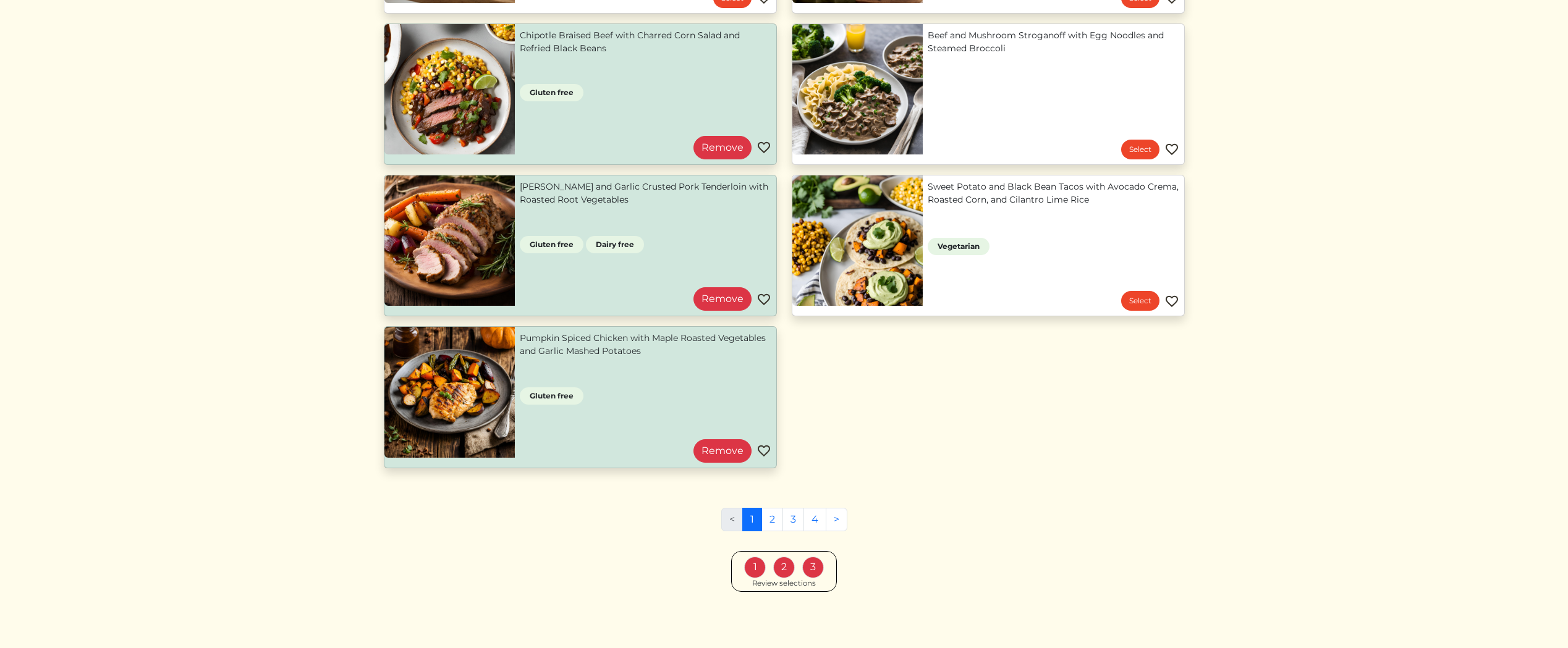
click at [816, 583] on div "1 2 3 Review selections" at bounding box center [784, 572] width 106 height 42
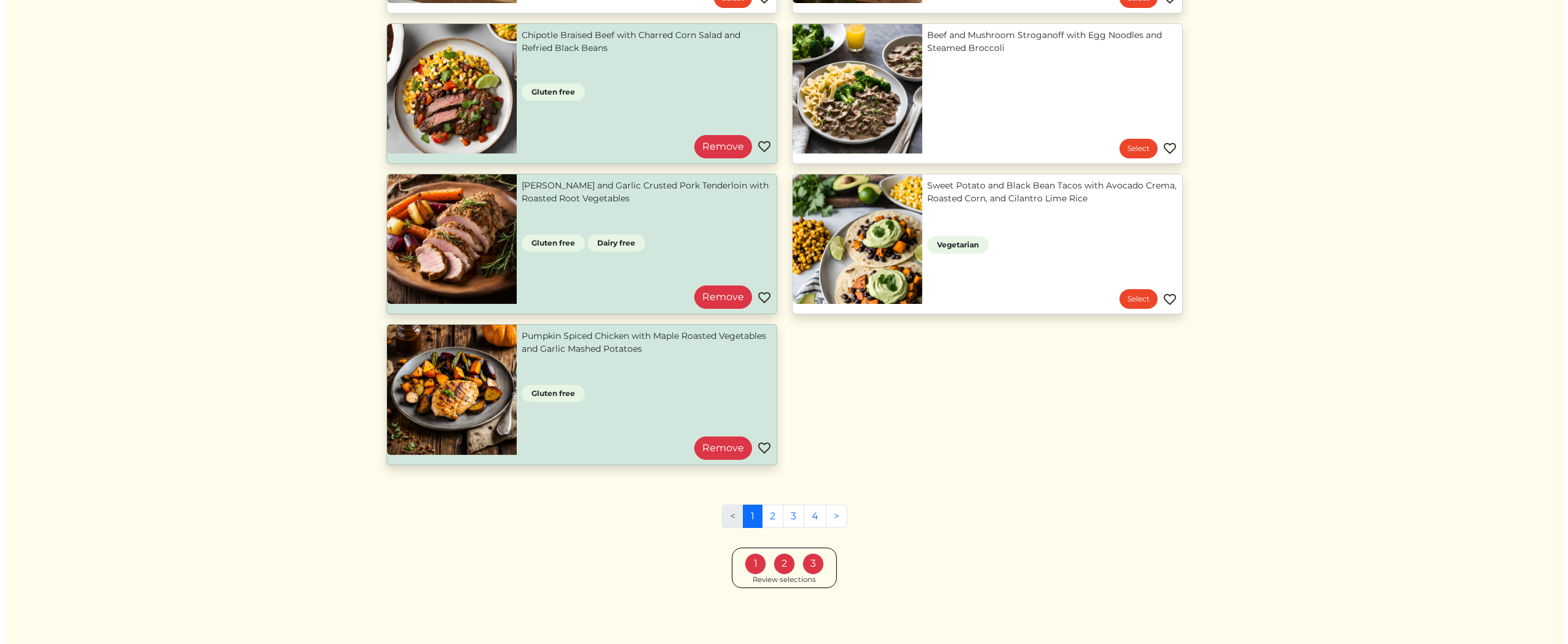
scroll to position [1029, 0]
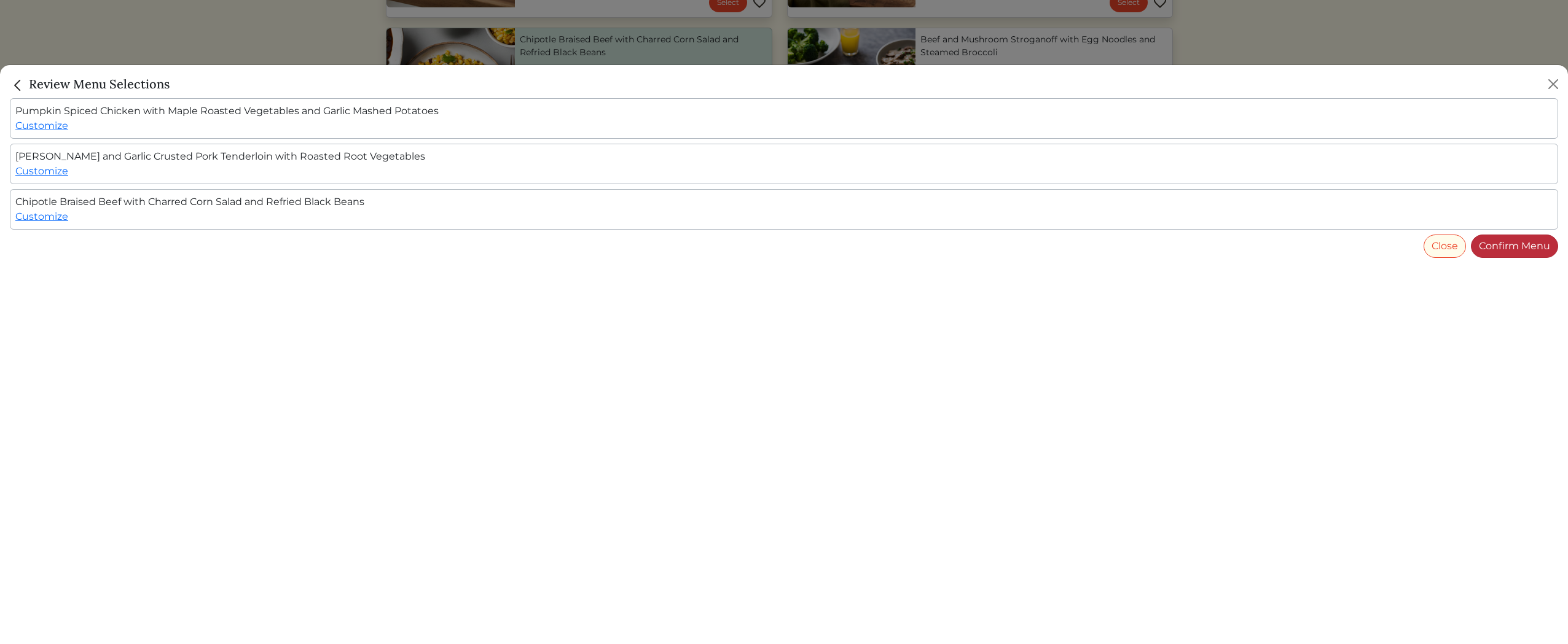
click at [1488, 237] on link "Confirm Menu" at bounding box center [1514, 246] width 87 height 23
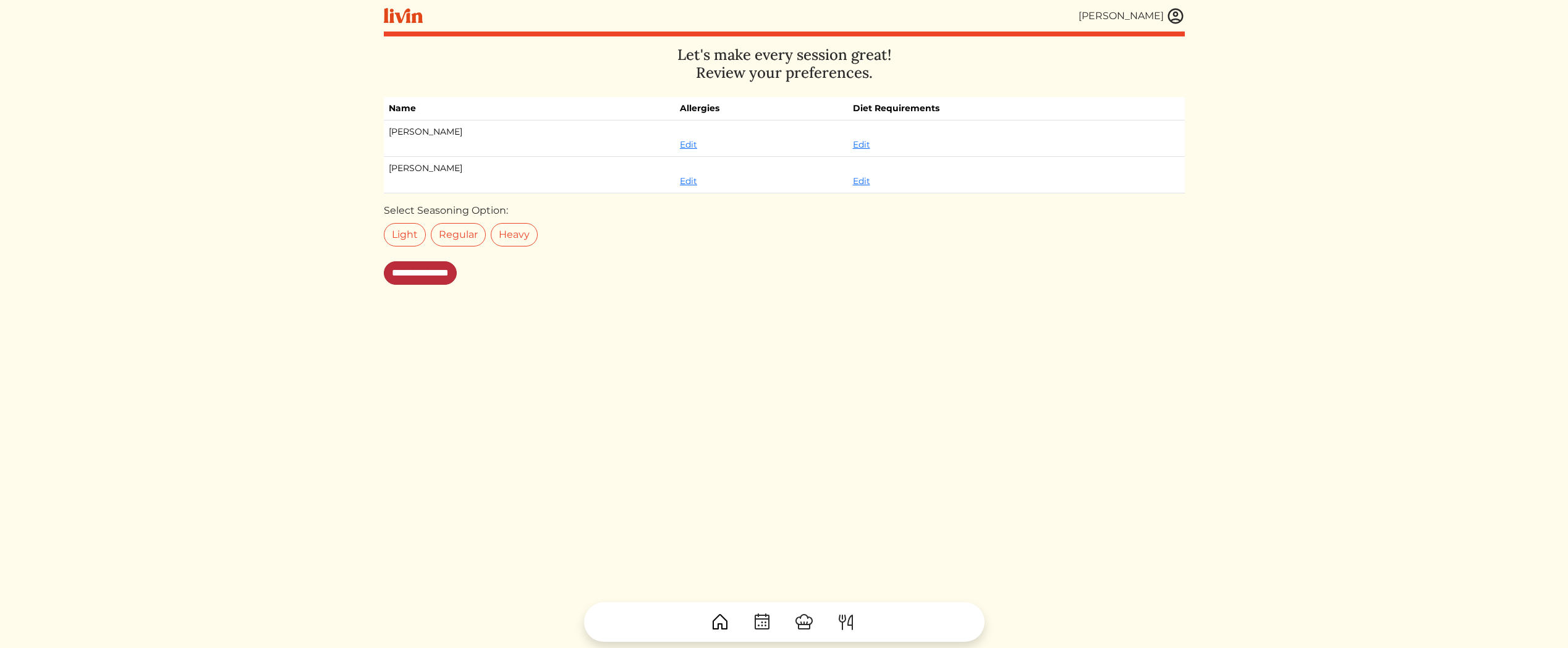
click at [435, 272] on input "**********" at bounding box center [420, 273] width 73 height 23
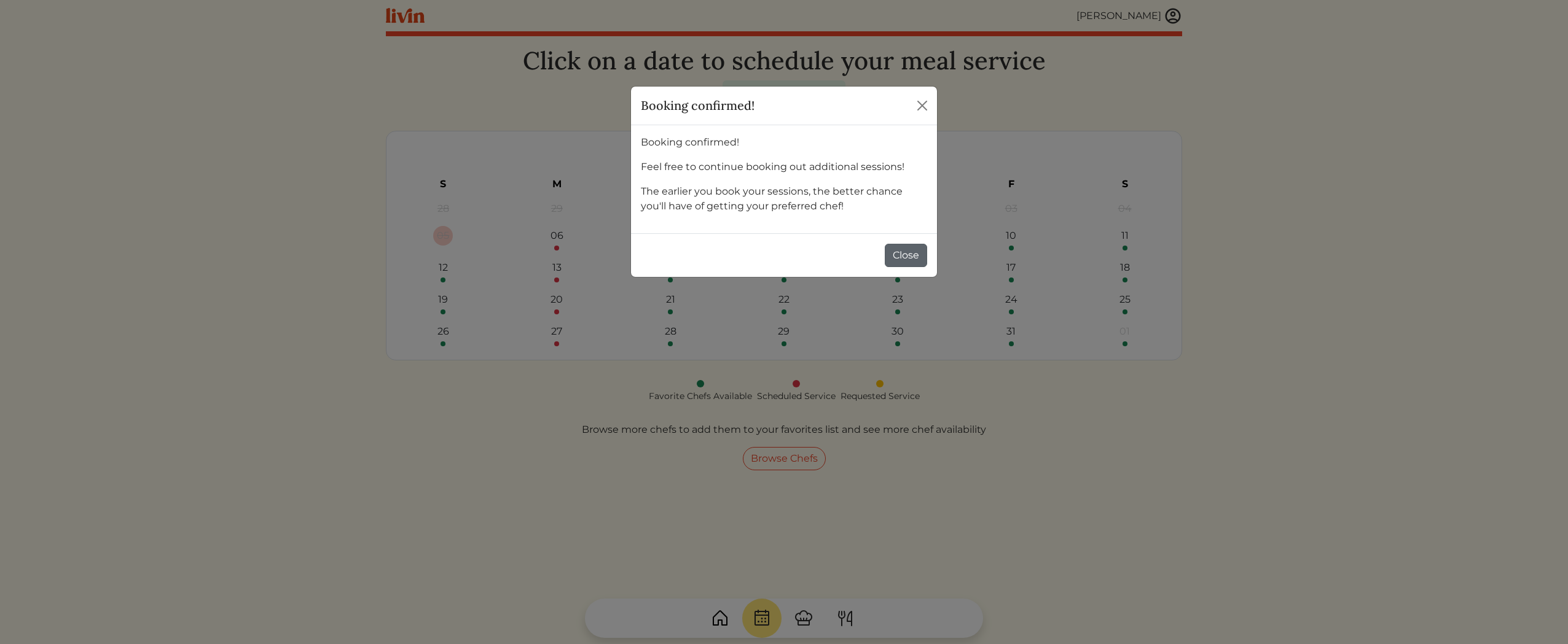
click at [903, 255] on button "Close" at bounding box center [906, 255] width 42 height 23
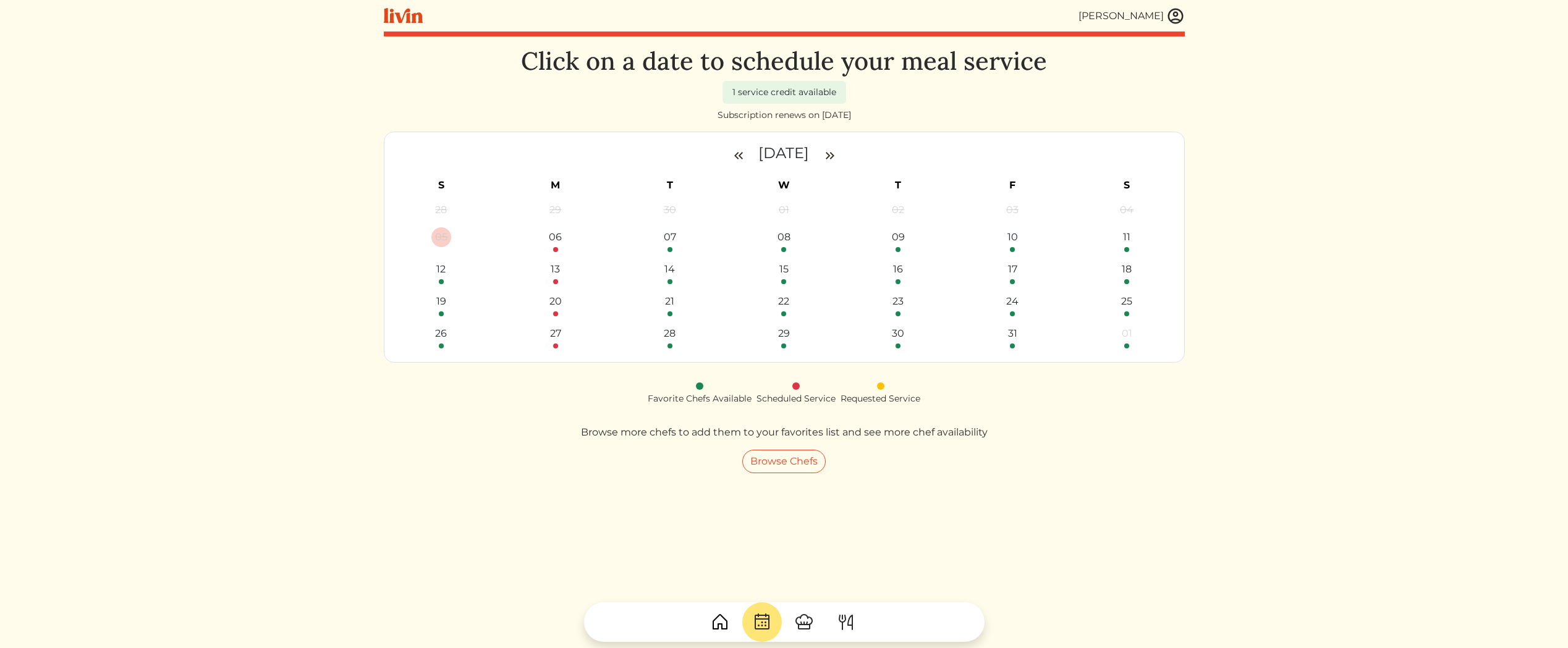
click at [837, 157] on img at bounding box center [829, 155] width 15 height 15
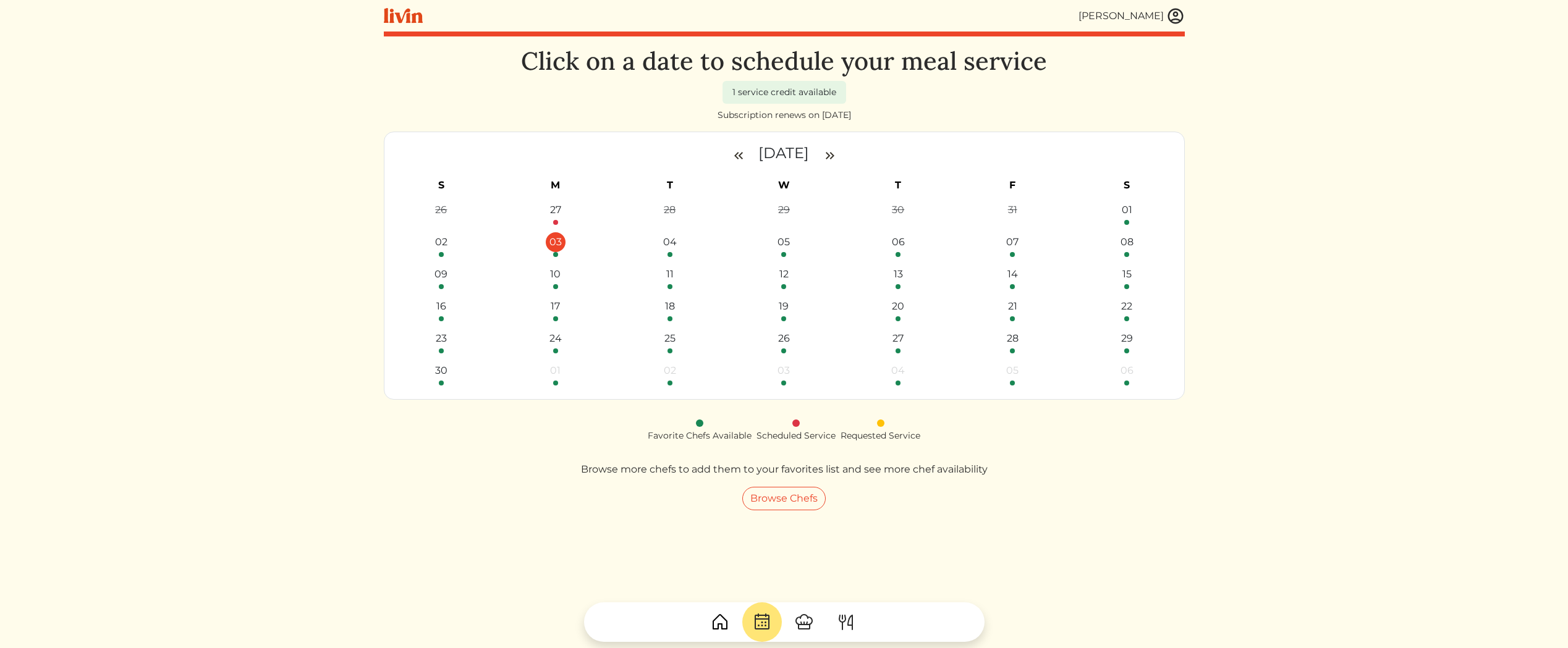
click at [552, 256] on link "03" at bounding box center [555, 245] width 107 height 25
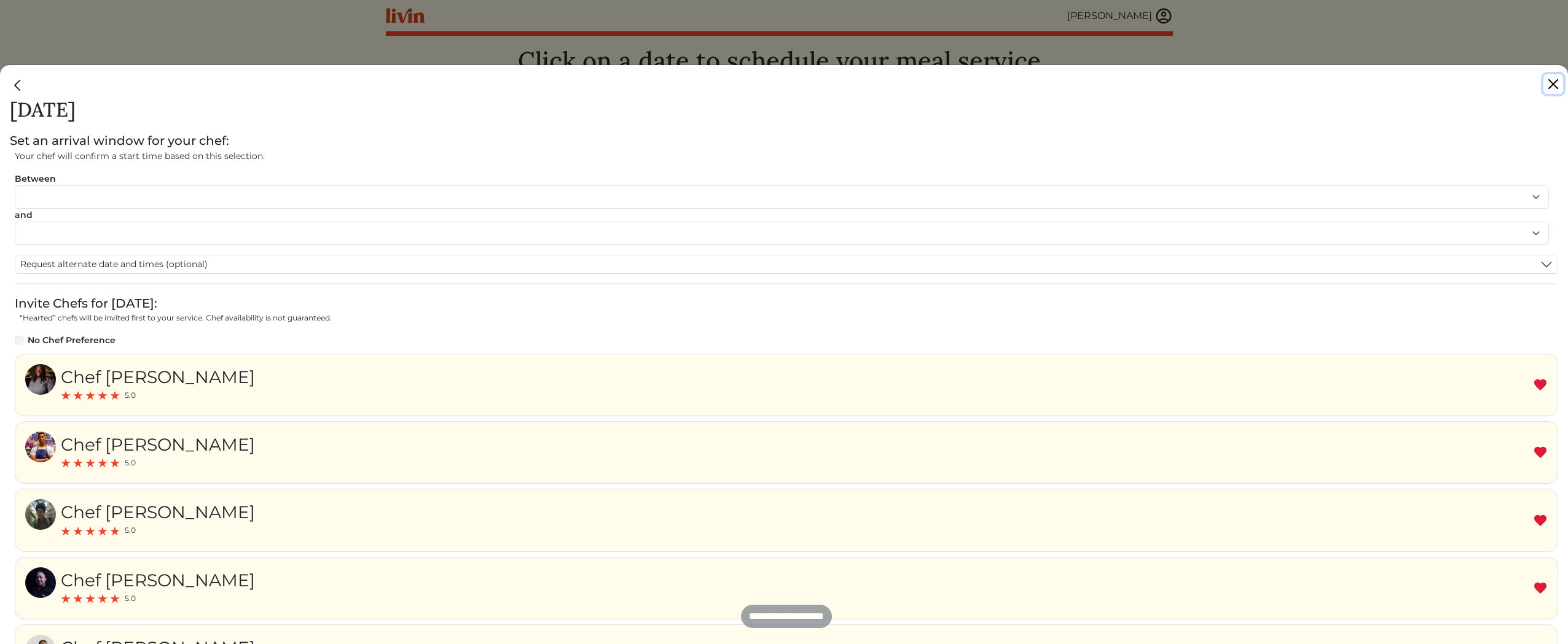
click at [1555, 81] on button "Close" at bounding box center [1553, 83] width 20 height 20
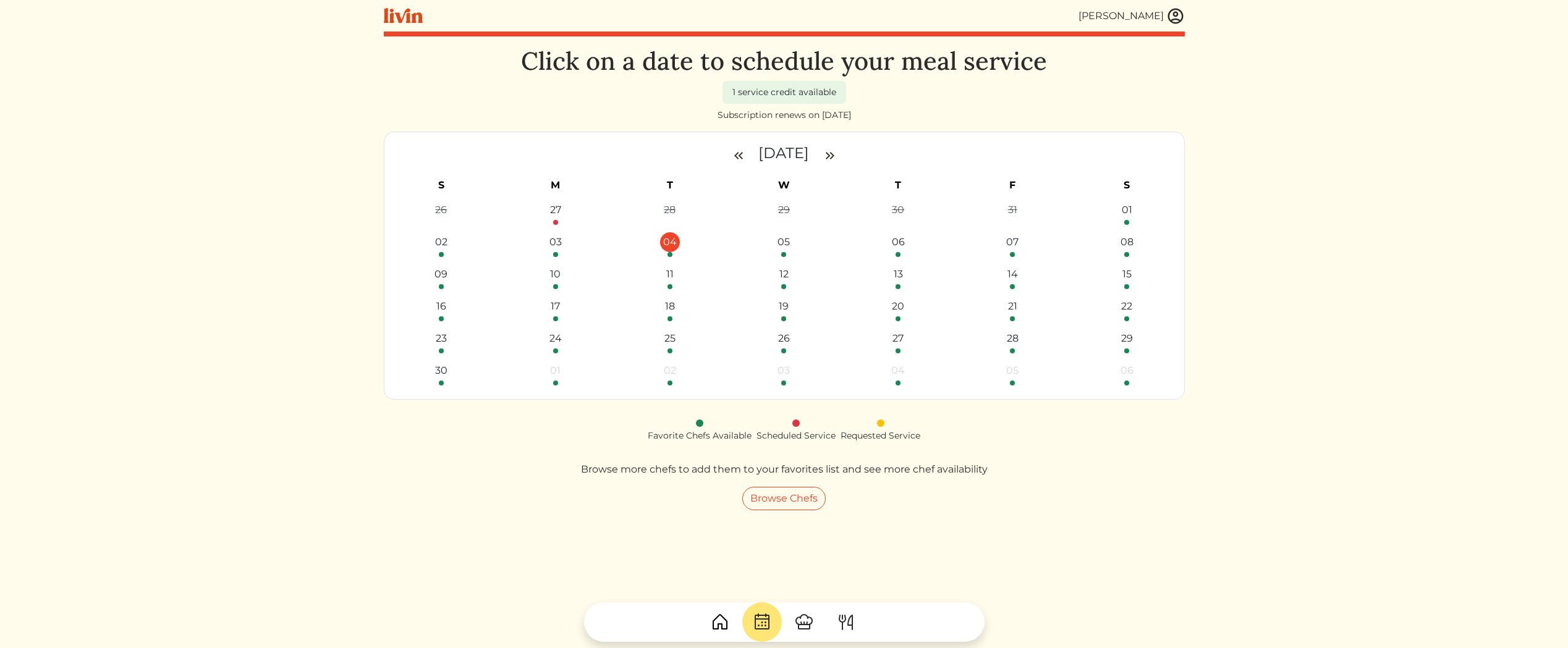
click at [656, 248] on link "04" at bounding box center [669, 245] width 107 height 25
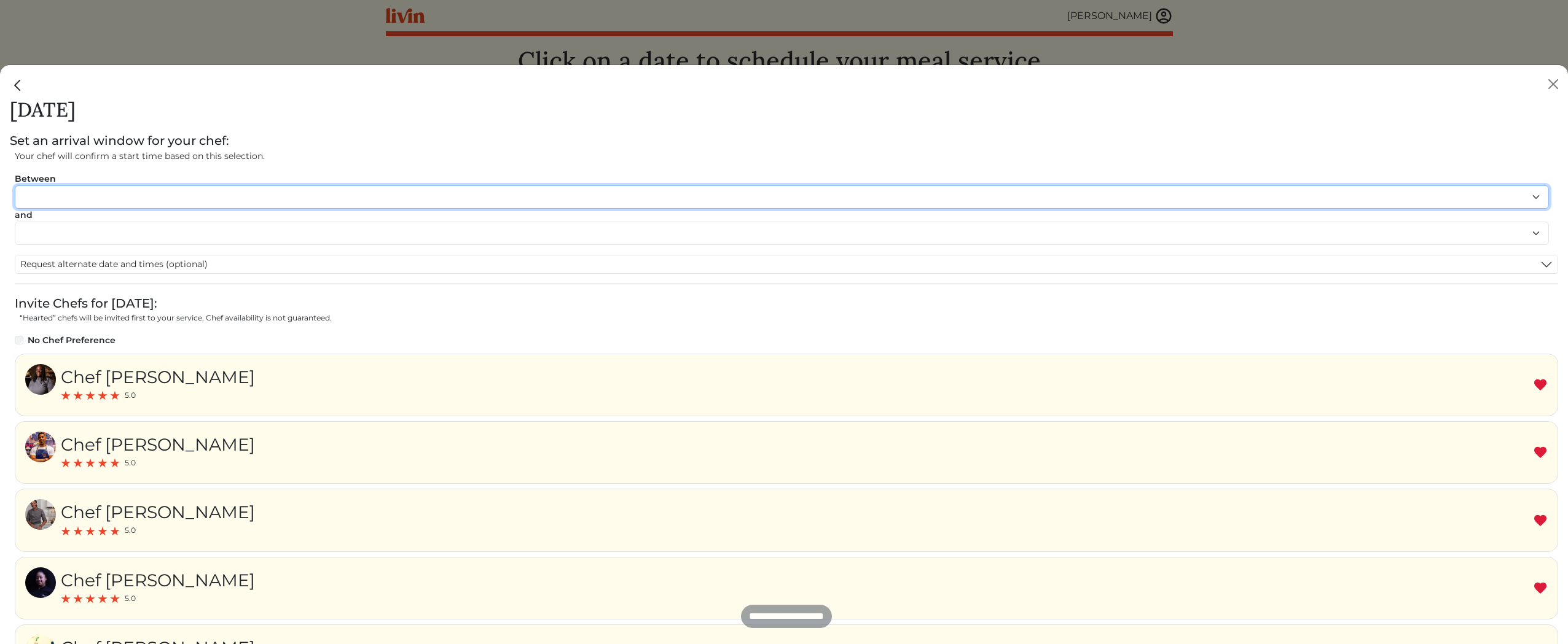
click at [138, 195] on select "******* ******* ******* ******* ******* ******* ******** ******** ******** ****…" at bounding box center [782, 197] width 1534 height 23
select select "********"
click at [15, 186] on select "******* ******* ******* ******* ******* ******* ******** ******** ******** ****…" at bounding box center [782, 197] width 1534 height 23
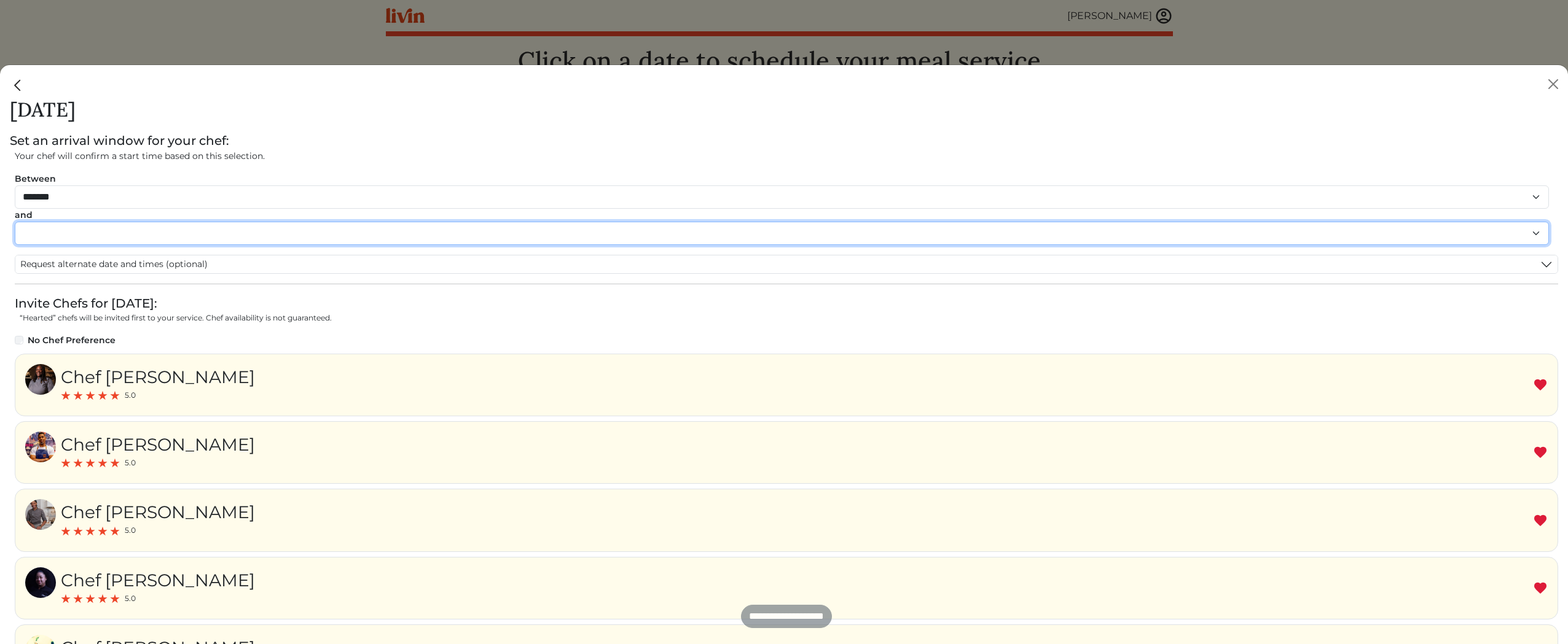
click at [95, 237] on select "******* ******* ******* ******* ******* ******* ******** ******** ******** ****…" at bounding box center [782, 233] width 1534 height 23
select select "********"
click at [15, 222] on select "******* ******* ******* ******* ******* ******* ******** ******** ******** ****…" at bounding box center [782, 233] width 1534 height 23
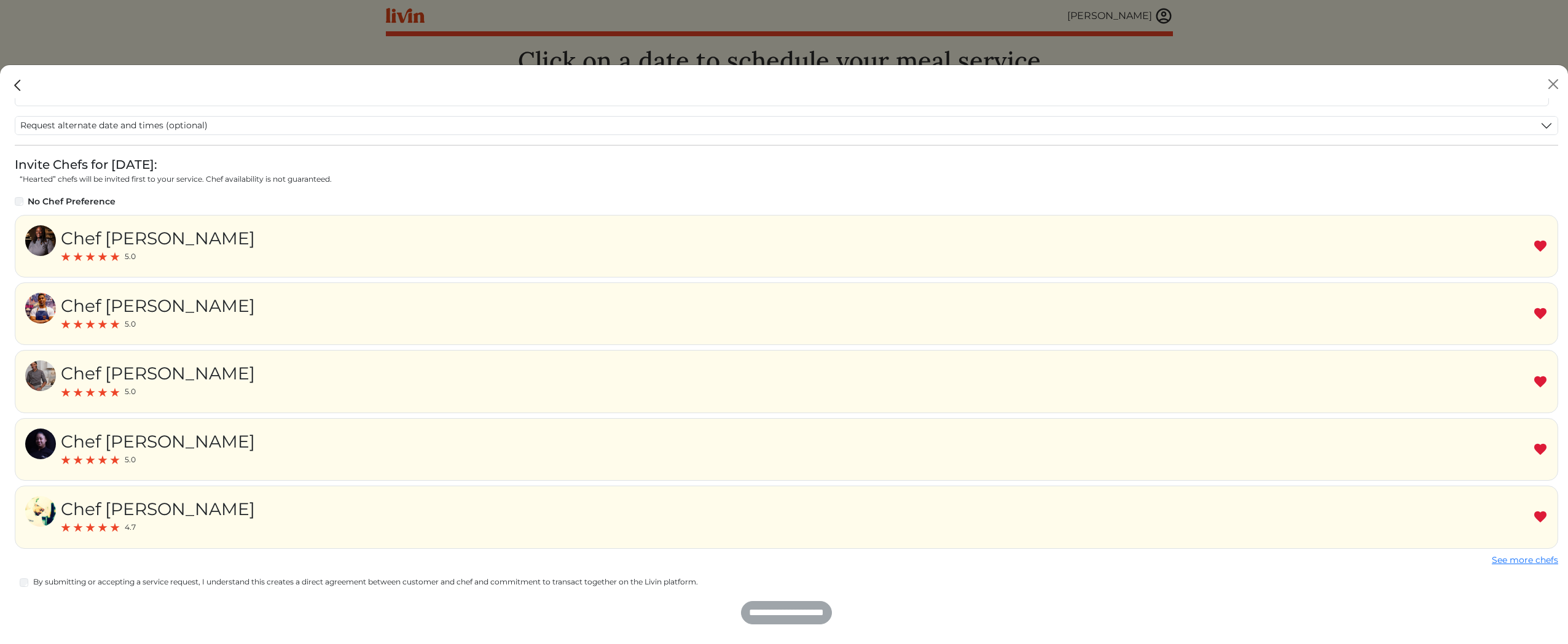
click at [147, 577] on label "By submitting or accepting a service request, I understand this creates a direc…" at bounding box center [796, 582] width 1525 height 11
click at [790, 612] on input "**********" at bounding box center [787, 612] width 91 height 23
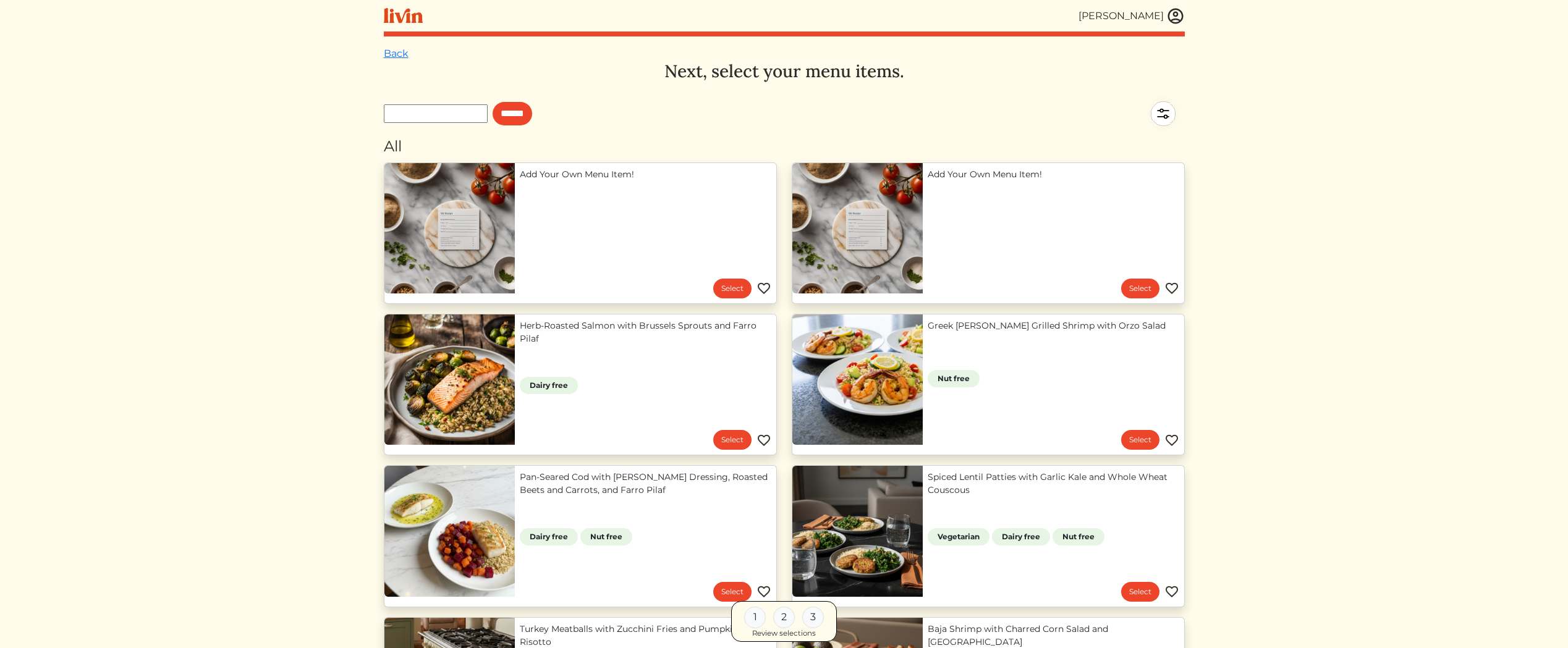
click at [557, 181] on link "Add Your Own Menu Item!" at bounding box center [645, 174] width 252 height 13
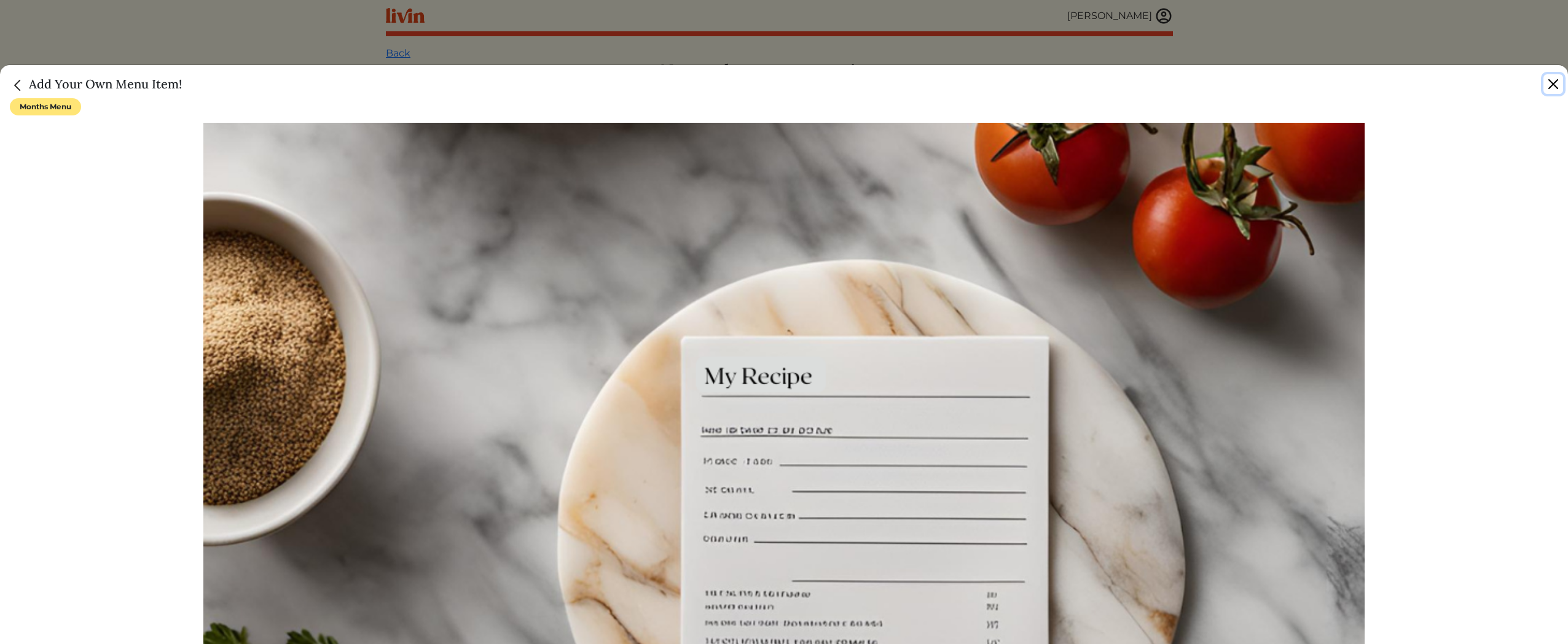
click at [1559, 85] on button "Close" at bounding box center [1553, 83] width 20 height 20
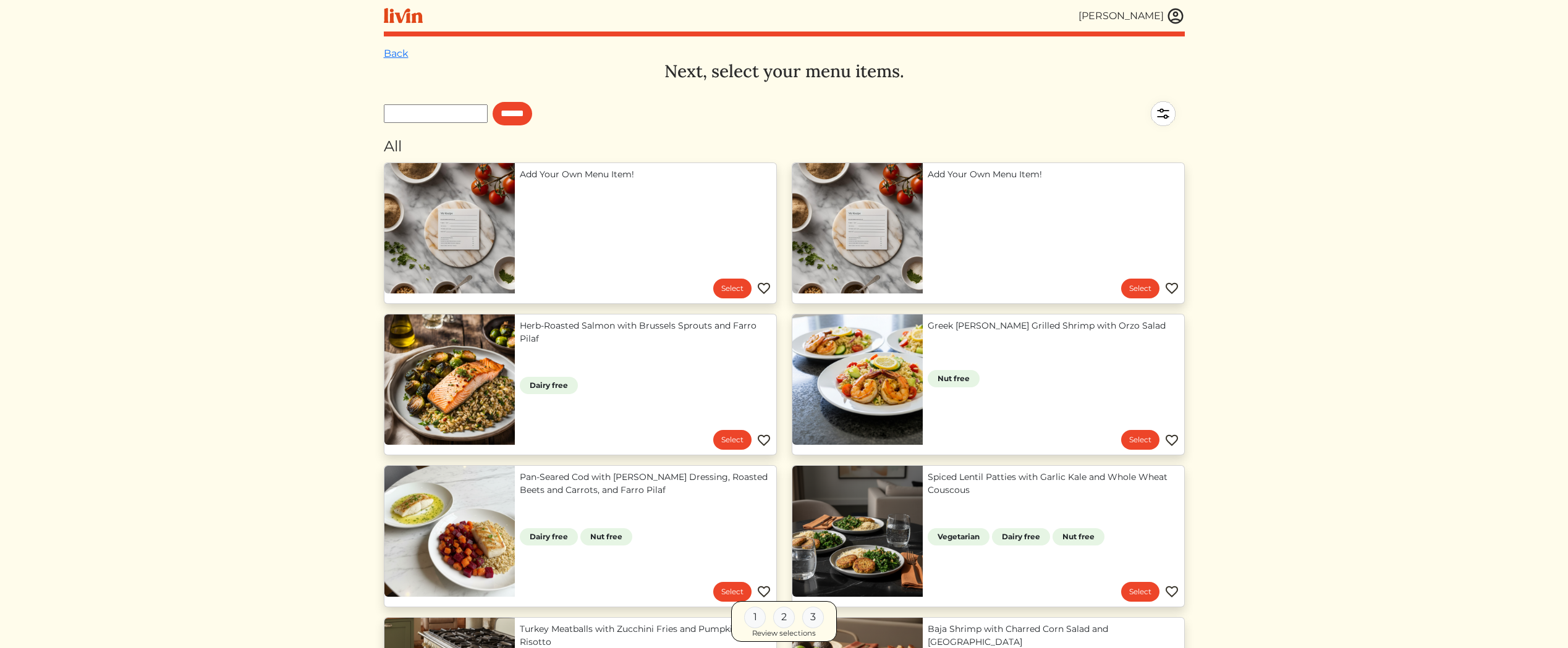
click at [1046, 181] on link "Add Your Own Menu Item!" at bounding box center [1053, 174] width 252 height 13
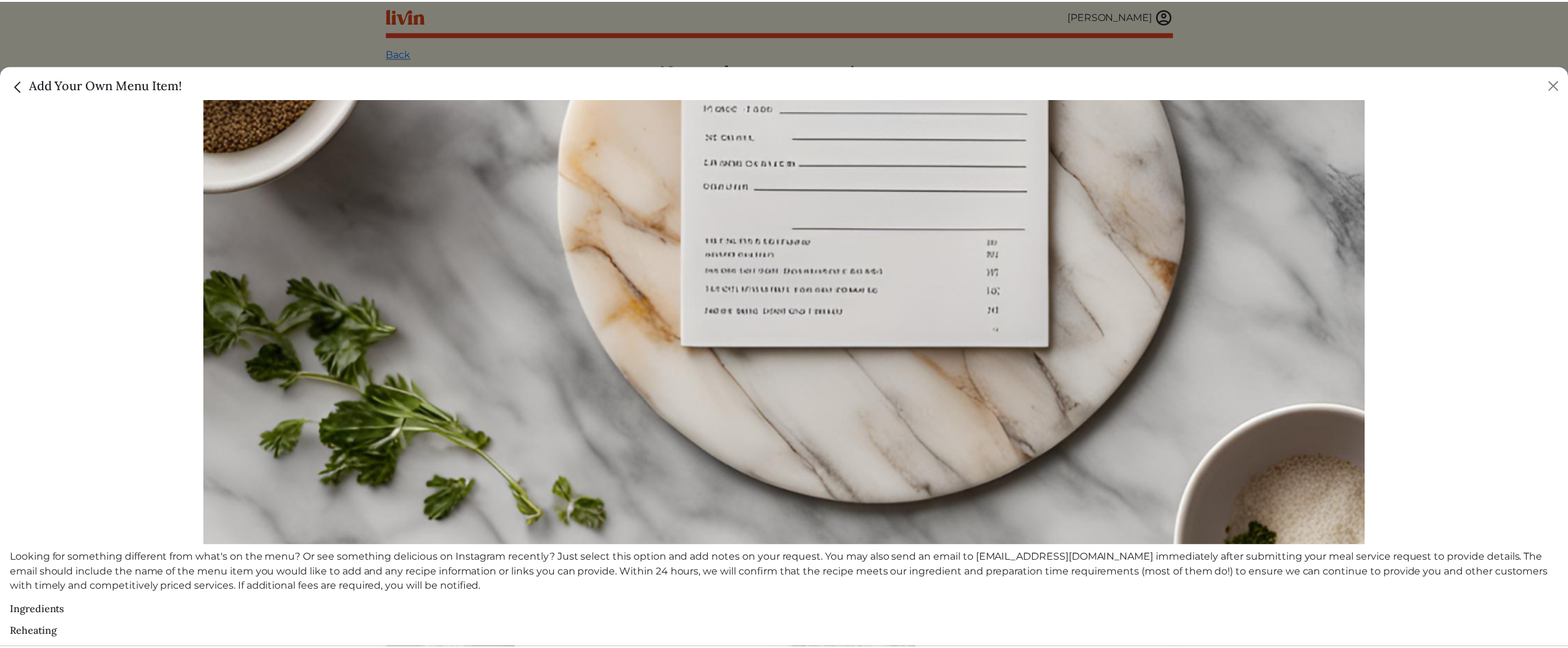
scroll to position [362, 0]
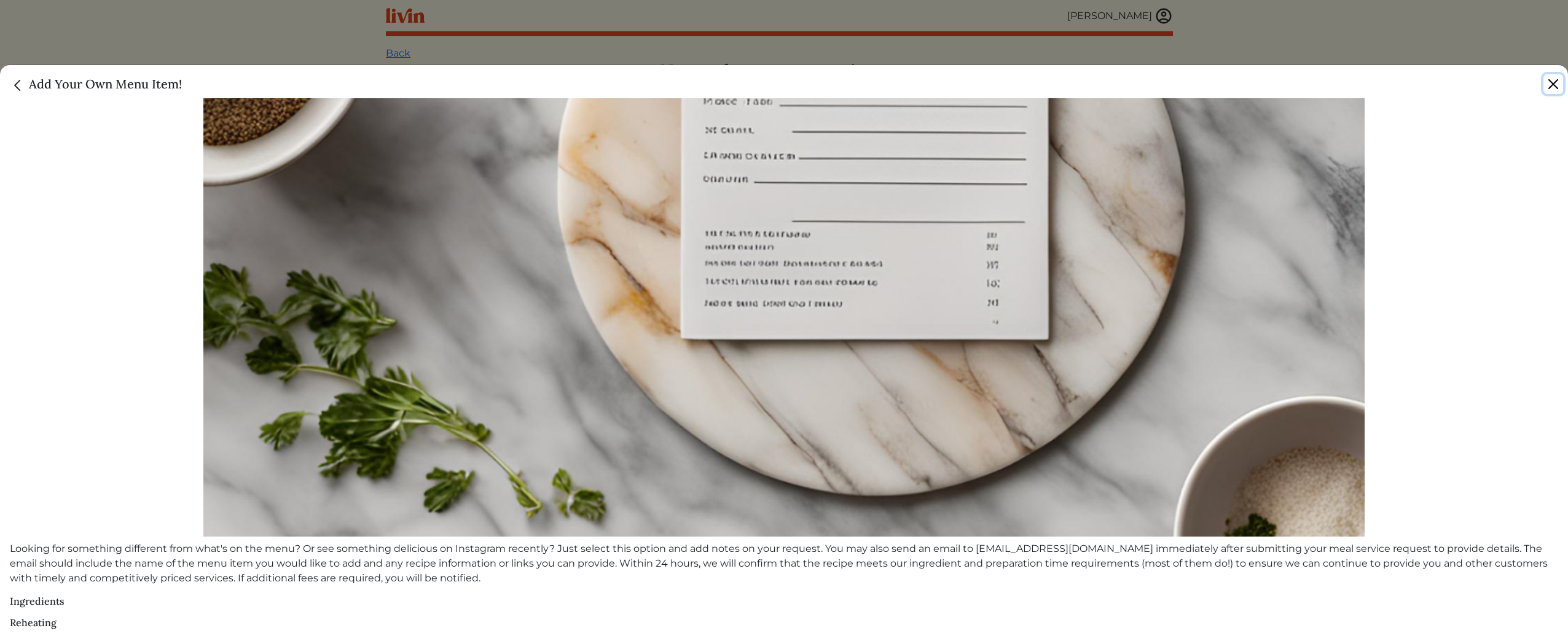
drag, startPoint x: 1559, startPoint y: 89, endPoint x: 1543, endPoint y: 96, distance: 17.5
click at [1559, 89] on button "Close" at bounding box center [1553, 83] width 20 height 20
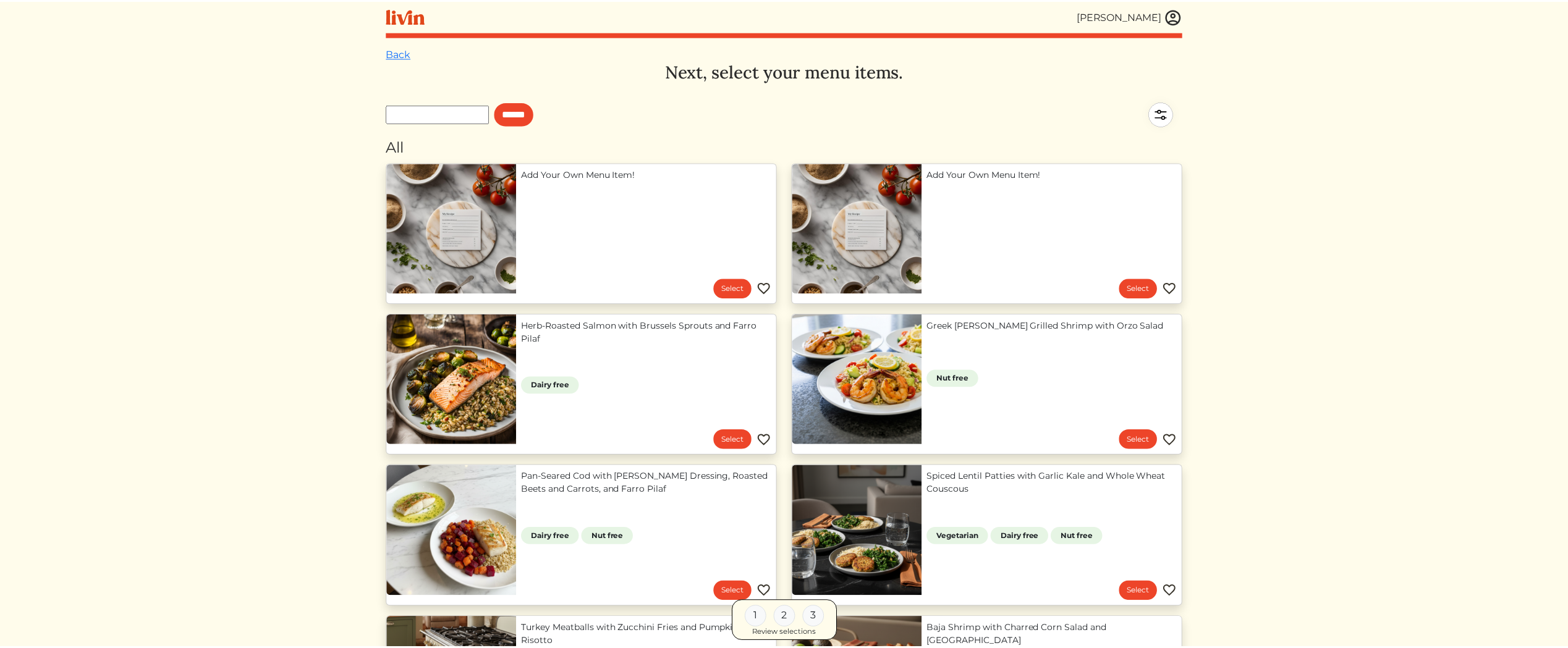
scroll to position [357, 0]
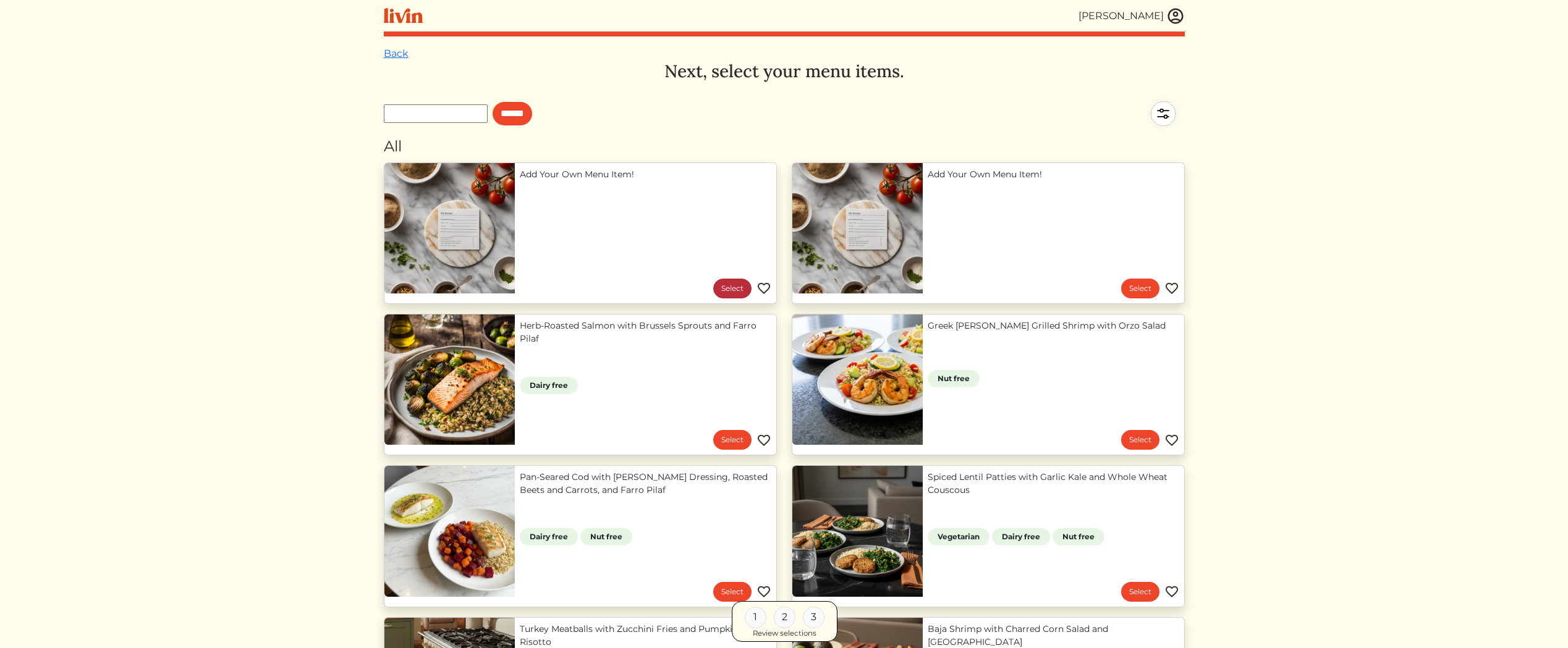
click at [717, 285] on link "Select" at bounding box center [732, 288] width 38 height 20
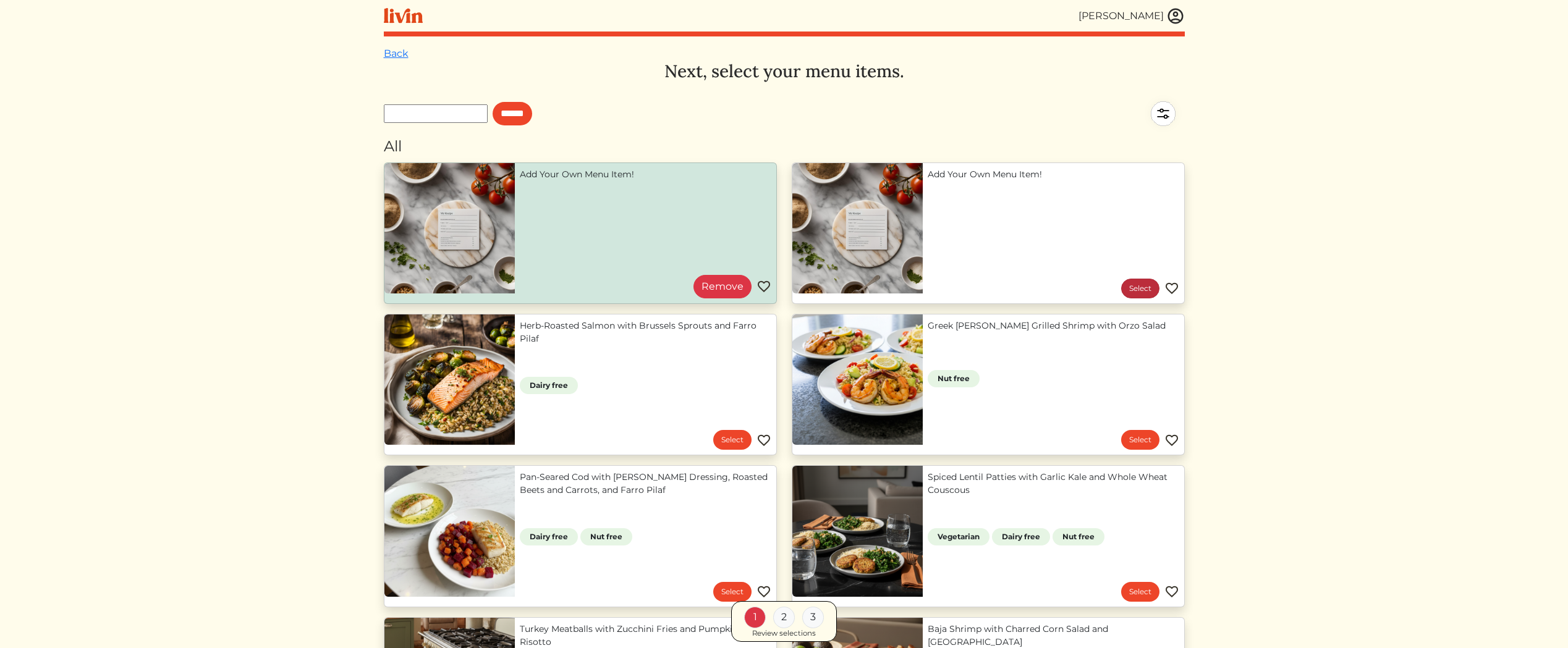
click at [1123, 292] on link "Select" at bounding box center [1140, 288] width 38 height 20
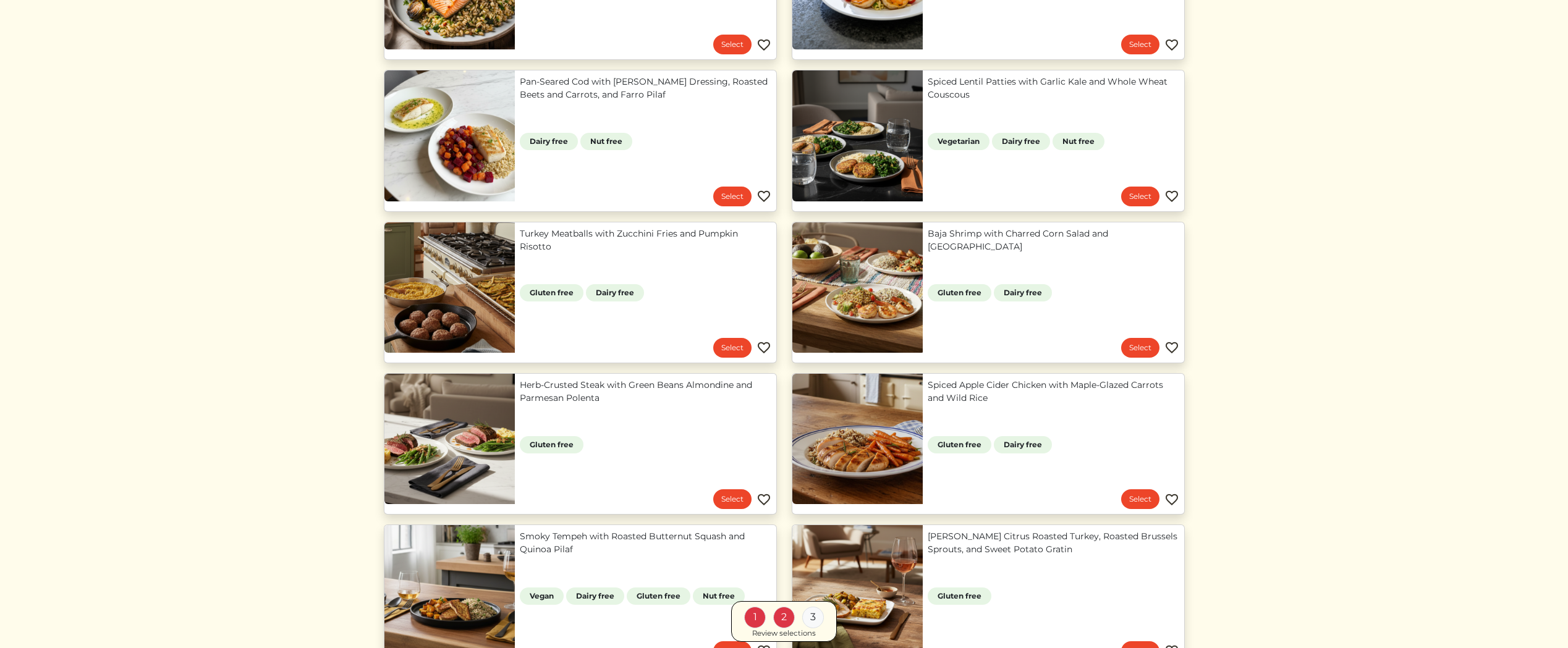
scroll to position [412, 0]
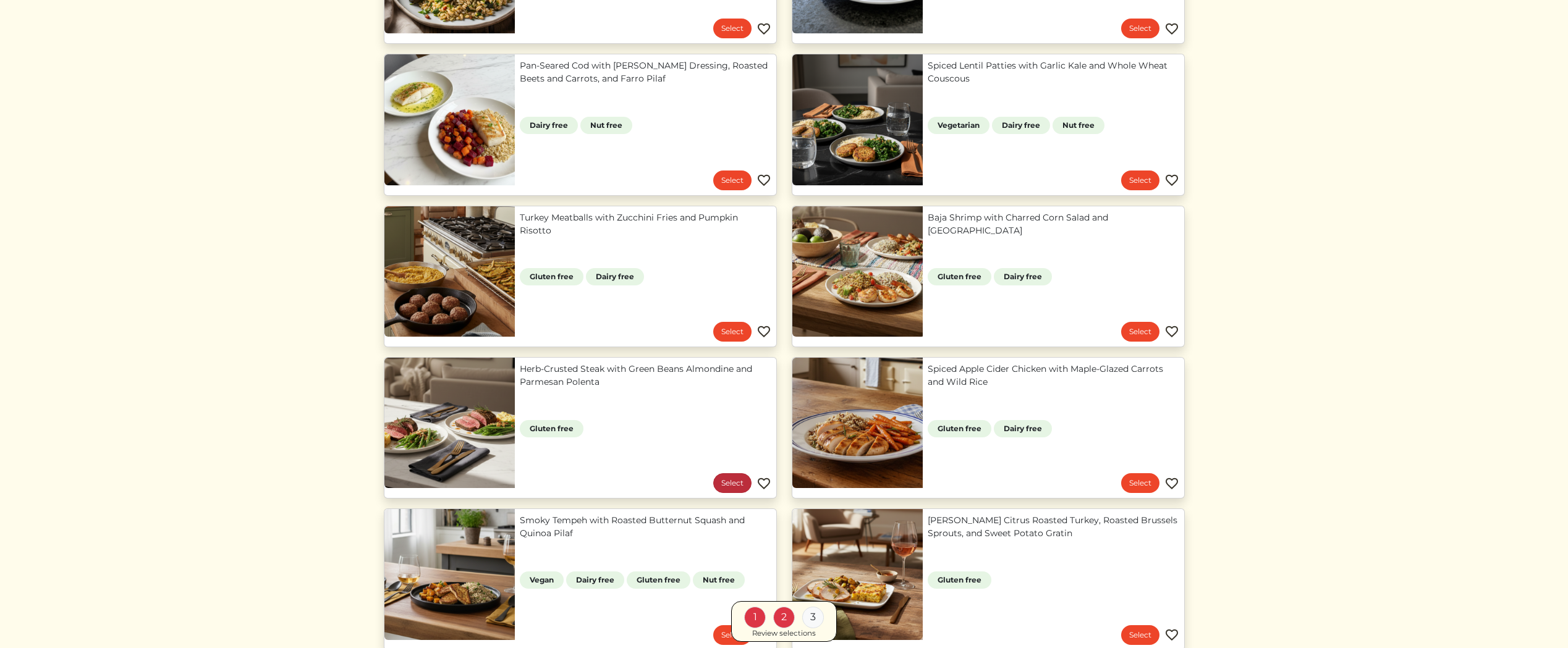
click at [740, 482] on link "Select" at bounding box center [732, 483] width 38 height 20
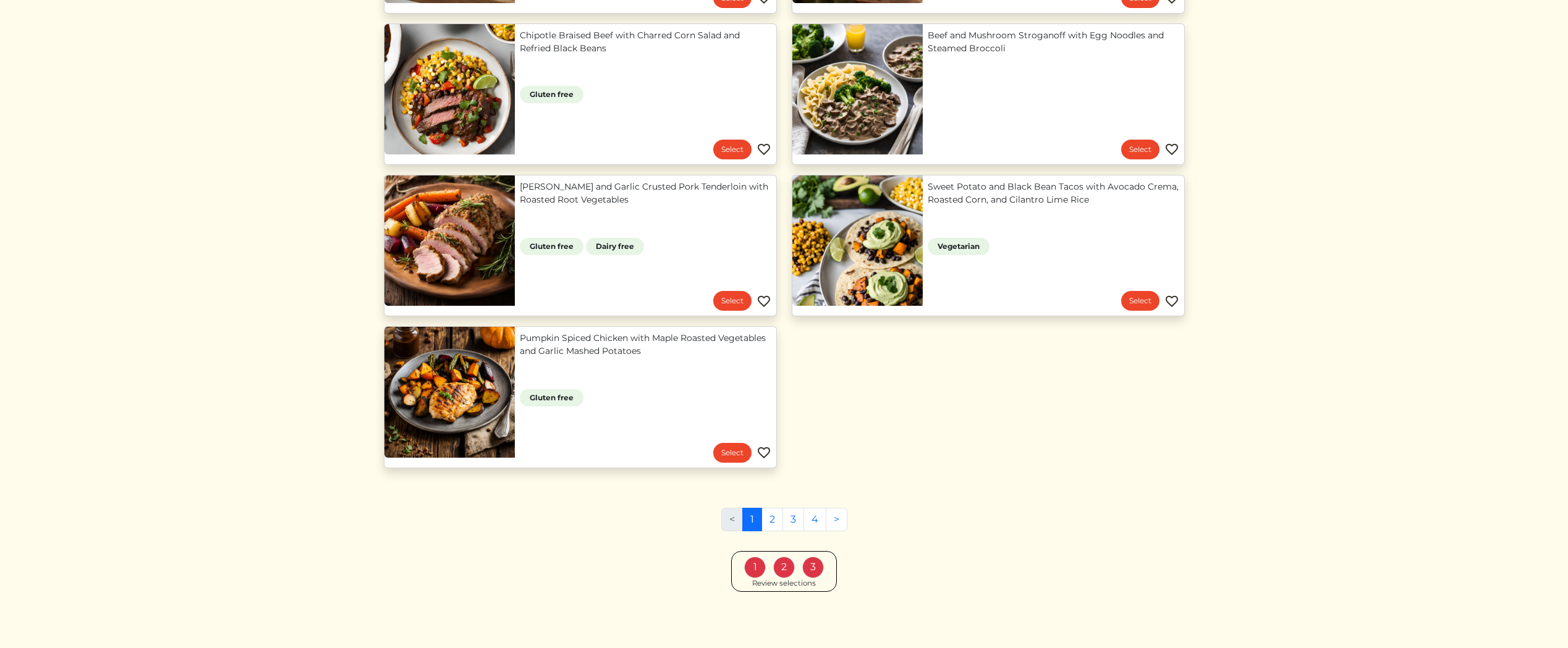
click at [808, 587] on div "Review selections" at bounding box center [784, 584] width 64 height 11
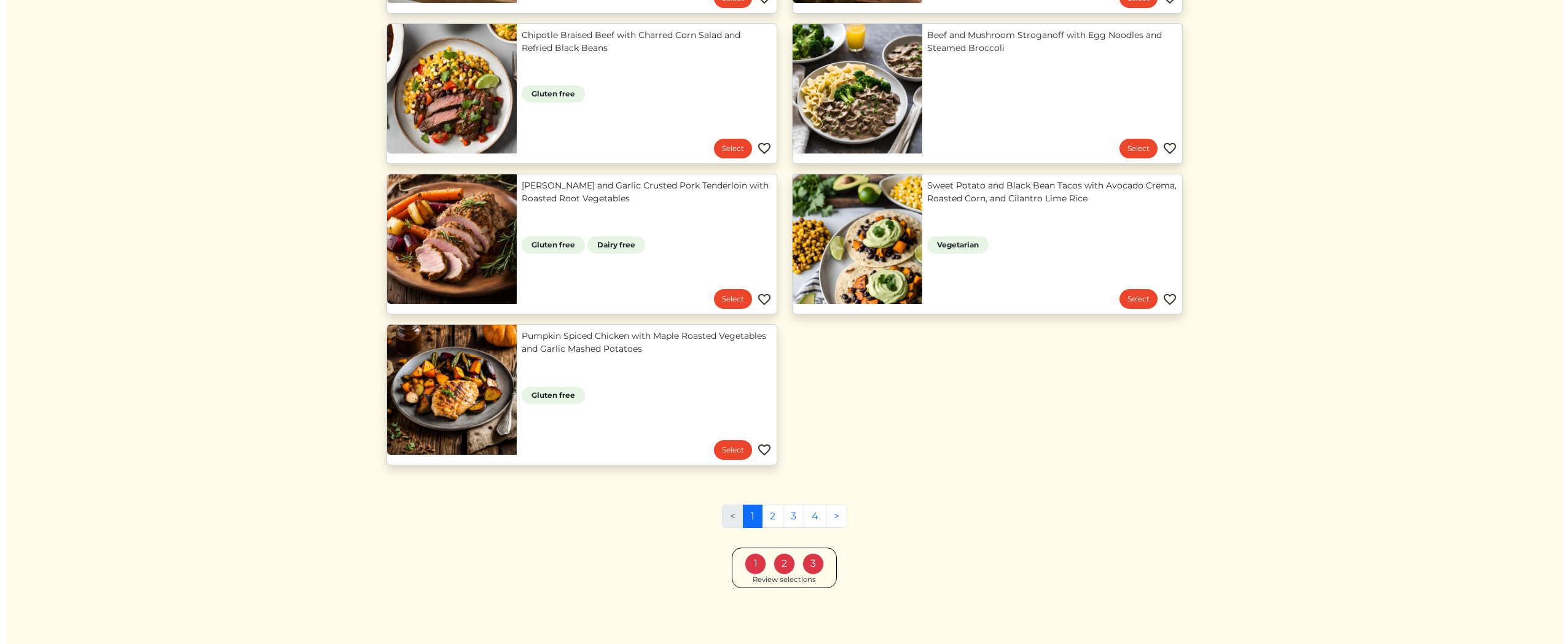
scroll to position [1029, 0]
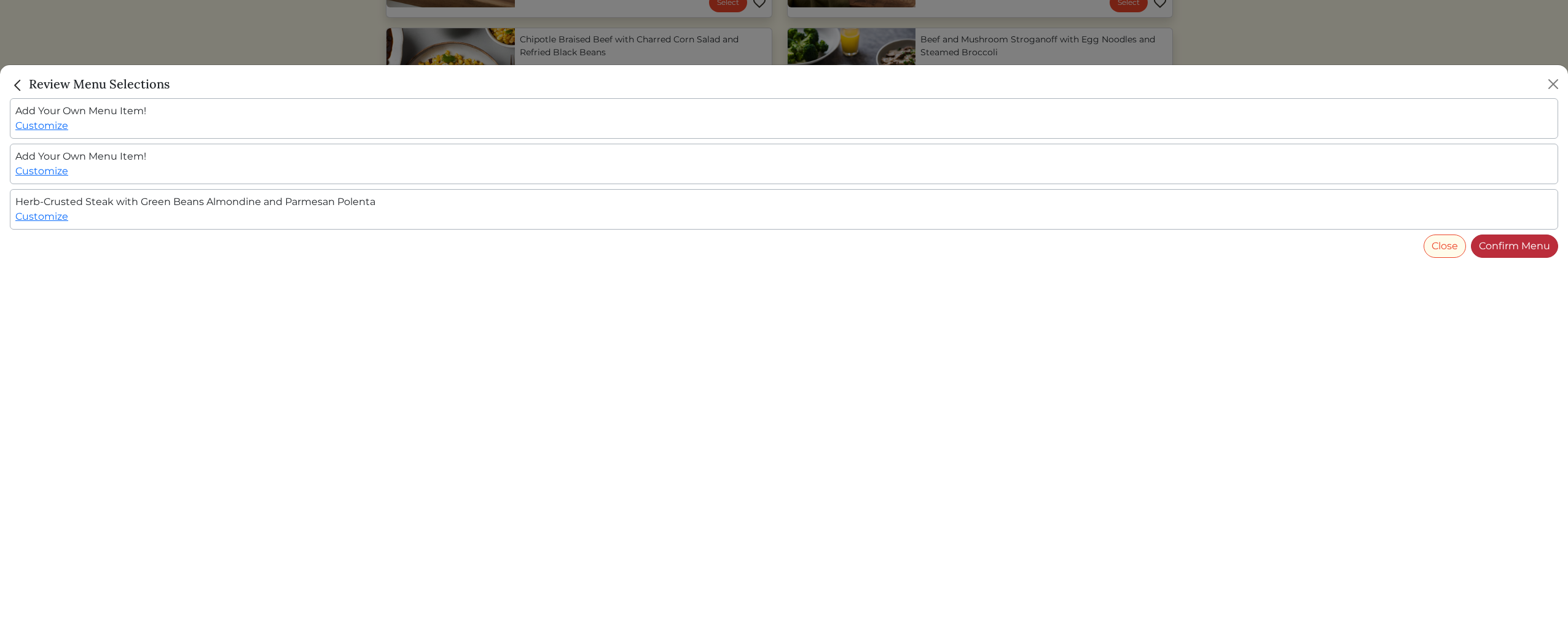
click at [1488, 253] on link "Confirm Menu" at bounding box center [1514, 246] width 87 height 23
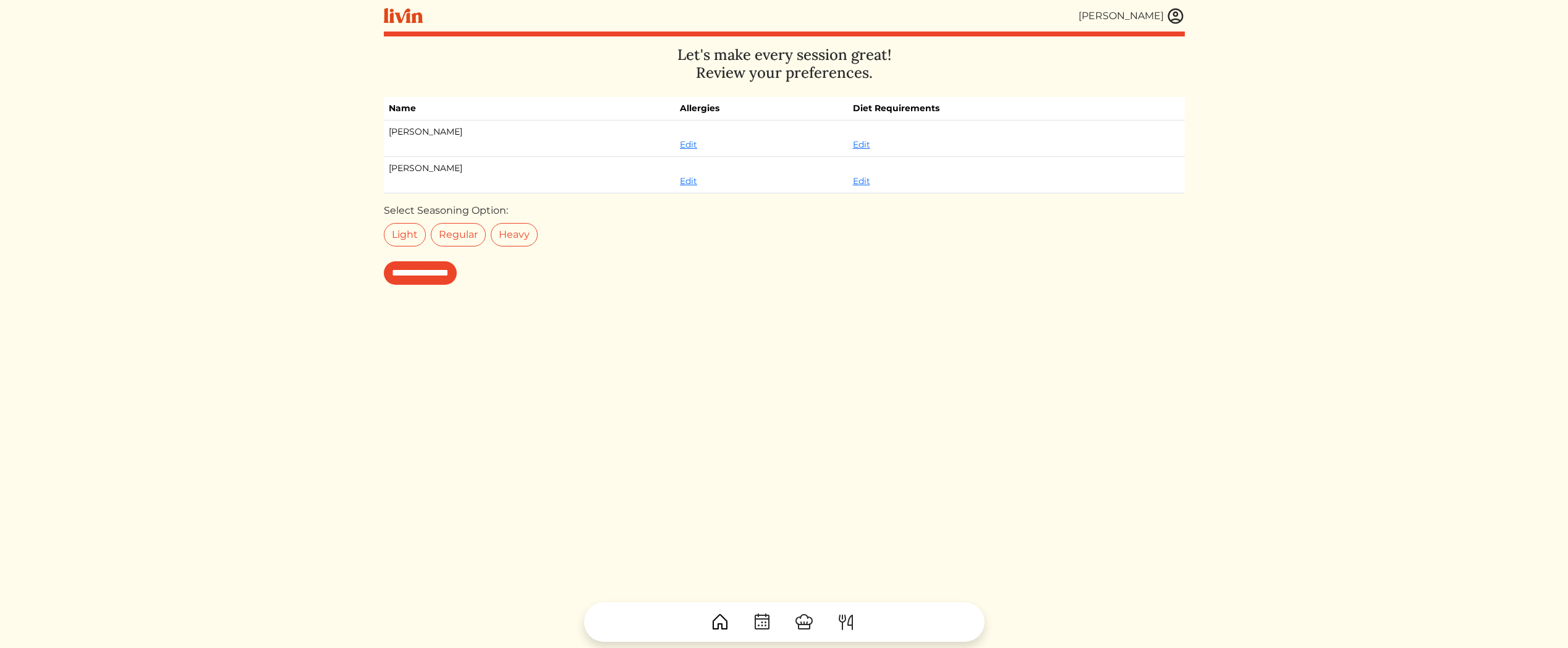
click at [414, 277] on input "**********" at bounding box center [420, 273] width 73 height 23
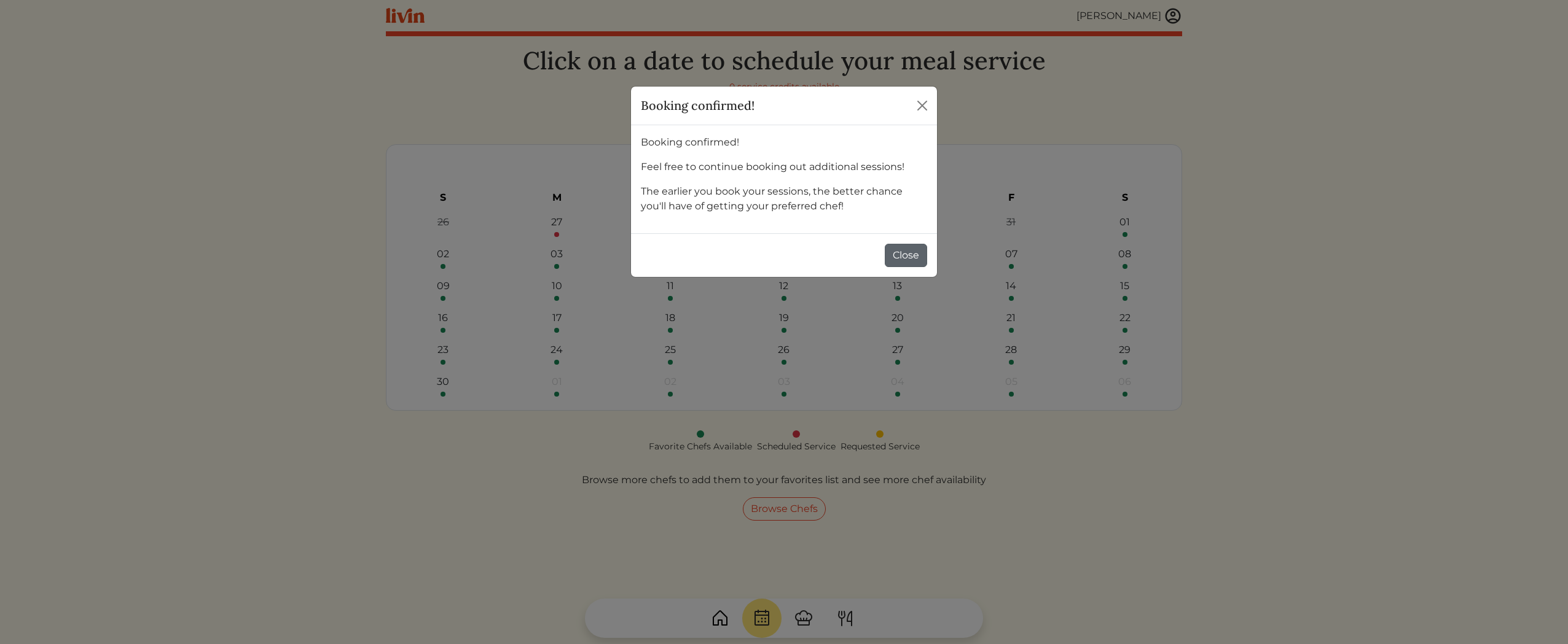
click at [898, 259] on button "Close" at bounding box center [906, 255] width 42 height 23
